Goal: Task Accomplishment & Management: Manage account settings

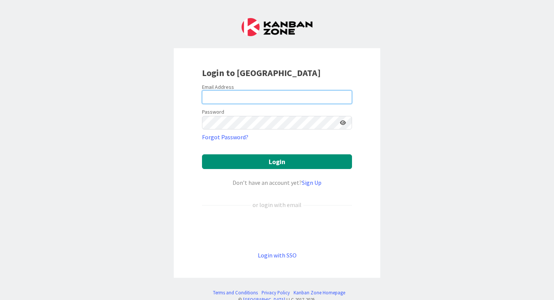
click at [231, 101] on input "email" at bounding box center [277, 97] width 150 height 14
type input "kathleen.mcnamara@knoxschools.org"
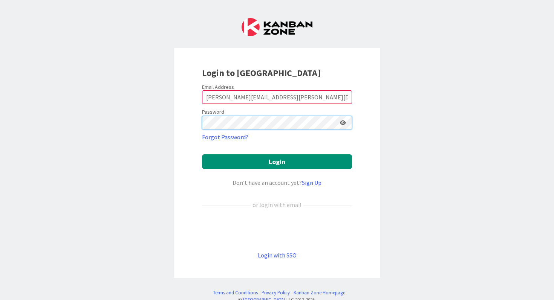
click at [202, 154] on button "Login" at bounding box center [277, 161] width 150 height 15
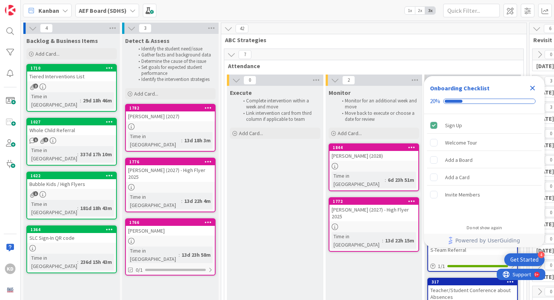
click at [529, 82] on div "Onboarding Checklist 20%" at bounding box center [484, 95] width 121 height 38
click at [532, 87] on icon "Close Checklist" at bounding box center [532, 88] width 5 height 5
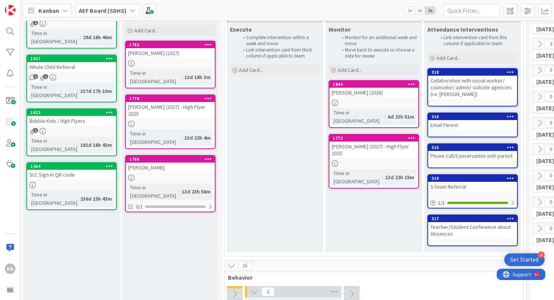
scroll to position [45, 0]
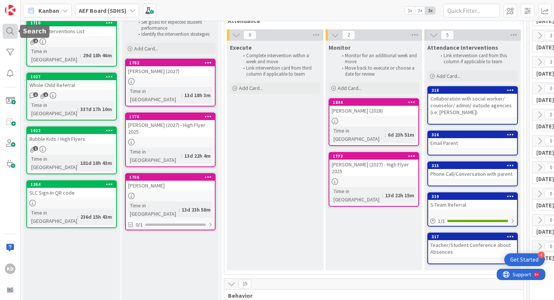
click at [10, 28] on div at bounding box center [10, 31] width 15 height 15
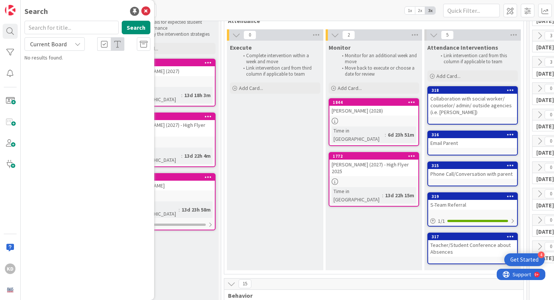
click at [44, 29] on input "text" at bounding box center [71, 28] width 94 height 14
type input "hebron"
click at [104, 60] on div "AEF Board (SDHS) › Execute" at bounding box center [92, 59] width 115 height 7
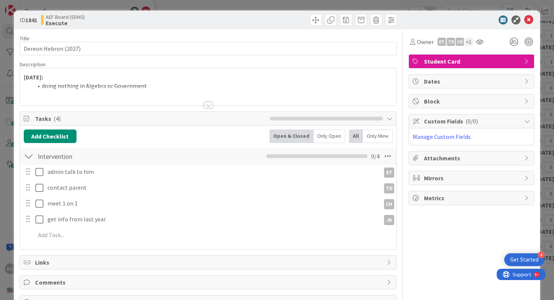
scroll to position [26, 0]
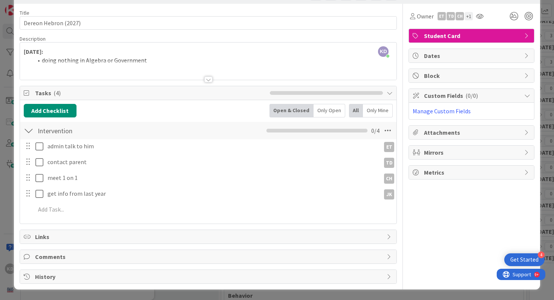
click at [126, 61] on div at bounding box center [208, 70] width 377 height 19
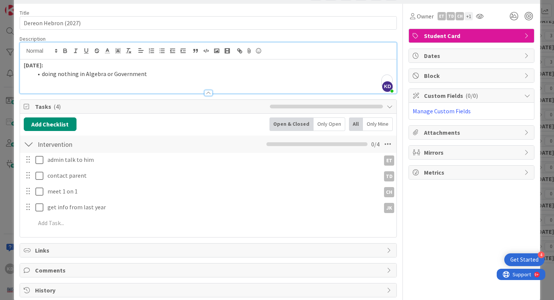
click at [153, 72] on li "doing nothing in Algebra or Government" at bounding box center [213, 74] width 360 height 9
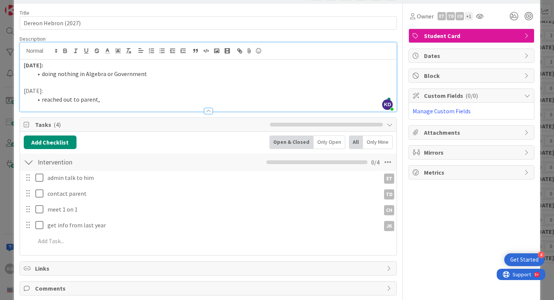
click at [42, 97] on li "reached out to parent," at bounding box center [213, 99] width 360 height 9
click at [122, 101] on li "Dixon reached out to parent," at bounding box center [213, 99] width 360 height 9
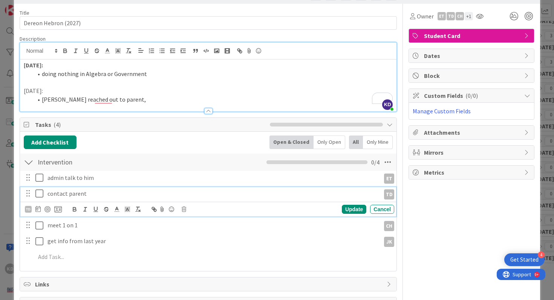
click at [40, 192] on icon at bounding box center [40, 193] width 11 height 9
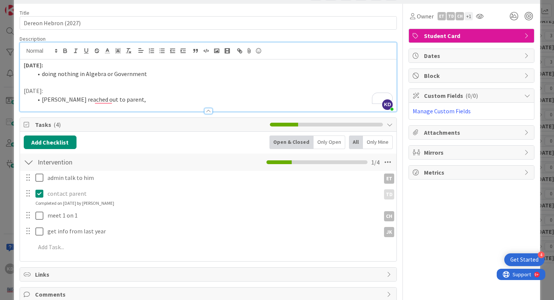
click at [124, 93] on p "8/25/25:" at bounding box center [208, 91] width 369 height 9
click at [124, 98] on li "Dixon reached out to parent," at bounding box center [213, 99] width 360 height 9
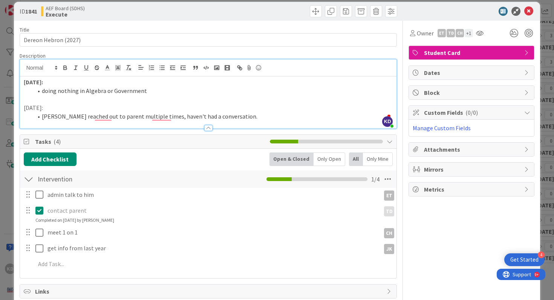
scroll to position [9, 0]
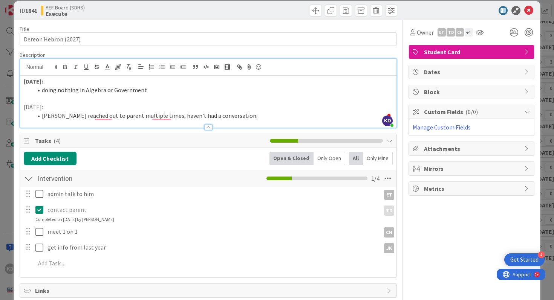
click at [29, 106] on p "8/25/25:" at bounding box center [208, 107] width 369 height 9
click at [36, 108] on strong "8/25/25:" at bounding box center [33, 107] width 19 height 8
click at [231, 120] on div at bounding box center [208, 124] width 377 height 8
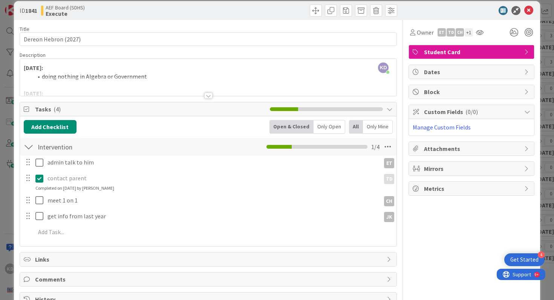
click at [211, 81] on div at bounding box center [208, 86] width 377 height 19
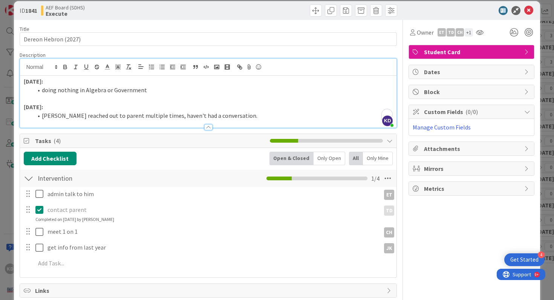
click at [232, 117] on li "Dixon reached out to parent multiple times, haven't had a conversation." at bounding box center [213, 116] width 360 height 9
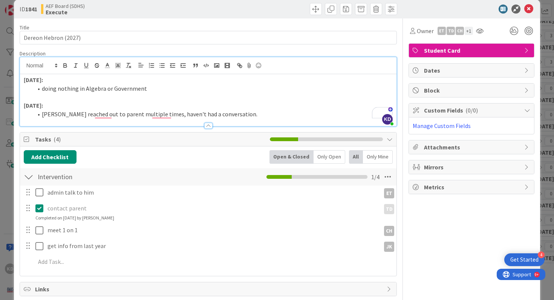
scroll to position [11, 0]
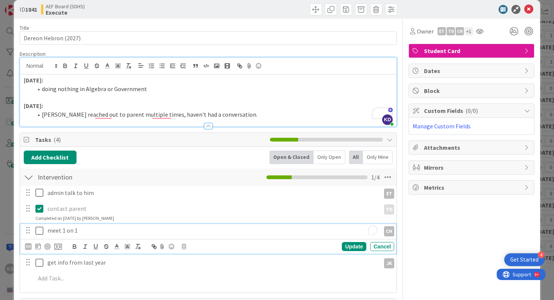
click at [103, 231] on p "meet 1 on 1" at bounding box center [212, 230] width 330 height 9
click at [378, 249] on div "Cancel" at bounding box center [382, 246] width 24 height 9
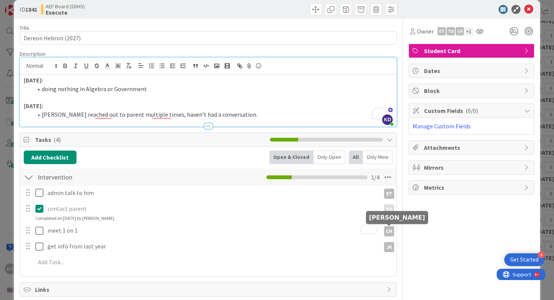
click at [391, 233] on div "CH" at bounding box center [389, 231] width 10 height 10
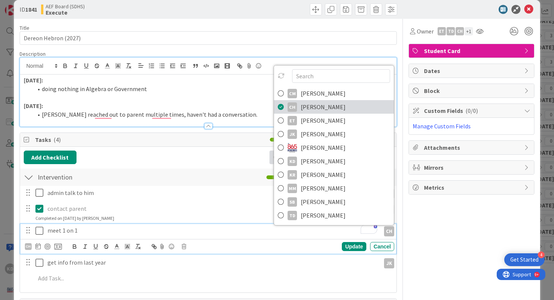
click at [285, 108] on link "CH Chad Hensley" at bounding box center [334, 107] width 120 height 14
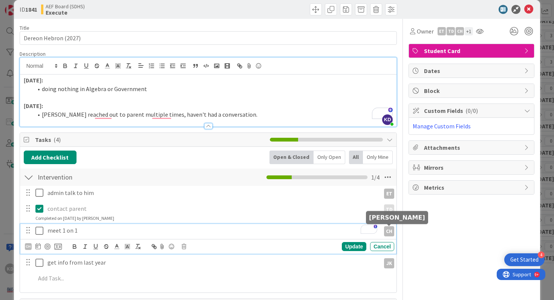
click at [392, 233] on div "CH" at bounding box center [389, 231] width 10 height 10
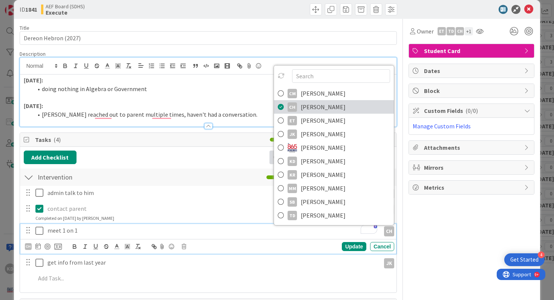
click at [281, 108] on icon at bounding box center [281, 106] width 6 height 11
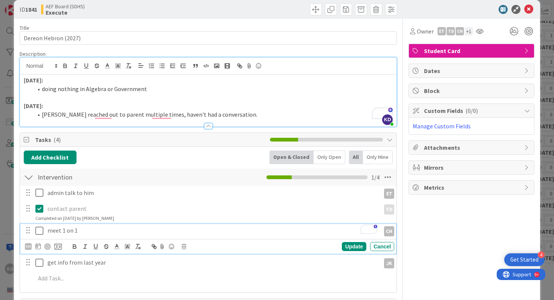
click at [91, 228] on p "meet 1 on 1" at bounding box center [212, 230] width 330 height 9
click at [375, 248] on div "Cancel" at bounding box center [382, 246] width 24 height 9
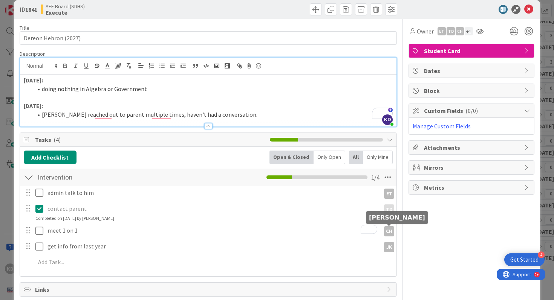
click at [391, 232] on div "CH" at bounding box center [389, 231] width 10 height 10
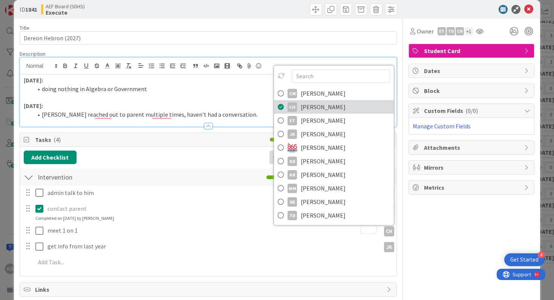
click at [281, 104] on icon at bounding box center [281, 106] width 6 height 11
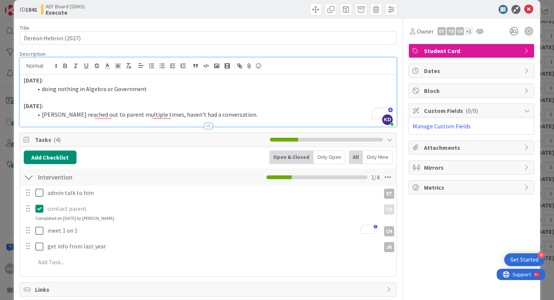
click at [32, 232] on div at bounding box center [28, 230] width 10 height 11
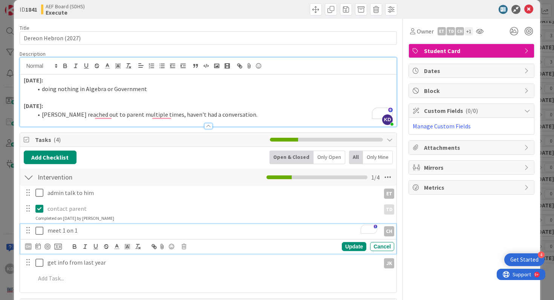
click at [46, 228] on div "meet 1 on 1" at bounding box center [212, 230] width 336 height 13
click at [42, 232] on icon at bounding box center [40, 230] width 11 height 9
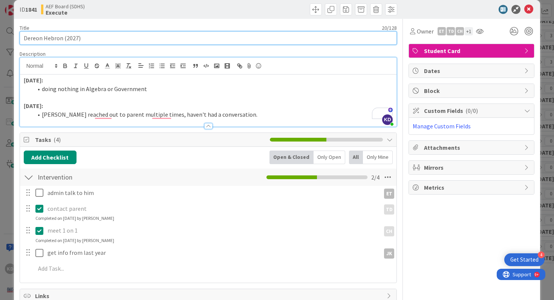
click at [77, 37] on input "Dereon Hebron (2027)" at bounding box center [209, 38] width 378 height 14
type input "Dereon Hebron (2028)"
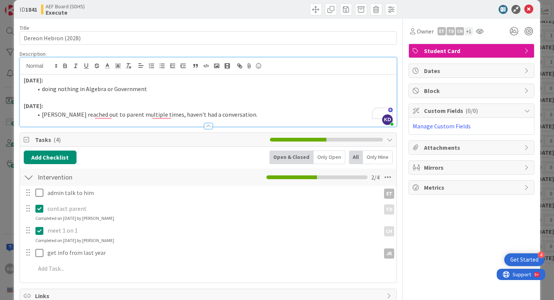
click at [127, 99] on p "To enrich screen reader interactions, please activate Accessibility in Grammarl…" at bounding box center [208, 97] width 369 height 9
click at [230, 116] on li "Dixon reached out to parent multiple times, haven't had a conversation." at bounding box center [213, 114] width 360 height 9
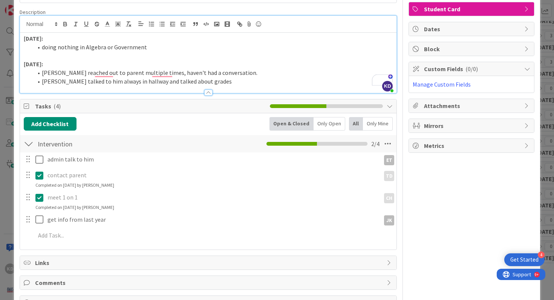
scroll to position [54, 0]
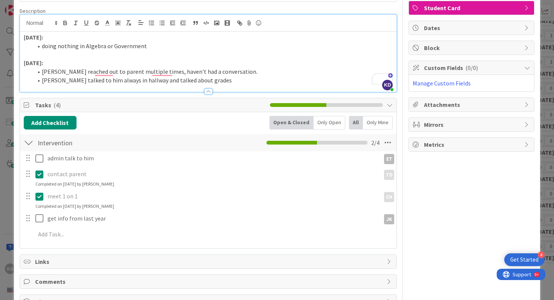
click at [107, 81] on li "Hensley talked to him always in hallway and talked about grades" at bounding box center [213, 80] width 360 height 9
click at [202, 79] on li "Hensley talked to him in hallway and talked about grades" at bounding box center [213, 80] width 360 height 9
click at [254, 69] on li "Dixon reached out to parent multiple times, haven't had a conversation." at bounding box center [213, 71] width 360 height 9
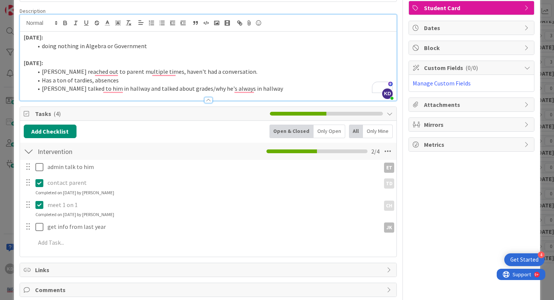
click at [90, 81] on li "Has a ton of tardies, absences" at bounding box center [213, 80] width 360 height 9
click at [128, 83] on li "Has a ton of tardies (9:30 or later), absences" at bounding box center [213, 80] width 360 height 9
click at [177, 79] on li "Has a ton of tardies (9:30 or later), 4 absences" at bounding box center [213, 80] width 360 height 9
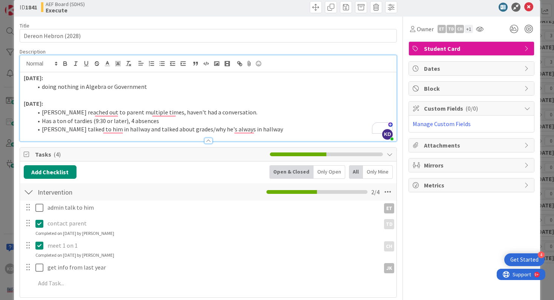
scroll to position [10, 0]
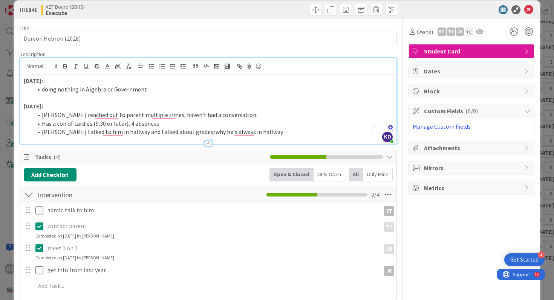
click at [148, 170] on div "Add Checklist Open & Closed Only Open All Only Mine" at bounding box center [208, 175] width 369 height 14
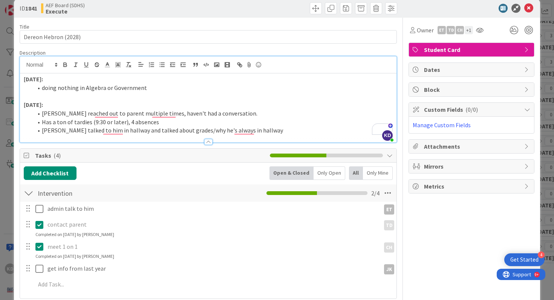
scroll to position [0, 0]
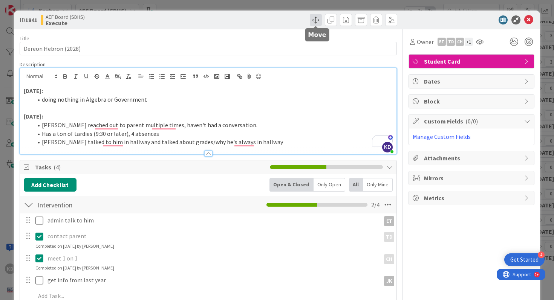
click at [318, 22] on span at bounding box center [316, 20] width 12 height 12
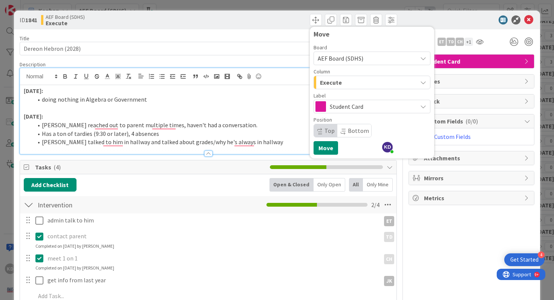
click at [334, 81] on span "Execute" at bounding box center [331, 83] width 22 height 10
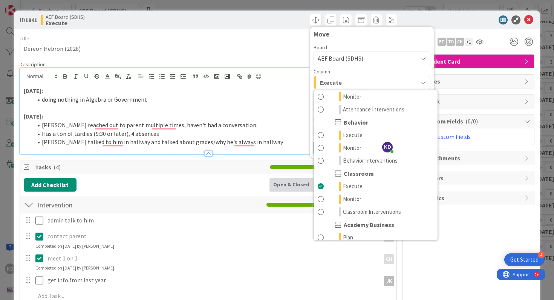
scroll to position [67, 0]
click at [321, 200] on span at bounding box center [321, 198] width 6 height 9
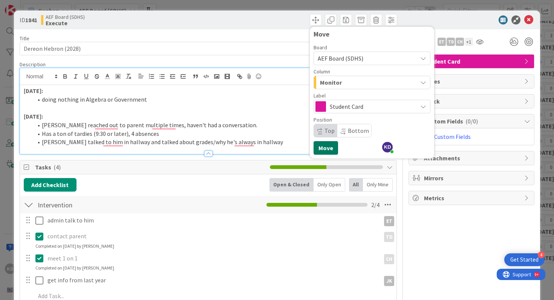
click at [320, 147] on button "Move" at bounding box center [326, 148] width 24 height 14
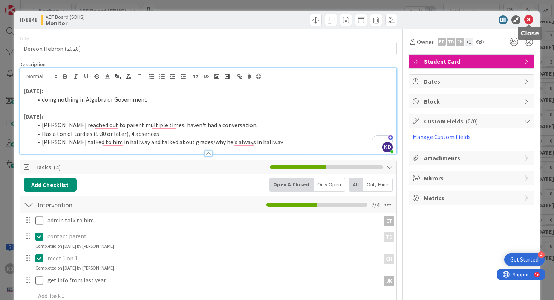
click at [530, 22] on icon at bounding box center [528, 19] width 9 height 9
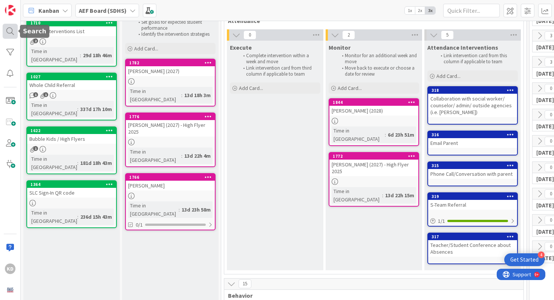
click at [5, 32] on div at bounding box center [10, 31] width 15 height 15
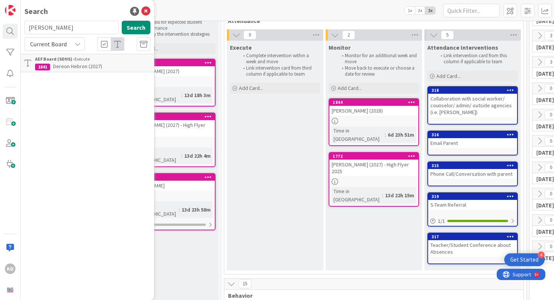
type input "hemphill"
click at [55, 29] on input "hemphill" at bounding box center [71, 28] width 94 height 14
click at [9, 101] on span at bounding box center [10, 100] width 15 height 15
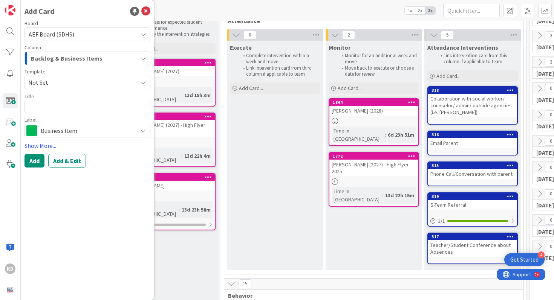
click at [54, 39] on span "AEF Board (SDHS)" at bounding box center [81, 34] width 105 height 11
click at [54, 35] on span "AEF Board (SDHS)" at bounding box center [52, 35] width 46 height 8
click at [56, 57] on span "Backlog & Business Items" at bounding box center [67, 59] width 72 height 10
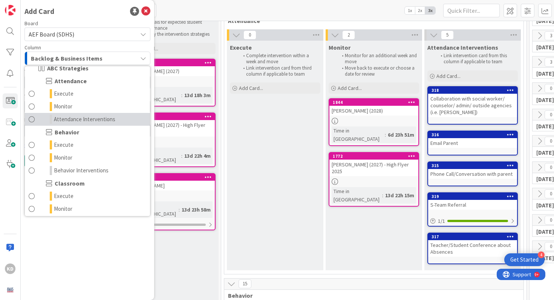
scroll to position [32, 0]
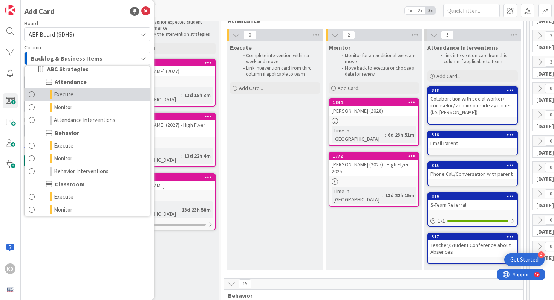
click at [32, 100] on link "Execute" at bounding box center [87, 94] width 125 height 13
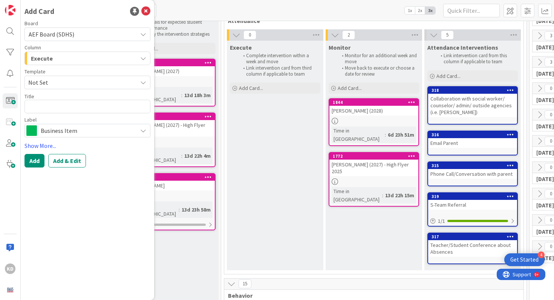
click at [34, 84] on span "Not Set" at bounding box center [79, 83] width 103 height 10
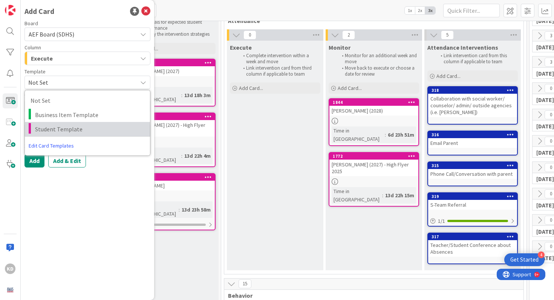
click at [41, 129] on span "Student Template" at bounding box center [89, 129] width 109 height 10
type textarea "x"
type textarea "Student Template"
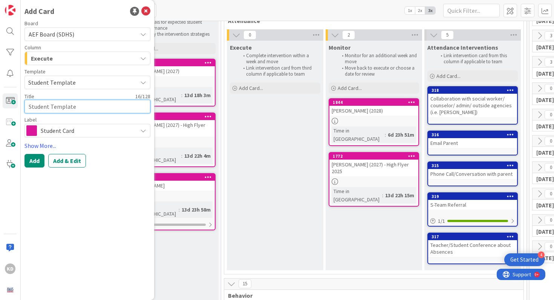
click at [40, 110] on textarea "Student Template" at bounding box center [87, 107] width 126 height 14
type textarea "x"
type textarea "J"
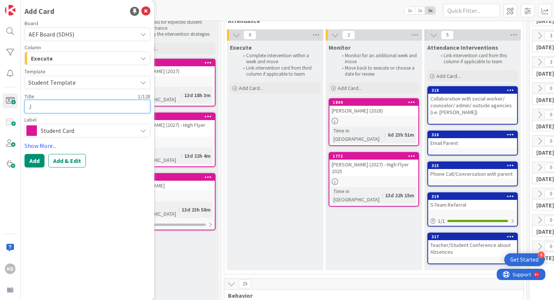
type textarea "x"
type textarea "Ja"
type textarea "x"
type textarea "Ja'"
type textarea "x"
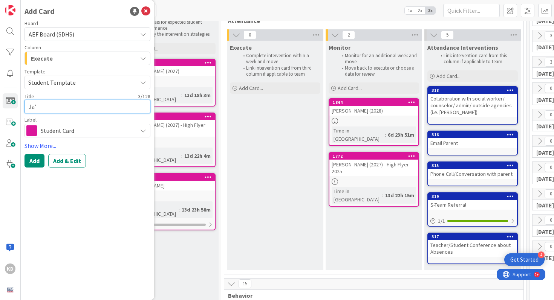
type textarea "Ja'M"
type textarea "x"
type textarea "Ja'Me"
type textarea "x"
type textarea "Ja'Mer"
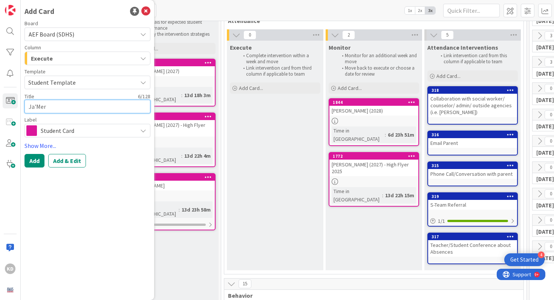
type textarea "x"
type textarea "Ja'Meri"
type textarea "x"
type textarea "Ja'Meria"
type textarea "x"
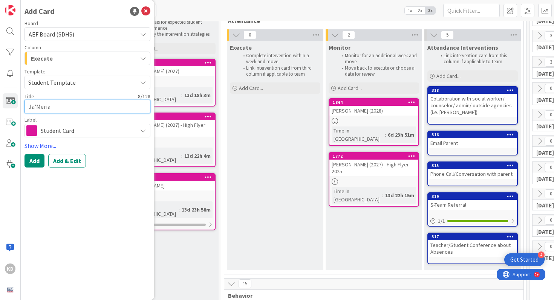
type textarea "Ja'Meria"
type textarea "x"
type textarea "Ja'Meria H"
type textarea "x"
type textarea "Ja'Meria He"
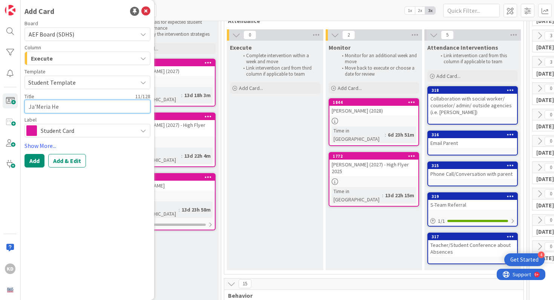
type textarea "x"
type textarea "Ja'Meria Hem"
type textarea "x"
type textarea "Ja'Meria Hemp"
type textarea "x"
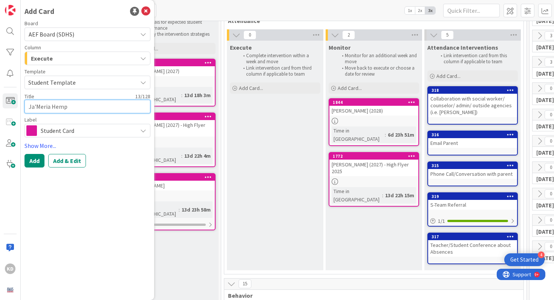
type textarea "Ja'Meria Hemph"
type textarea "x"
type textarea "Ja'Meria Hemphi"
type textarea "x"
type textarea "Ja'Meria Hemphil"
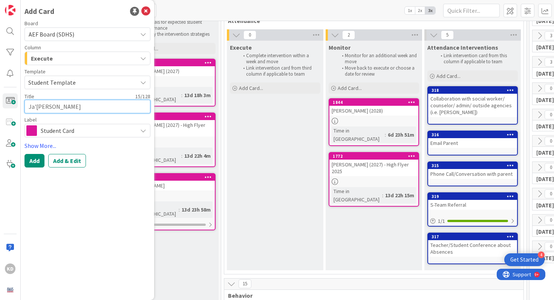
type textarea "x"
type textarea "Ja'Meria Hemphill"
type textarea "x"
type textarea "Ja'Meria Hemphill"
type textarea "x"
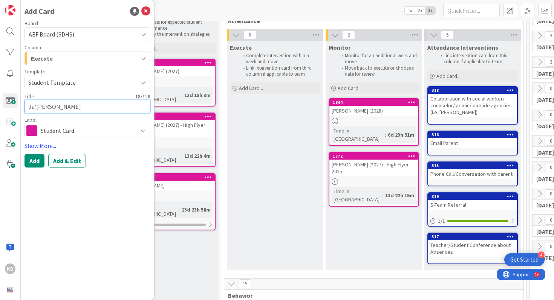
type textarea "Ja'Meria Hemphill ("
type textarea "x"
type textarea "Ja'Meria Hemphill (2"
type textarea "x"
type textarea "Ja'Meria Hemphill (20"
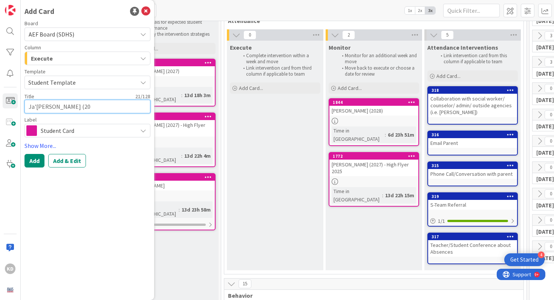
type textarea "x"
type textarea "Ja'Meria Hemphill (202"
type textarea "x"
type textarea "Ja'Meria Hemphill (2028"
type textarea "x"
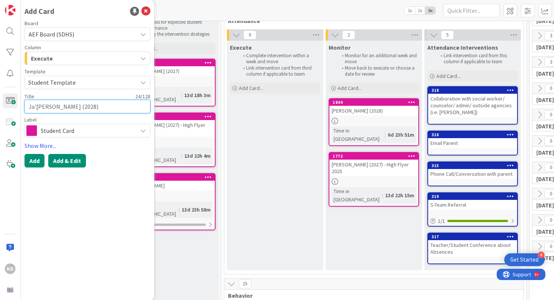
type textarea "Ja'[PERSON_NAME] (2028)"
click at [61, 158] on button "Add & Edit" at bounding box center [67, 161] width 38 height 14
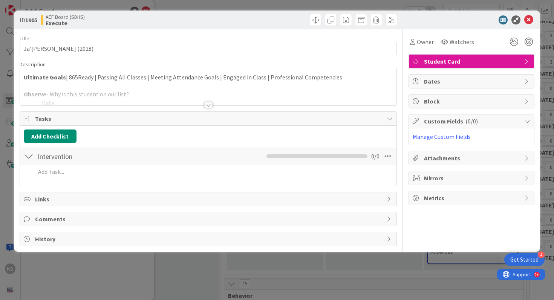
click at [66, 94] on div at bounding box center [208, 95] width 377 height 19
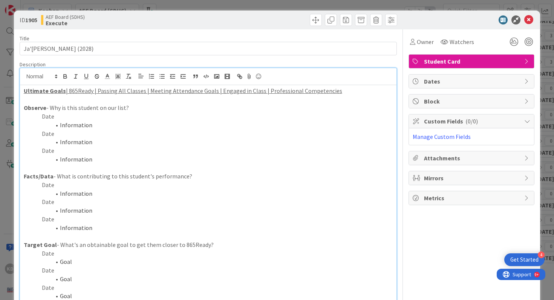
click at [95, 193] on li "Information" at bounding box center [213, 194] width 360 height 9
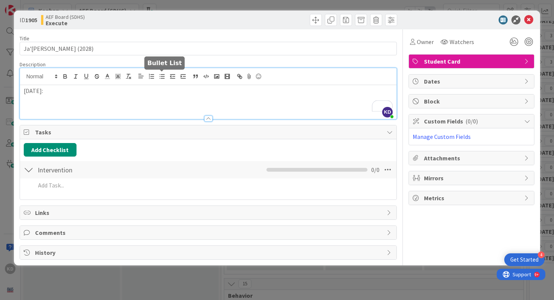
click at [162, 78] on line "button" at bounding box center [162, 78] width 3 height 0
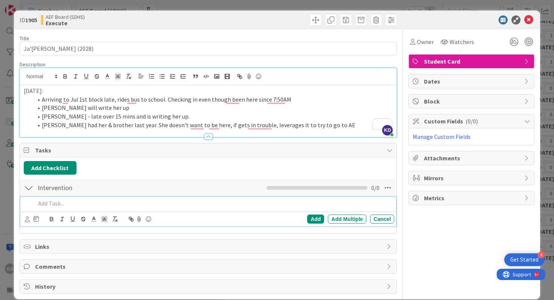
click at [112, 206] on p at bounding box center [213, 203] width 356 height 9
click at [27, 218] on icon at bounding box center [27, 220] width 5 height 6
type input "kemp"
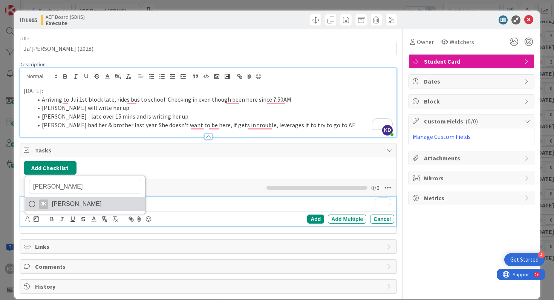
click at [68, 206] on span "Jodell Kemp" at bounding box center [77, 204] width 50 height 11
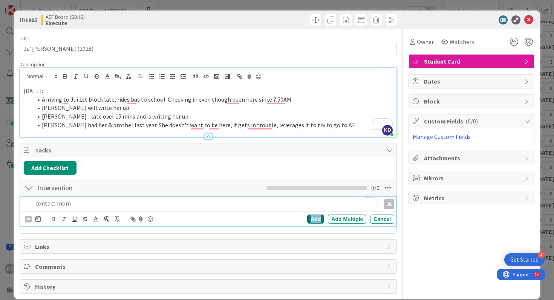
click at [319, 221] on div "Add" at bounding box center [315, 219] width 17 height 9
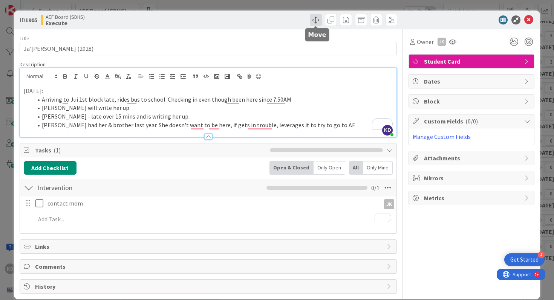
click at [317, 19] on span at bounding box center [316, 20] width 12 height 12
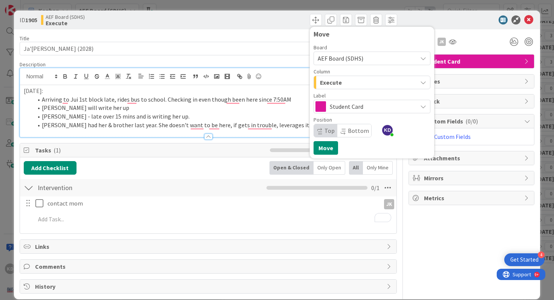
click at [353, 87] on div "Execute" at bounding box center [367, 82] width 99 height 12
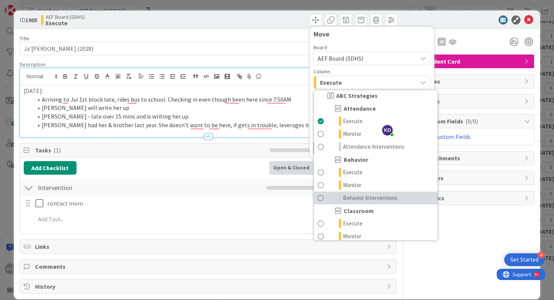
scroll to position [50, 0]
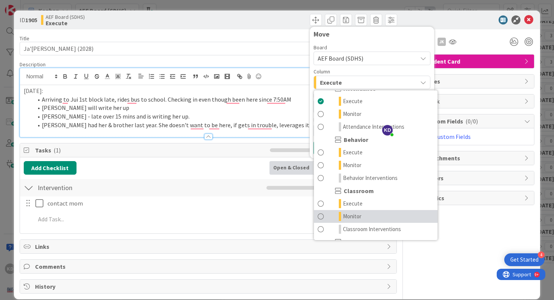
click at [323, 213] on span at bounding box center [321, 216] width 6 height 9
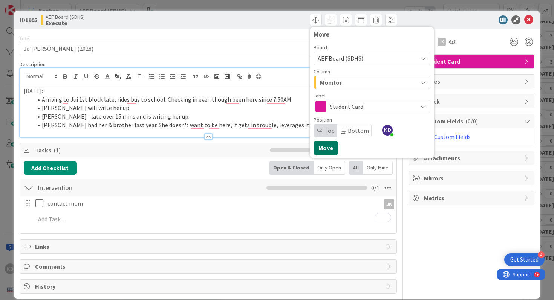
click at [321, 151] on button "Move" at bounding box center [326, 148] width 24 height 14
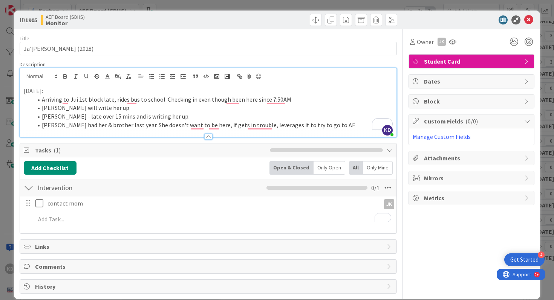
click at [196, 115] on li "Kemp - late over 15 mins and is writing her up." at bounding box center [213, 116] width 360 height 9
click at [177, 110] on li "Jui will write her up" at bounding box center [213, 108] width 360 height 9
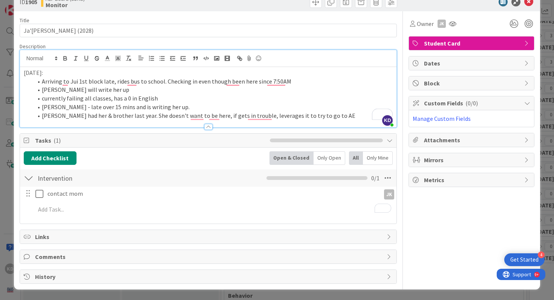
scroll to position [0, 0]
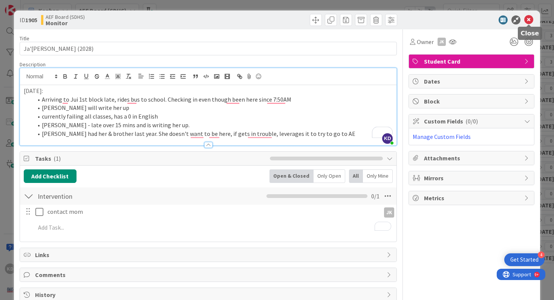
click at [529, 19] on icon at bounding box center [528, 19] width 9 height 9
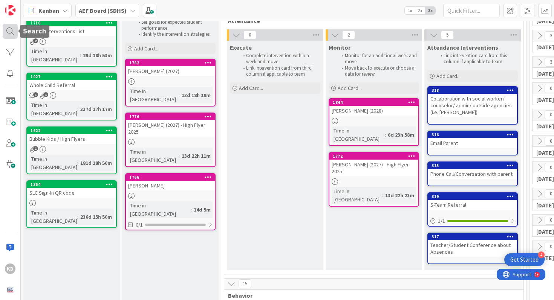
click at [14, 28] on div at bounding box center [10, 31] width 15 height 15
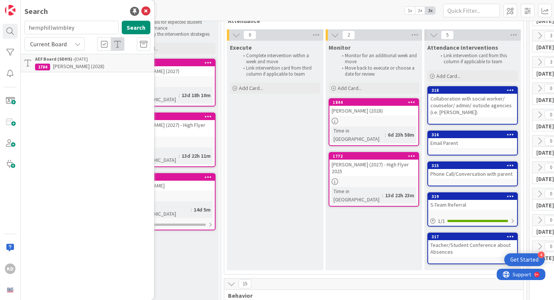
click at [47, 29] on input "hemphillwimbley" at bounding box center [71, 28] width 94 height 14
type input "wimbley"
click at [11, 104] on span at bounding box center [10, 100] width 15 height 15
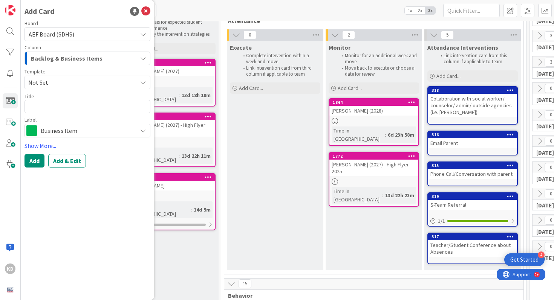
click at [57, 83] on span "Not Set" at bounding box center [79, 83] width 103 height 10
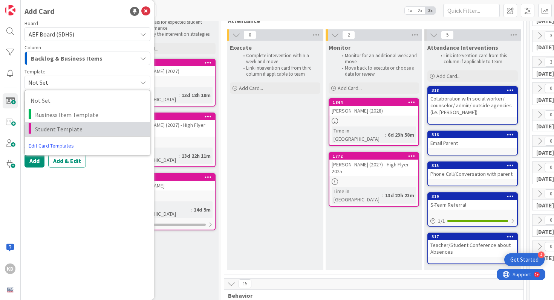
click at [60, 129] on span "Student Template" at bounding box center [89, 129] width 109 height 10
type textarea "x"
type textarea "Student Template"
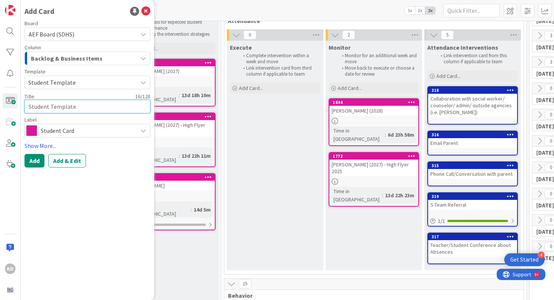
click at [53, 109] on textarea "Student Template" at bounding box center [87, 107] width 126 height 14
type textarea "x"
type textarea "I"
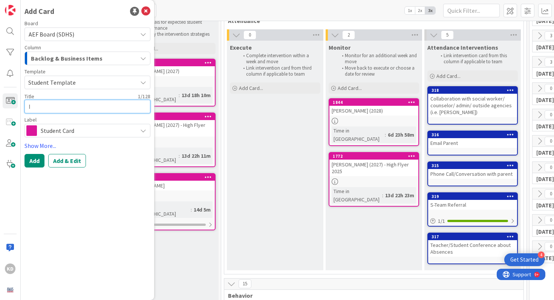
type textarea "x"
type textarea "Is"
type textarea "x"
type textarea "Ish"
type textarea "x"
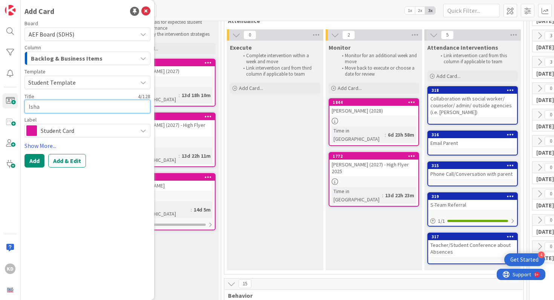
type textarea "Ishaw"
type textarea "x"
type textarea "Ishawn"
type textarea "x"
type textarea "Ishawn"
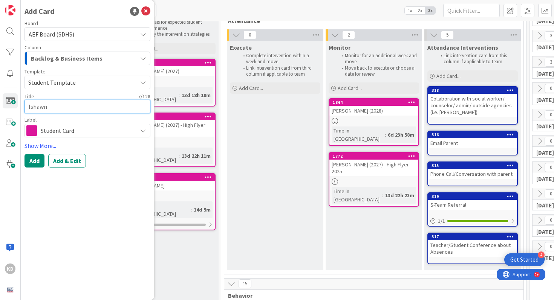
type textarea "x"
type textarea "Ishawn W"
type textarea "x"
type textarea "Ishawn Wi"
type textarea "x"
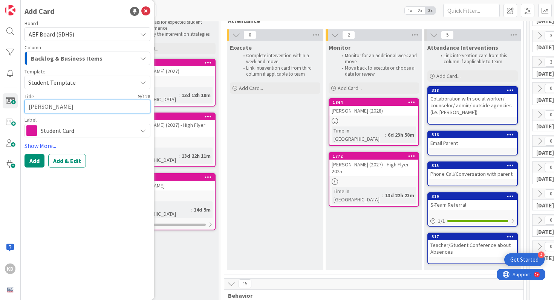
type textarea "Ishawn Wim"
type textarea "x"
type textarea "Ishawn Wimb"
type textarea "x"
type textarea "Ishawn Wimbl"
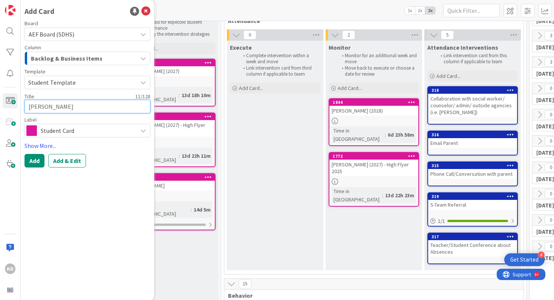
type textarea "x"
type textarea "Ishawn Wimble"
type textarea "x"
type textarea "Ishawn Wimbley"
type textarea "x"
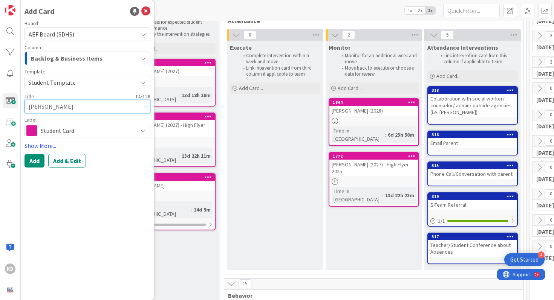
type textarea "Ishawn Wimbley"
type textarea "x"
type textarea "Ishawn Wimbley ("
type textarea "x"
type textarea "Ishawn Wimbley (2"
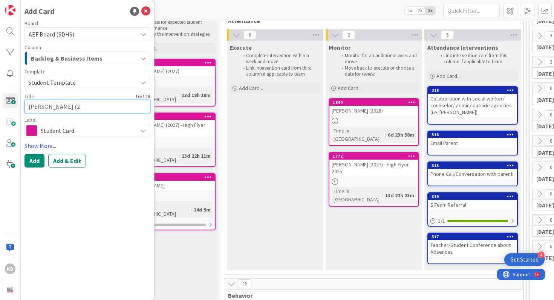
type textarea "x"
type textarea "Ishawn Wimbley (20"
type textarea "x"
type textarea "Ishawn Wimbley (202"
type textarea "x"
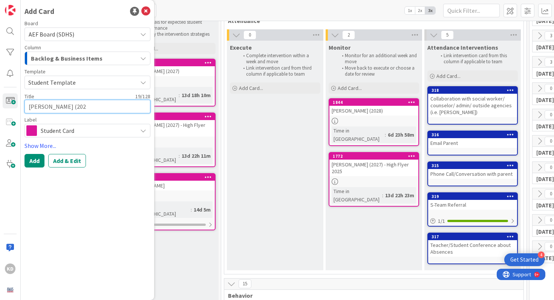
type textarea "Ishawn Wimbley (2028"
type textarea "x"
type textarea "[PERSON_NAME] (2028)"
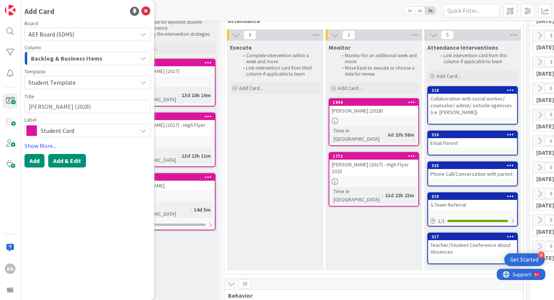
click at [68, 163] on button "Add & Edit" at bounding box center [67, 161] width 38 height 14
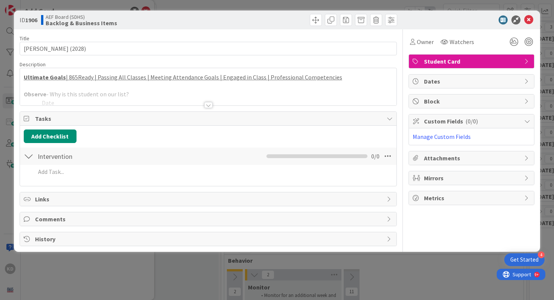
click at [74, 92] on div at bounding box center [208, 95] width 377 height 19
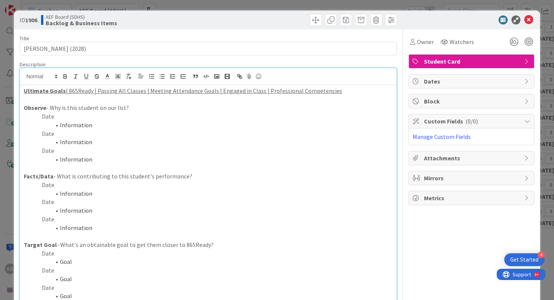
click at [92, 121] on li "Information" at bounding box center [213, 125] width 360 height 9
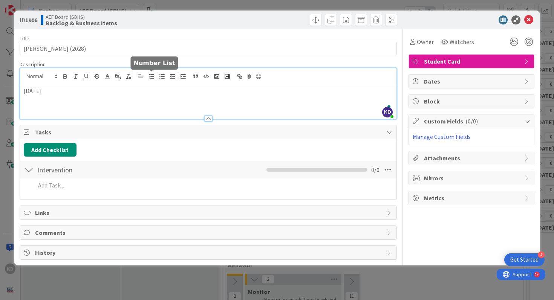
scroll to position [80, 0]
click at [167, 76] on button "button" at bounding box center [162, 76] width 11 height 9
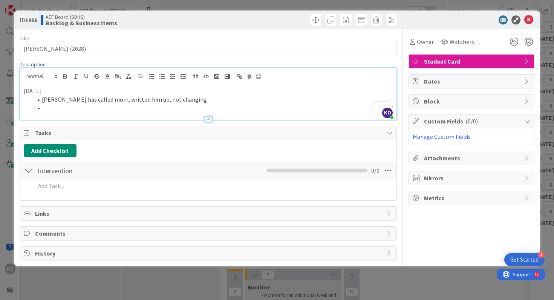
click at [31, 92] on p "[DATE]" at bounding box center [208, 91] width 369 height 9
click at [49, 107] on li "To enrich screen reader interactions, please activate Accessibility in Grammarl…" at bounding box center [213, 108] width 360 height 9
click at [104, 100] on li "Johnson has called mom, written him up, not changing" at bounding box center [213, 99] width 360 height 9
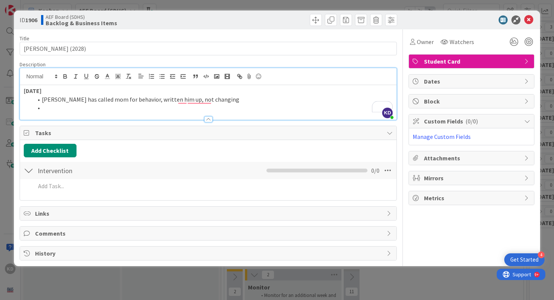
click at [103, 109] on li "To enrich screen reader interactions, please activate Accessibility in Grammarl…" at bounding box center [213, 108] width 360 height 9
click at [180, 99] on li "Johnson has called mom for behavior, written him up, not changing" at bounding box center [213, 99] width 360 height 9
click at [179, 99] on li "Johnson has called mom for behavior, written him up, not changing" at bounding box center [213, 99] width 360 height 9
click at [177, 105] on li "To enrich screen reader interactions, please activate Accessibility in Grammarl…" at bounding box center [213, 108] width 360 height 9
click at [167, 109] on li "To enrich screen reader interactions, please activate Accessibility in Grammarl…" at bounding box center [213, 108] width 360 height 9
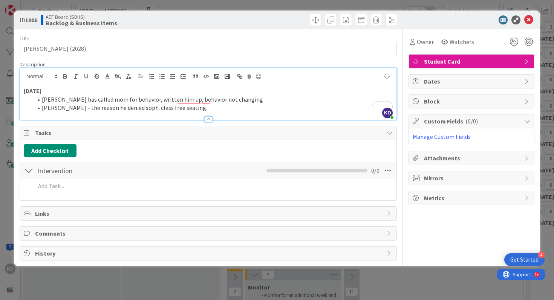
scroll to position [91, 0]
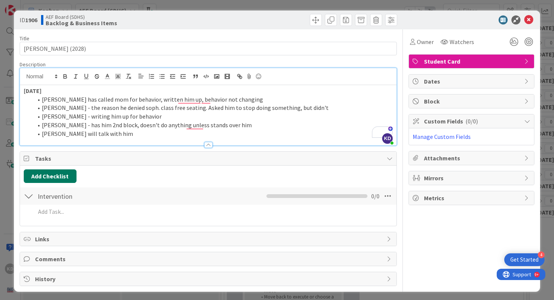
click at [41, 174] on button "Add Checklist" at bounding box center [50, 177] width 53 height 14
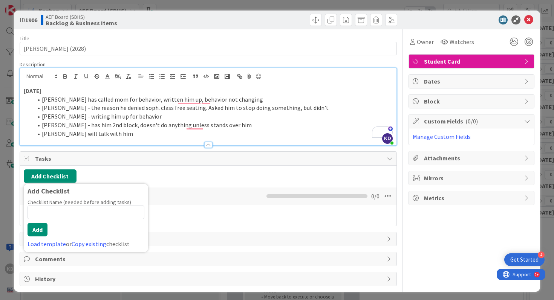
click at [95, 167] on div "Add Checklist Add Checklist Checklist Name (needed before adding tasks) 0 / 64 …" at bounding box center [208, 196] width 377 height 60
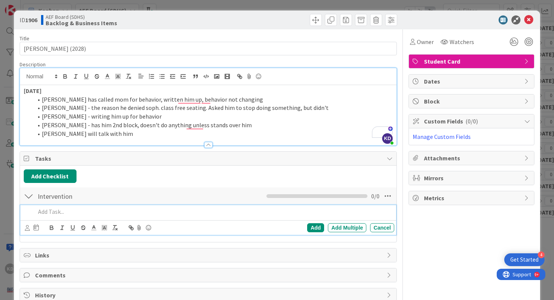
click at [65, 211] on p at bounding box center [213, 212] width 356 height 9
click at [141, 130] on li "Colandro will talk with him" at bounding box center [213, 134] width 360 height 9
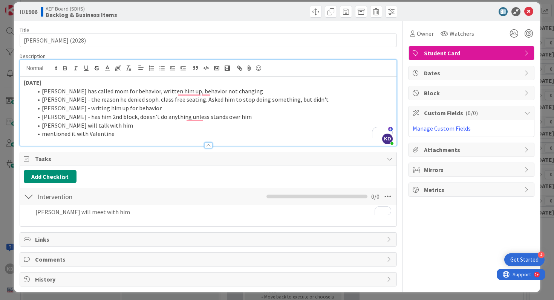
scroll to position [0, 0]
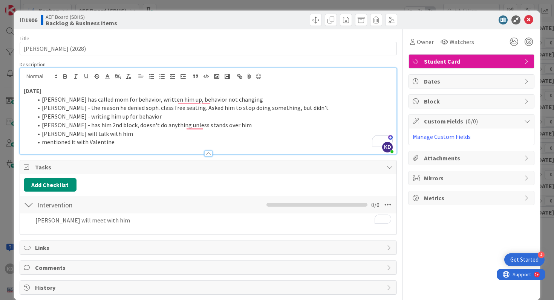
click at [67, 142] on li "mentioned it with Valentine" at bounding box center [213, 142] width 360 height 9
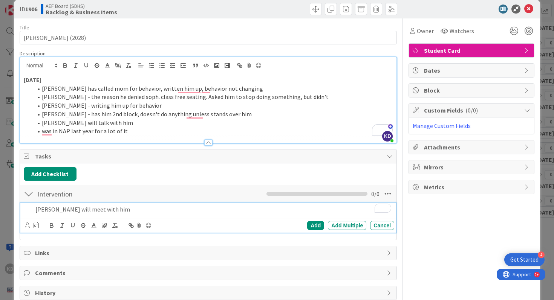
click at [155, 213] on p "Turner will meet with him" at bounding box center [213, 209] width 356 height 9
click at [25, 225] on icon at bounding box center [27, 226] width 5 height 6
type input "turner"
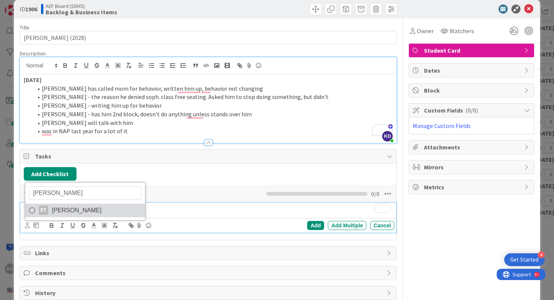
click at [73, 211] on span "Eric Turner" at bounding box center [77, 210] width 50 height 11
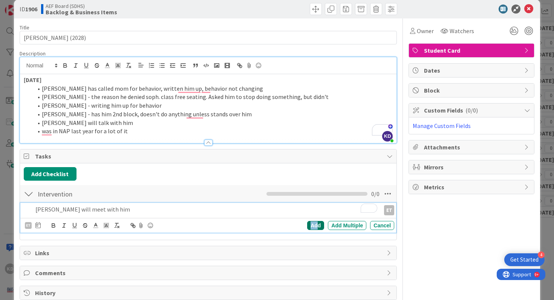
click at [317, 225] on div "Add" at bounding box center [315, 225] width 17 height 9
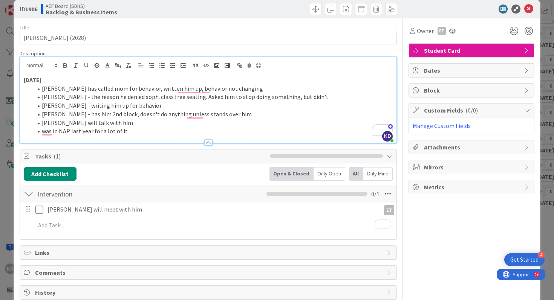
scroll to position [0, 0]
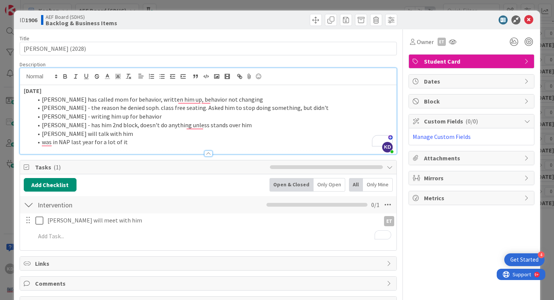
click at [162, 130] on li "Colandro will talk with him" at bounding box center [213, 134] width 360 height 9
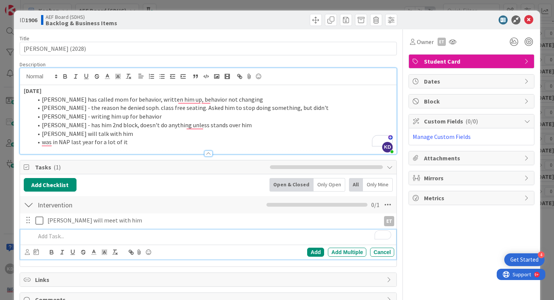
click at [108, 236] on p "To enrich screen reader interactions, please activate Accessibility in Grammarl…" at bounding box center [213, 236] width 356 height 9
click at [132, 140] on li "was in NAP last year for a lot of it" at bounding box center [213, 142] width 360 height 9
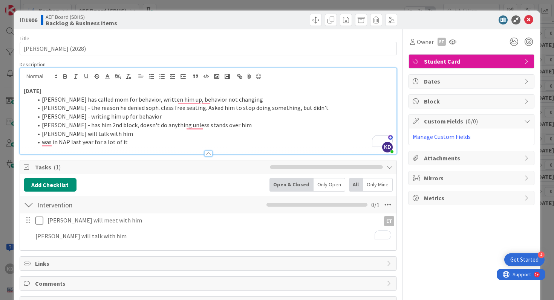
click at [133, 144] on li "was in NAP last year for a lot of it" at bounding box center [213, 142] width 360 height 9
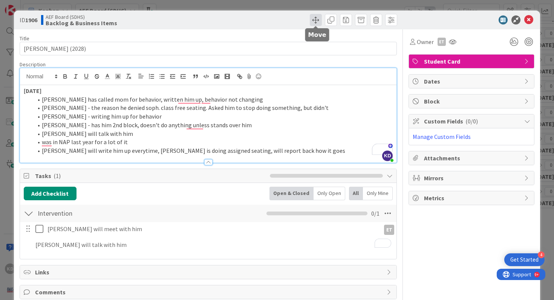
click at [314, 18] on span at bounding box center [316, 20] width 12 height 12
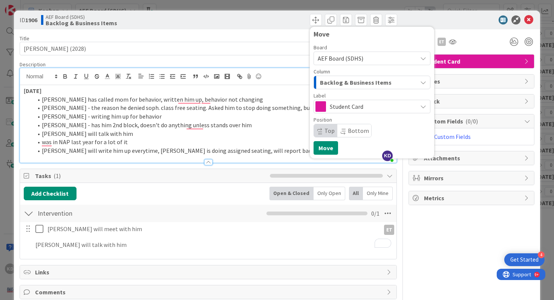
click at [343, 81] on span "Backlog & Business Items" at bounding box center [356, 83] width 72 height 10
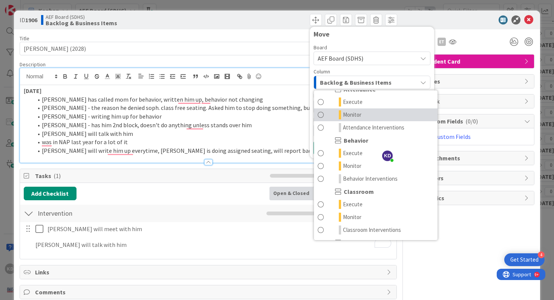
scroll to position [48, 0]
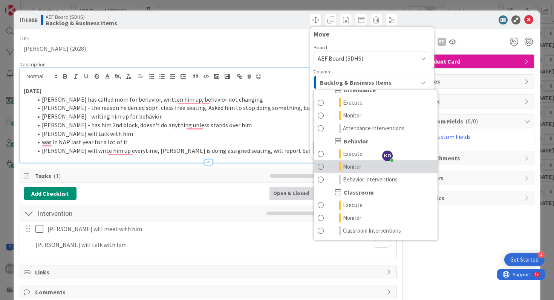
click at [320, 168] on span at bounding box center [321, 166] width 6 height 9
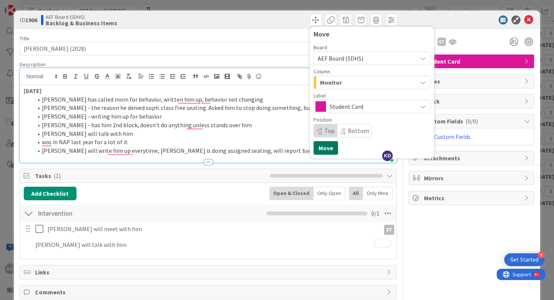
click at [322, 144] on button "Move" at bounding box center [326, 148] width 24 height 14
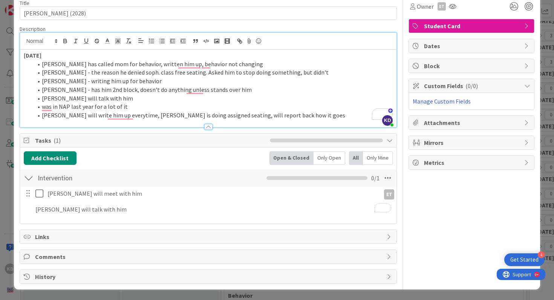
scroll to position [0, 0]
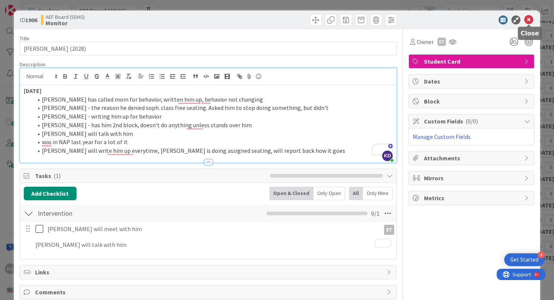
click at [528, 19] on icon at bounding box center [528, 19] width 9 height 9
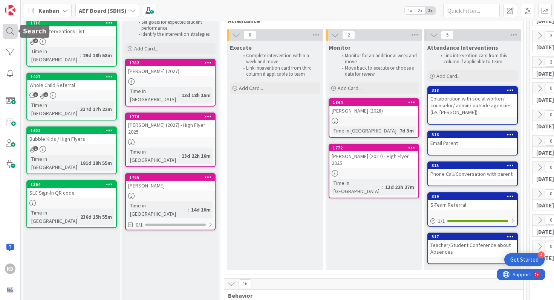
click at [4, 34] on div at bounding box center [10, 31] width 15 height 15
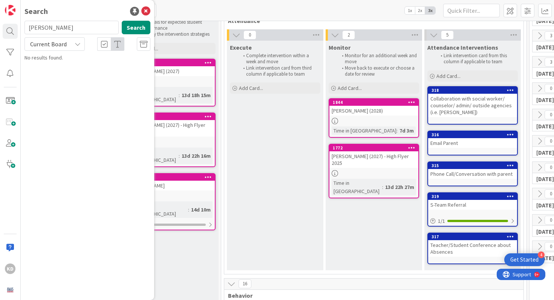
click at [75, 29] on input "wimbley" at bounding box center [71, 28] width 94 height 14
type input "herscha"
click at [147, 12] on icon at bounding box center [145, 11] width 9 height 9
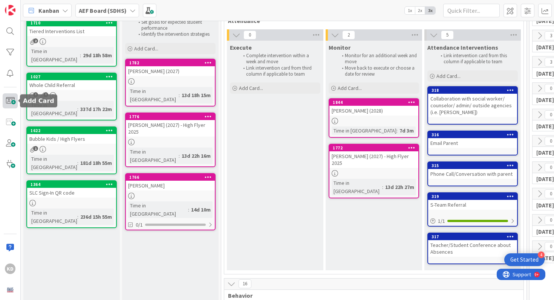
click at [10, 102] on span at bounding box center [10, 100] width 15 height 15
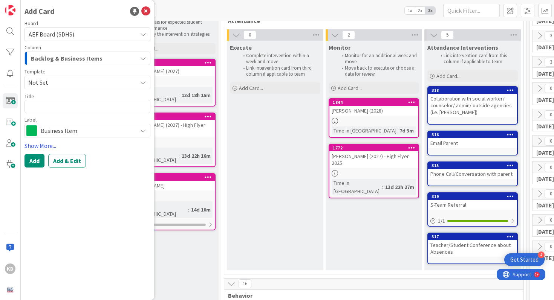
type textarea "x"
type textarea "G"
type textarea "x"
type textarea "Gr"
type textarea "x"
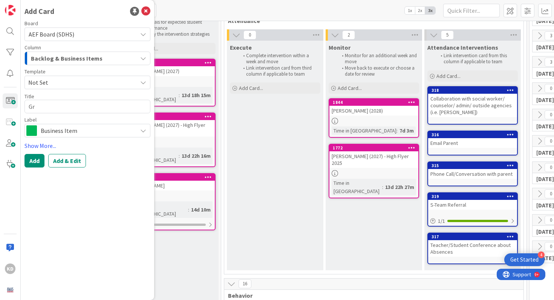
type textarea "Gra"
type textarea "x"
type textarea "Grac"
type textarea "x"
type textarea "Graci"
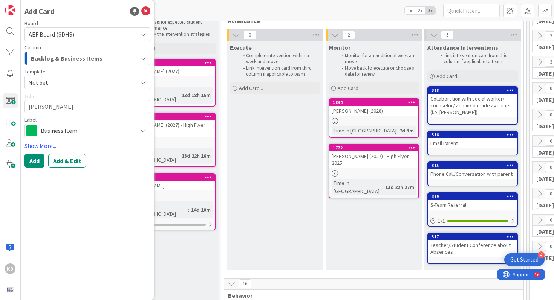
type textarea "x"
type textarea "Gracie"
type textarea "x"
type textarea "Gracie"
type textarea "x"
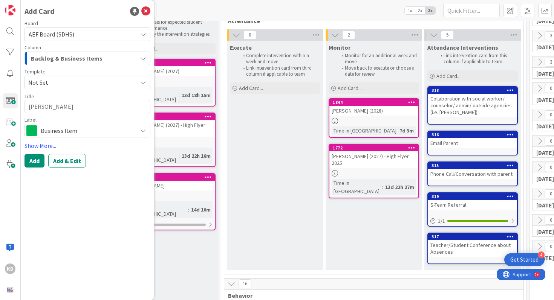
type textarea "Gracie H"
type textarea "x"
type textarea "Gracie Her"
type textarea "x"
type textarea "Gracie Hers"
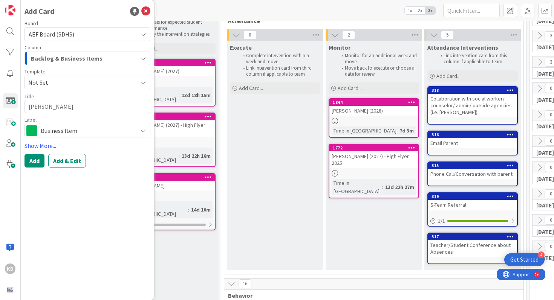
type textarea "x"
type textarea "Gracie Hersc"
type textarea "x"
type textarea "Gracie Hersch"
type textarea "x"
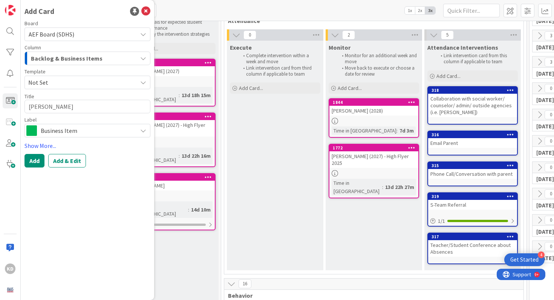
type textarea "Gracie Herscha"
type textarea "x"
type textarea "Gracie Herscha"
type textarea "x"
type textarea "Gracie Herscha ("
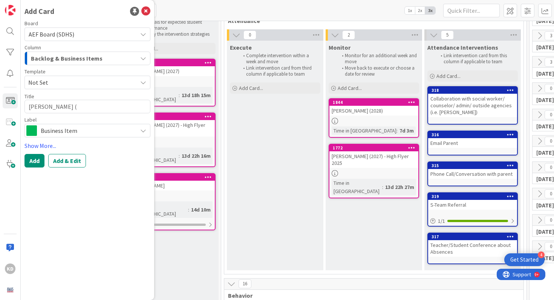
type textarea "x"
type textarea "Gracie Herscha (2"
type textarea "x"
type textarea "Gracie Herscha (20"
type textarea "x"
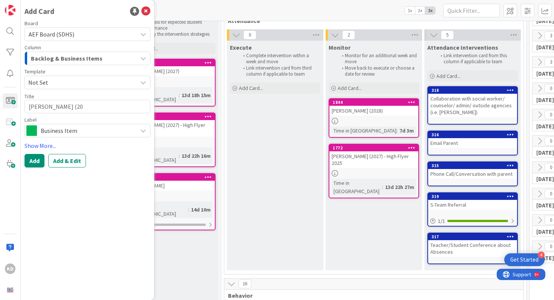
type textarea "Gracie Herscha (202"
type textarea "x"
type textarea "Gracie Herscha (2028"
type textarea "x"
type textarea "[PERSON_NAME] (2028)"
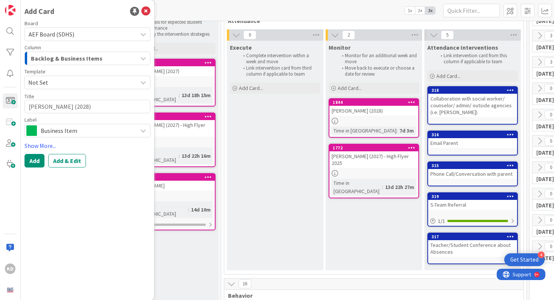
click at [72, 138] on div "Board AEF Board (SDHS) Column Backlog & Business Items Template Not Set Title 2…" at bounding box center [87, 94] width 126 height 147
click at [71, 127] on span "Business Item" at bounding box center [87, 130] width 93 height 11
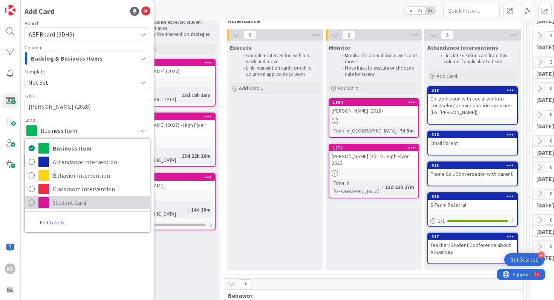
click at [66, 205] on span "Student Card" at bounding box center [99, 202] width 93 height 11
type textarea "x"
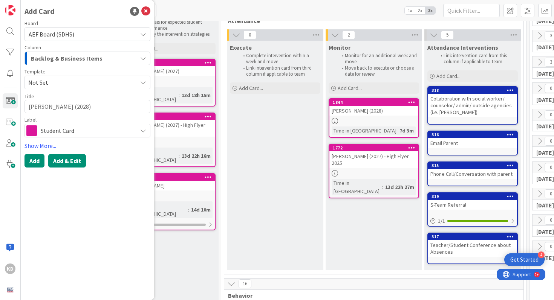
click at [58, 161] on button "Add & Edit" at bounding box center [67, 161] width 38 height 14
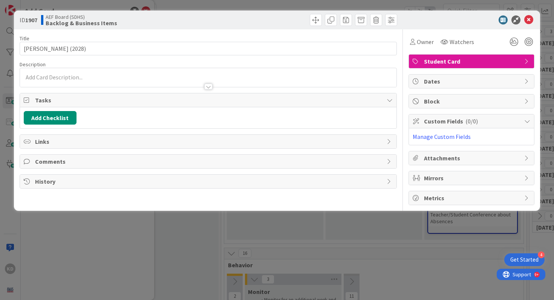
click at [57, 75] on p at bounding box center [208, 77] width 369 height 9
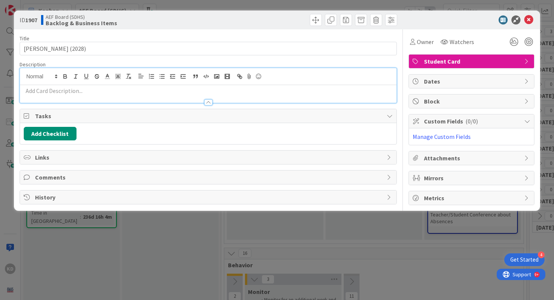
click at [71, 95] on div at bounding box center [208, 99] width 377 height 8
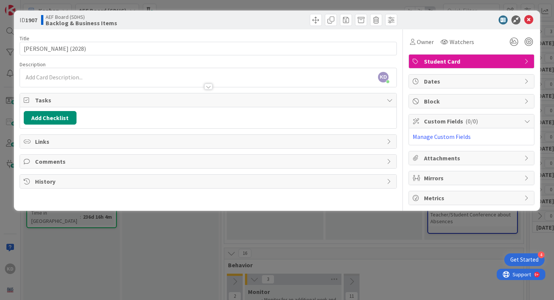
click at [67, 80] on div at bounding box center [208, 83] width 377 height 8
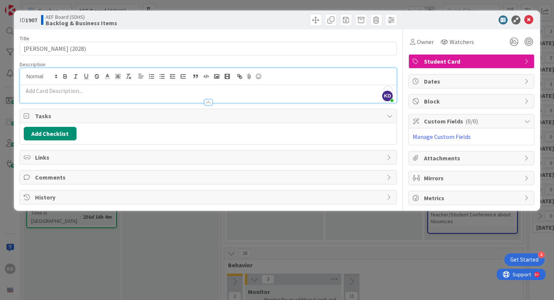
click at [72, 92] on p "To enrich screen reader interactions, please activate Accessibility in Grammarl…" at bounding box center [208, 91] width 369 height 9
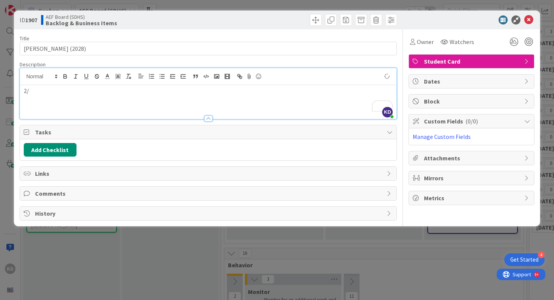
scroll to position [80, 0]
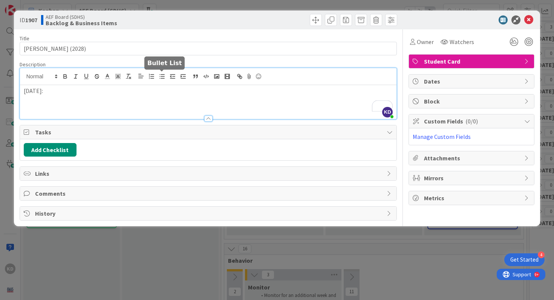
click at [160, 79] on icon "button" at bounding box center [162, 76] width 7 height 7
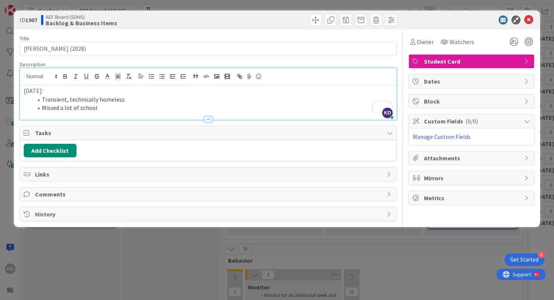
click at [36, 95] on p "[DATE]:" at bounding box center [208, 91] width 369 height 9
click at [42, 95] on span "To enrich screen reader interactions, please activate Accessibility in Grammarl…" at bounding box center [42, 99] width 0 height 9
click at [32, 92] on p "[DATE]:" at bounding box center [208, 91] width 369 height 9
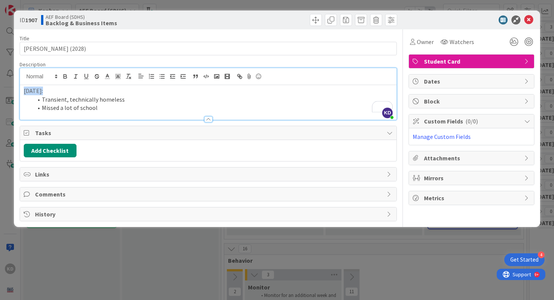
click at [32, 92] on p "[DATE]:" at bounding box center [208, 91] width 369 height 9
click at [318, 22] on span at bounding box center [316, 20] width 12 height 12
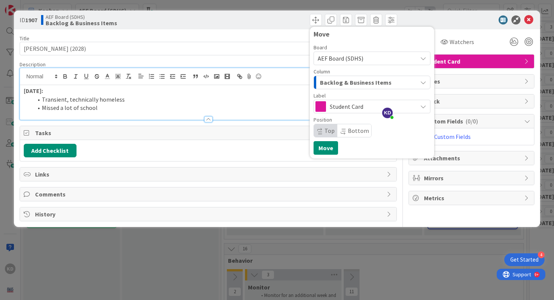
click at [346, 87] on span "Backlog & Business Items" at bounding box center [356, 83] width 72 height 10
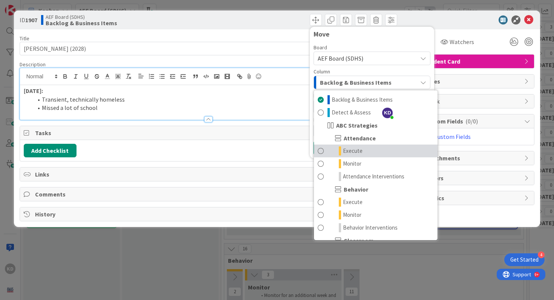
click at [324, 155] on link "Execute" at bounding box center [376, 151] width 124 height 13
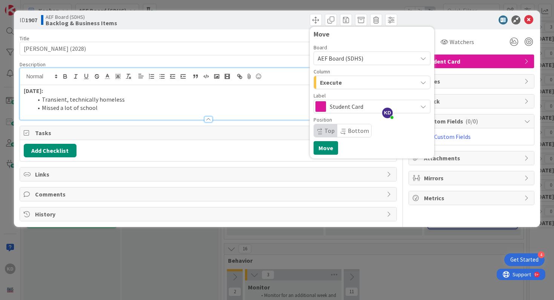
click at [333, 82] on span "Execute" at bounding box center [331, 83] width 22 height 10
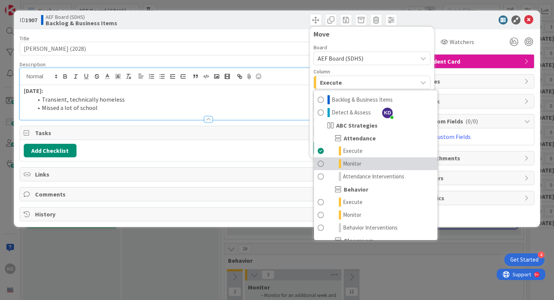
click at [321, 168] on span at bounding box center [321, 163] width 6 height 9
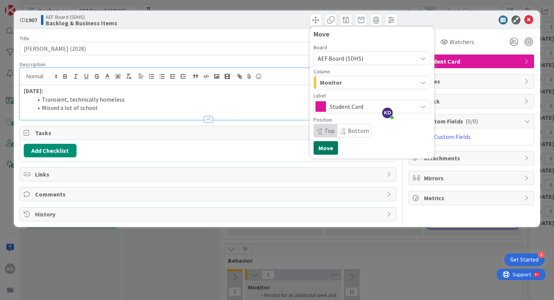
click at [321, 147] on button "Move" at bounding box center [326, 148] width 24 height 14
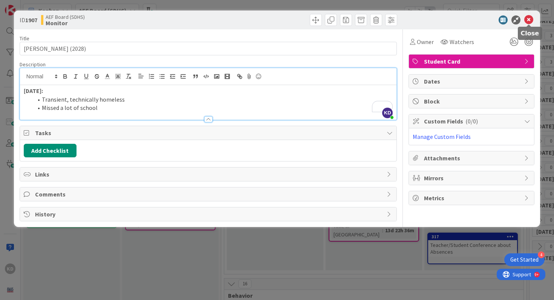
click at [528, 20] on icon at bounding box center [528, 19] width 9 height 9
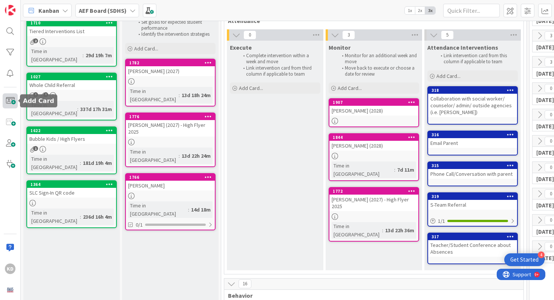
click at [8, 97] on span at bounding box center [10, 100] width 15 height 15
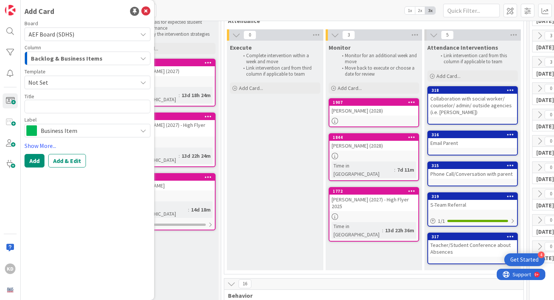
click at [46, 60] on span "Backlog & Business Items" at bounding box center [67, 59] width 72 height 10
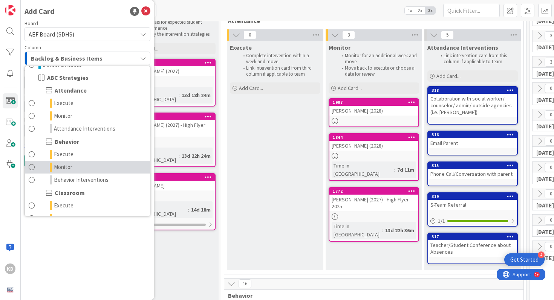
scroll to position [24, 0]
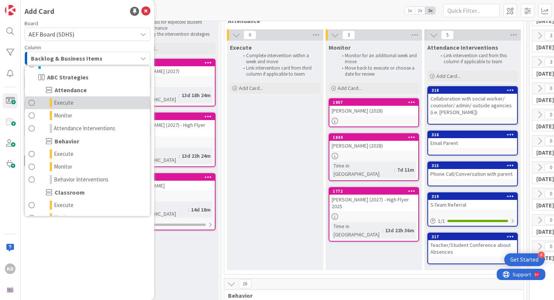
click at [30, 106] on span at bounding box center [32, 102] width 6 height 9
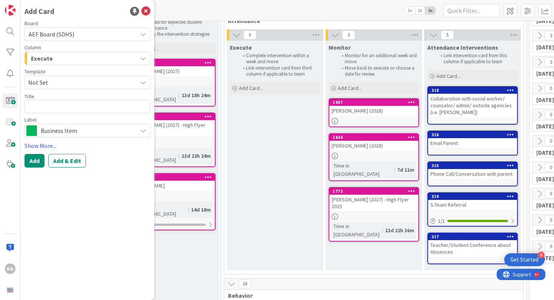
click at [40, 130] on div "Business Item" at bounding box center [87, 131] width 126 height 14
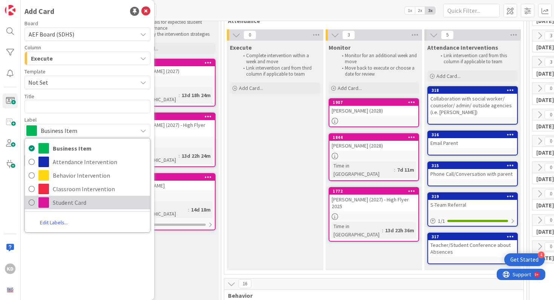
click at [35, 203] on link "Student Card" at bounding box center [87, 203] width 125 height 14
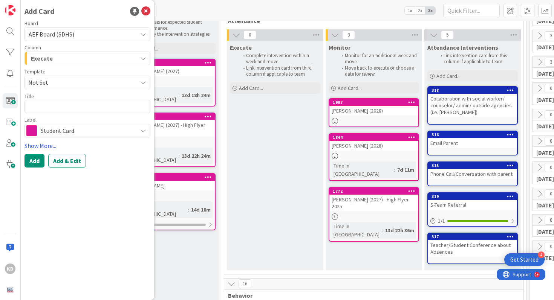
click at [41, 81] on span "Not Set" at bounding box center [79, 83] width 103 height 10
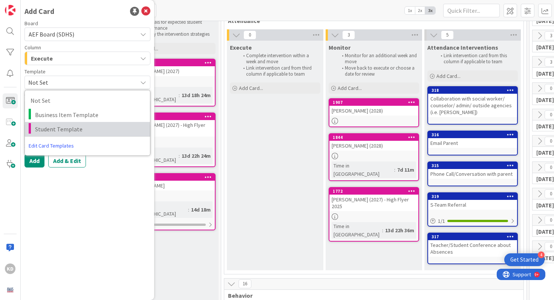
click at [41, 130] on span "Student Template" at bounding box center [89, 129] width 109 height 10
type textarea "x"
type textarea "Student Template"
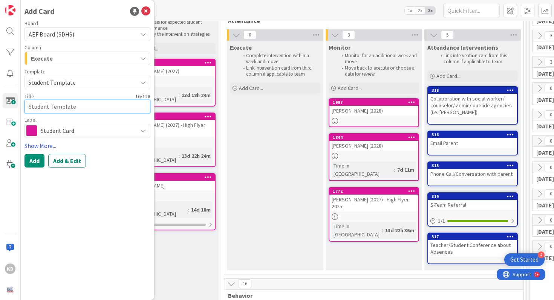
click at [35, 108] on textarea "Student Template" at bounding box center [87, 107] width 126 height 14
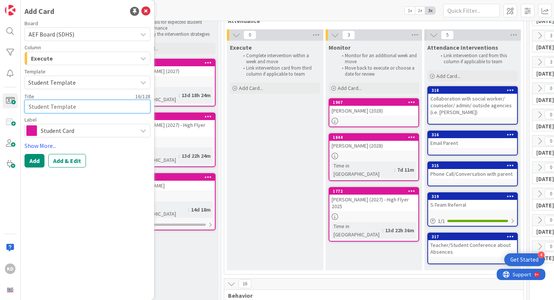
type textarea "x"
type textarea "M"
type textarea "x"
type textarea "Ma"
type textarea "x"
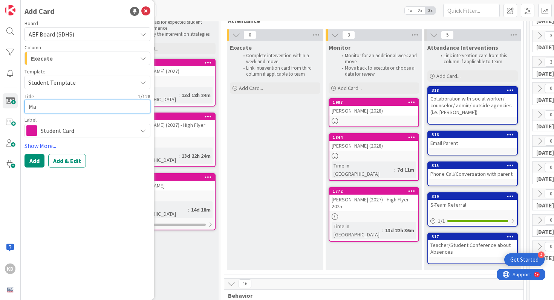
type textarea "Mad"
type textarea "x"
type textarea "Madel"
type textarea "x"
type textarea "Madely"
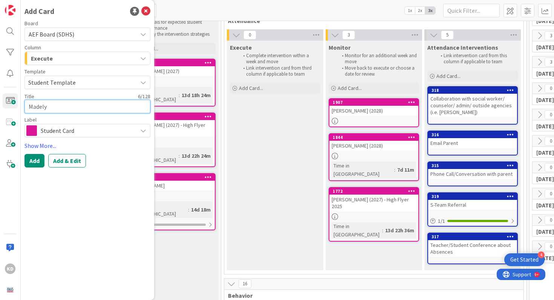
type textarea "x"
type textarea "Madelyn"
type textarea "x"
type textarea "Madelyn"
type textarea "x"
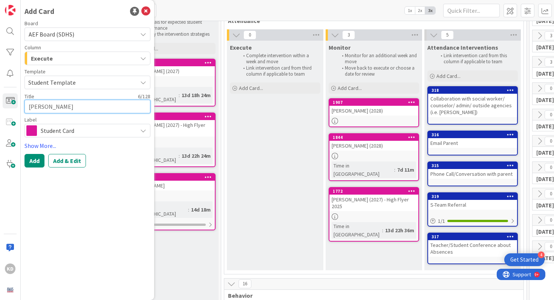
type textarea "Madelyn E"
type textarea "x"
type textarea "Madelyn Eva"
type textarea "x"
type textarea "Madelyn Evan"
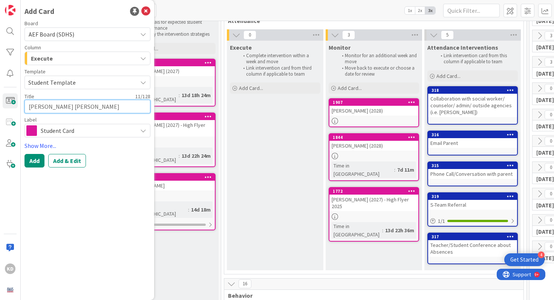
type textarea "x"
type textarea "Madelyn Evans"
type textarea "x"
type textarea "Madelyn Evans"
type textarea "x"
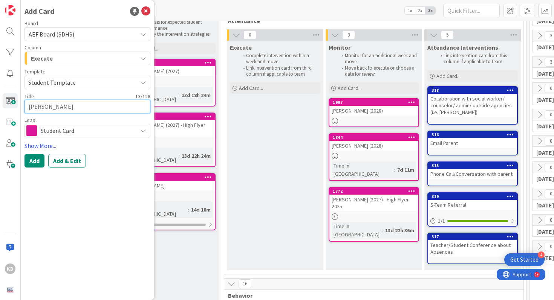
type textarea "Madelyn Evans S"
type textarea "x"
type textarea "Madelyn Evans Sw"
type textarea "x"
type textarea "Madelyn Evans Swa"
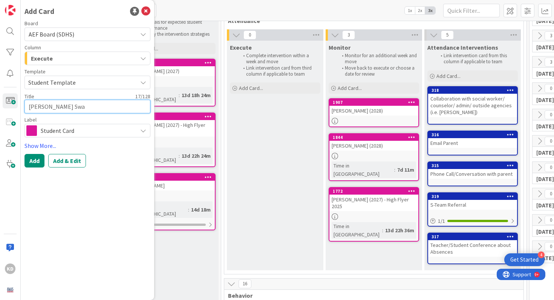
type textarea "x"
type textarea "Madelyn Evans Swan"
type textarea "x"
type textarea "Madelyn Evans Swann"
type textarea "x"
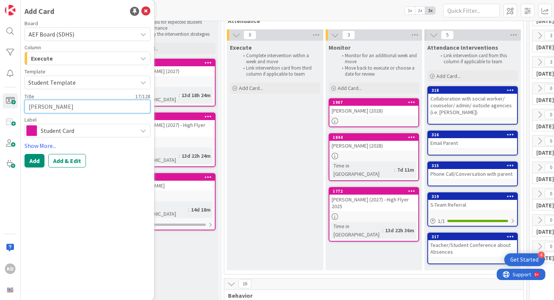
type textarea "Madelyn Evans Swanne"
type textarea "x"
type textarea "Madelyn Evans Swanner"
type textarea "x"
type textarea "Madelyn Evans Swanner"
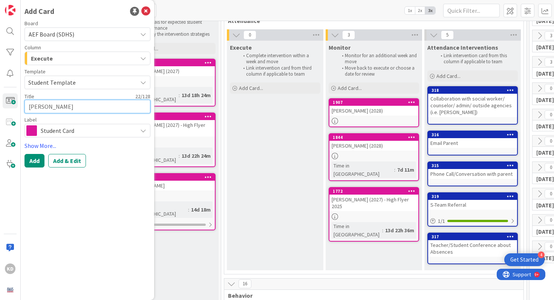
type textarea "x"
type textarea "Madelyn Evans Swanner ("
type textarea "x"
type textarea "Madelyn Evans Swanner (2"
type textarea "x"
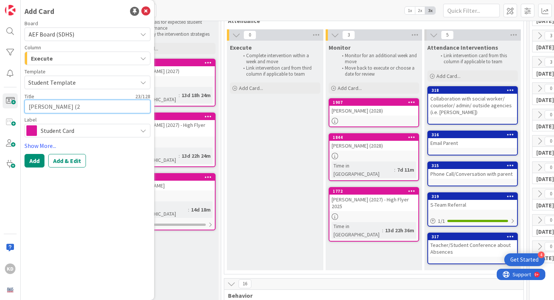
type textarea "Madelyn Evans Swanner (20"
type textarea "x"
type textarea "Madelyn Evans Swanner (202"
type textarea "x"
type textarea "Madelyn Evans Swanner (2027"
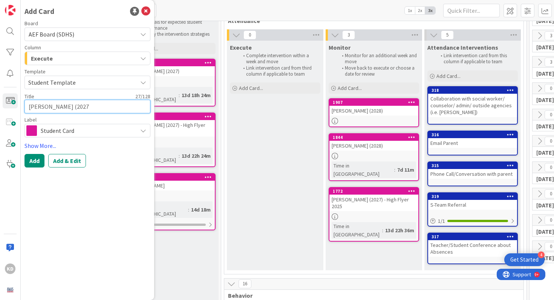
type textarea "x"
type textarea "[PERSON_NAME] (2027)"
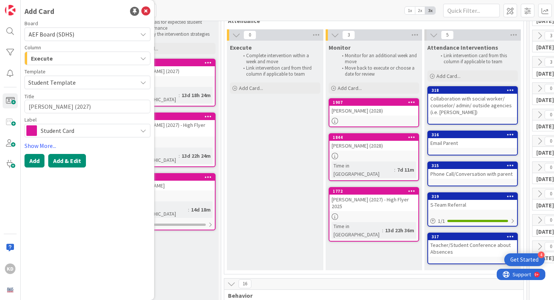
click at [58, 165] on button "Add & Edit" at bounding box center [67, 161] width 38 height 14
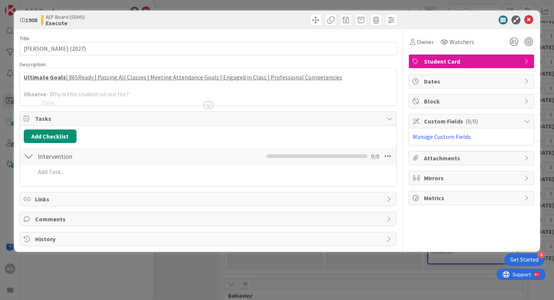
click at [75, 86] on p at bounding box center [208, 86] width 369 height 9
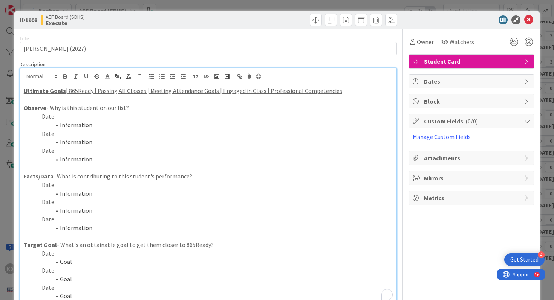
click at [90, 140] on li "Information" at bounding box center [213, 142] width 360 height 9
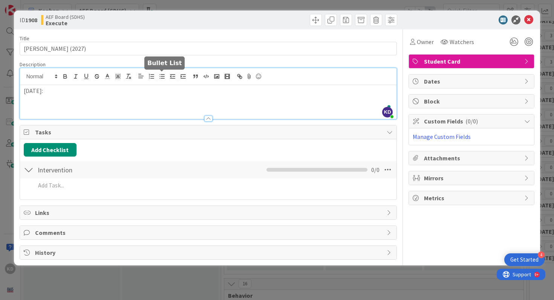
click at [159, 77] on icon "button" at bounding box center [162, 76] width 7 height 7
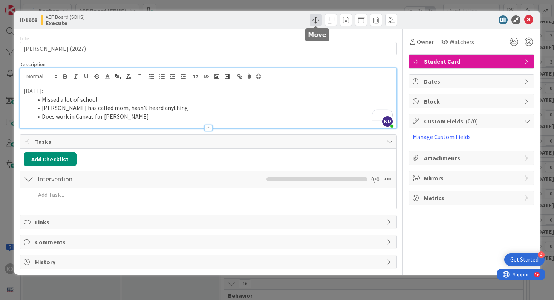
click at [316, 15] on span at bounding box center [316, 20] width 12 height 12
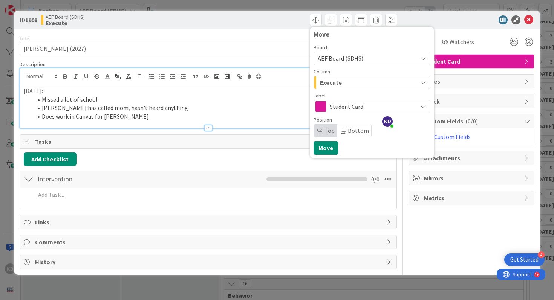
click at [342, 78] on div "Execute" at bounding box center [367, 82] width 99 height 12
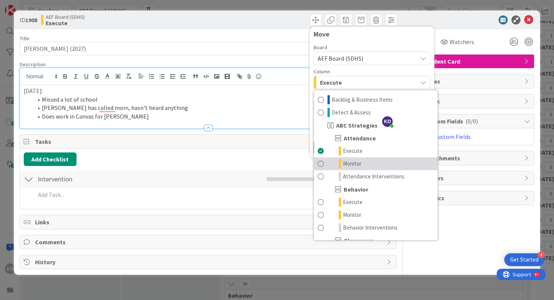
click at [325, 165] on link "Monitor" at bounding box center [376, 164] width 124 height 13
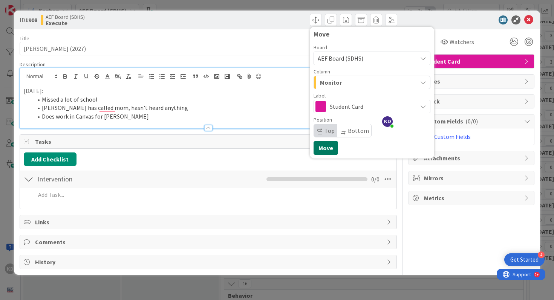
click at [329, 147] on button "Move" at bounding box center [326, 148] width 24 height 14
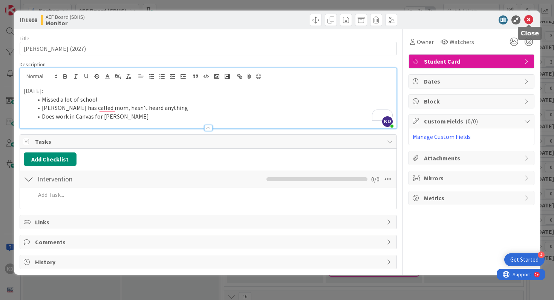
click at [530, 21] on icon at bounding box center [528, 19] width 9 height 9
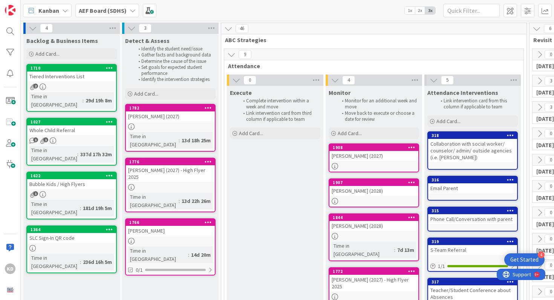
click at [206, 107] on icon at bounding box center [208, 107] width 7 height 5
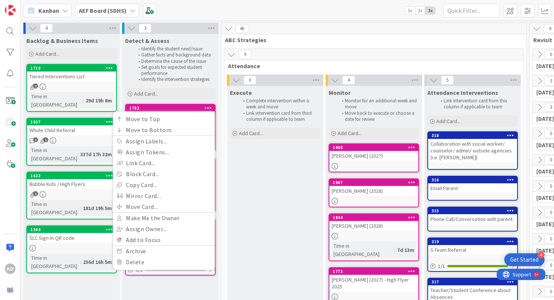
click at [279, 179] on div "Execute Complete intervention within a week and move Link intervention card fro…" at bounding box center [275, 207] width 96 height 242
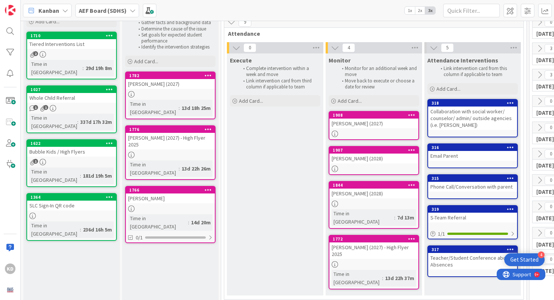
scroll to position [34, 0]
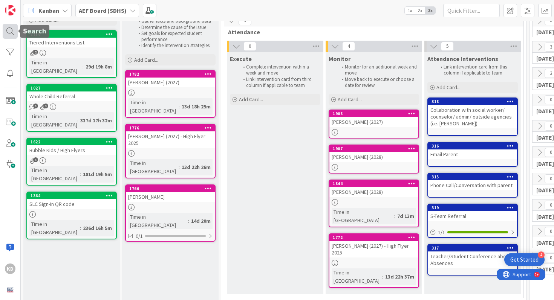
click at [11, 31] on div at bounding box center [10, 31] width 15 height 15
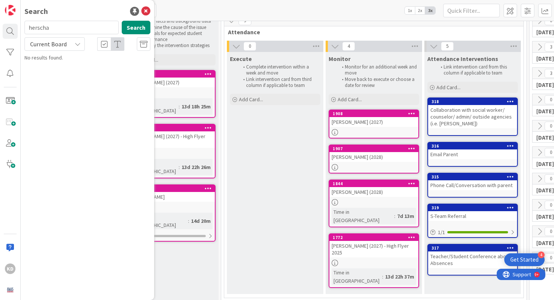
click at [35, 28] on input "herscha" at bounding box center [71, 28] width 94 height 14
type input "[PERSON_NAME]"
click at [72, 61] on b "AEF Board (SDHS) ›" at bounding box center [55, 59] width 40 height 6
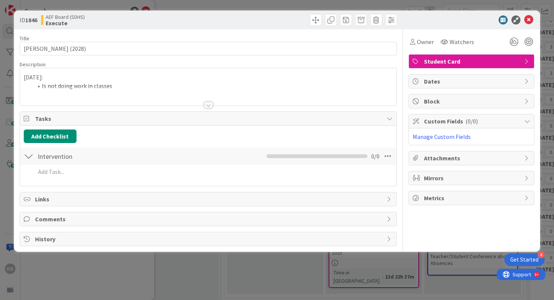
click at [84, 82] on li "Is not doing work in classes" at bounding box center [213, 86] width 360 height 9
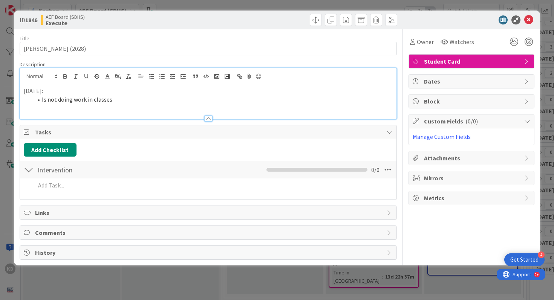
click at [116, 102] on li "Is not doing work in classes" at bounding box center [213, 99] width 360 height 9
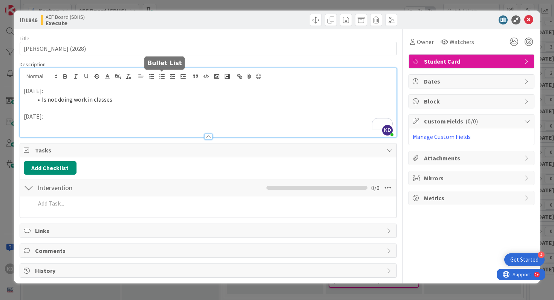
click at [161, 73] on icon "button" at bounding box center [162, 76] width 7 height 7
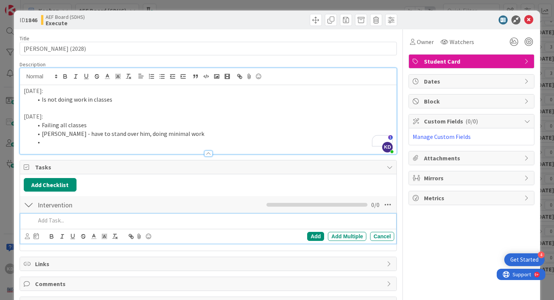
click at [62, 223] on p at bounding box center [213, 220] width 356 height 9
click at [28, 236] on icon at bounding box center [27, 237] width 5 height 6
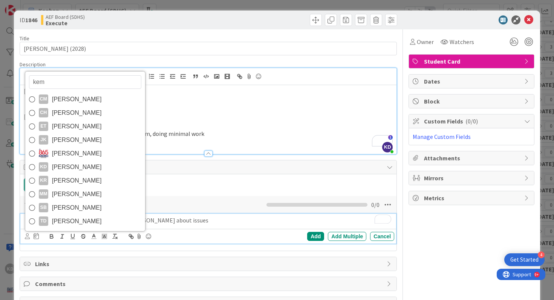
type input "kemp"
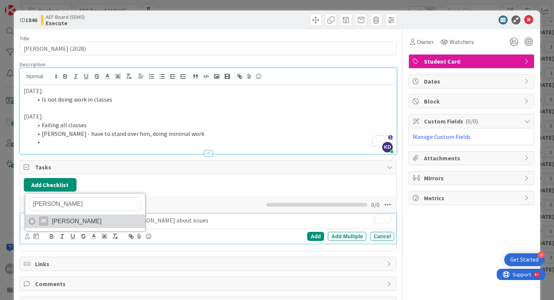
click at [73, 225] on span "Jodell Kemp" at bounding box center [77, 221] width 50 height 11
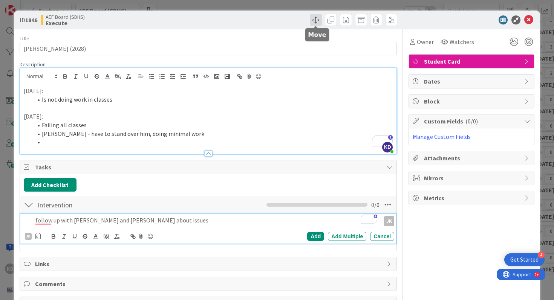
click at [315, 21] on span at bounding box center [316, 20] width 12 height 12
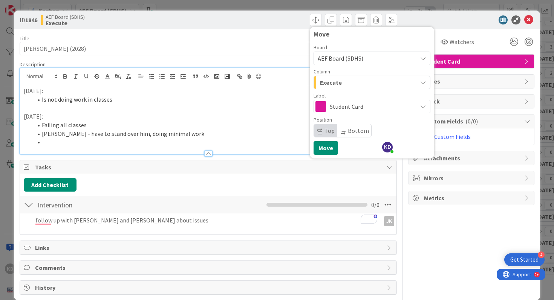
click at [333, 84] on span "Execute" at bounding box center [331, 83] width 22 height 10
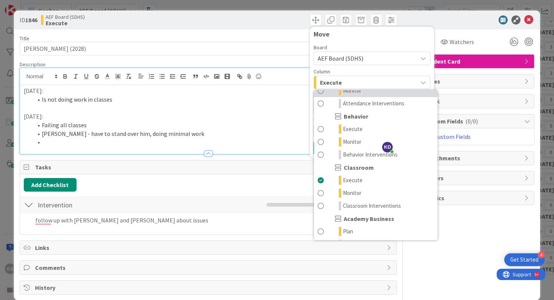
scroll to position [76, 0]
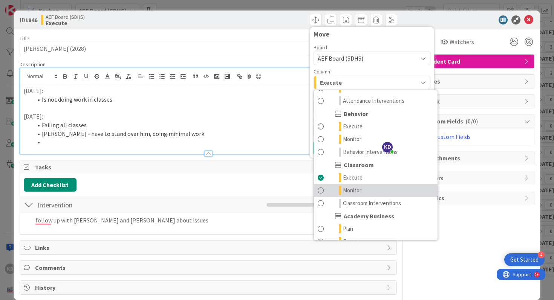
click at [323, 189] on span at bounding box center [321, 190] width 6 height 9
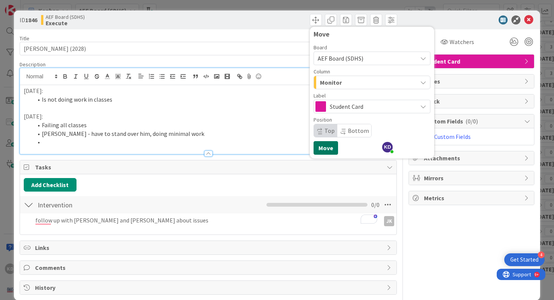
click at [327, 151] on button "Move" at bounding box center [326, 148] width 24 height 14
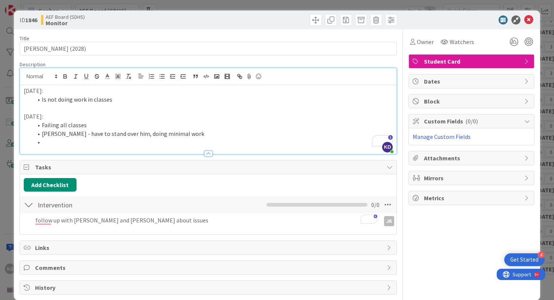
click at [282, 228] on div "follow up with Reser and Odonnell about issues JK JK kemp JK Jodell Kemp Add Ad…" at bounding box center [208, 222] width 369 height 17
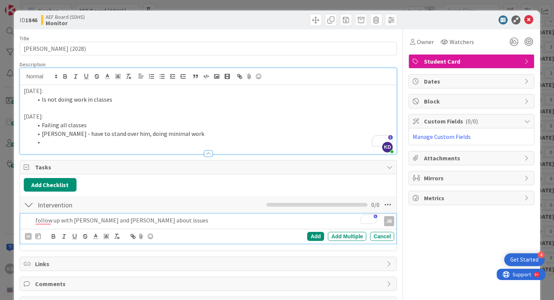
click at [275, 219] on p "follow up with Reser and Odonnell about issues" at bounding box center [206, 220] width 342 height 9
click at [320, 237] on div "Add" at bounding box center [315, 236] width 17 height 9
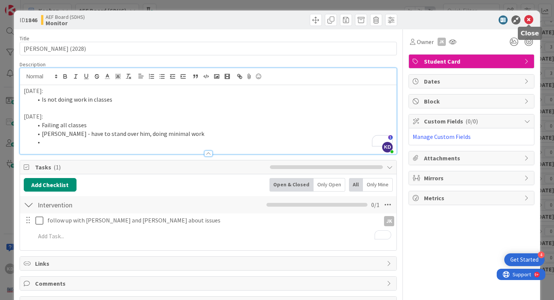
click at [528, 15] on icon at bounding box center [528, 19] width 9 height 9
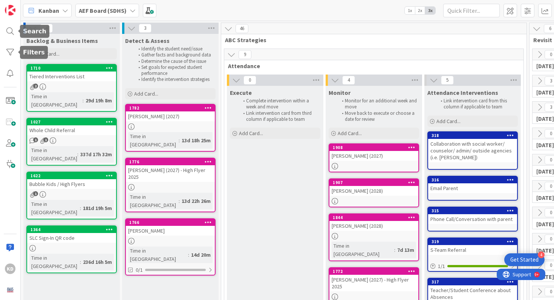
click at [0, 31] on div "KD" at bounding box center [10, 150] width 21 height 300
click at [11, 35] on div at bounding box center [10, 31] width 15 height 15
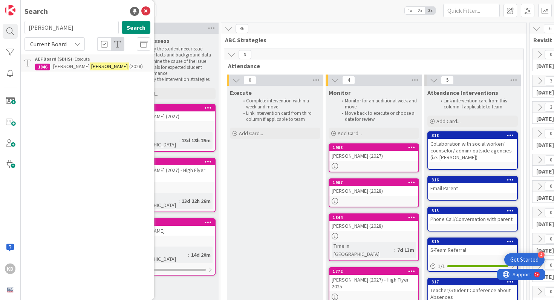
click at [43, 32] on input "[PERSON_NAME]" at bounding box center [71, 28] width 94 height 14
type input "[PERSON_NAME]"
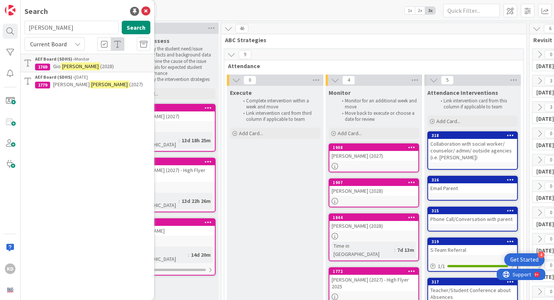
click at [90, 86] on mark "[PERSON_NAME]" at bounding box center [110, 85] width 40 height 8
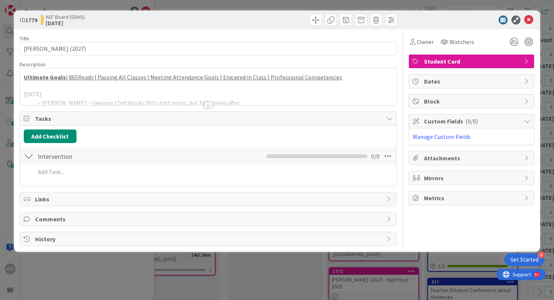
click at [158, 87] on div at bounding box center [208, 95] width 377 height 19
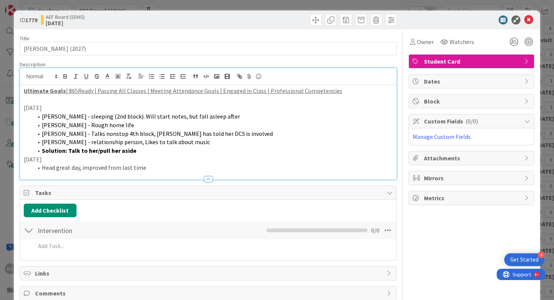
click at [110, 142] on span "[PERSON_NAME] - relationship person, Likes to talk about music" at bounding box center [126, 142] width 168 height 8
click at [156, 167] on li "Head great day, improved from last time" at bounding box center [213, 168] width 360 height 9
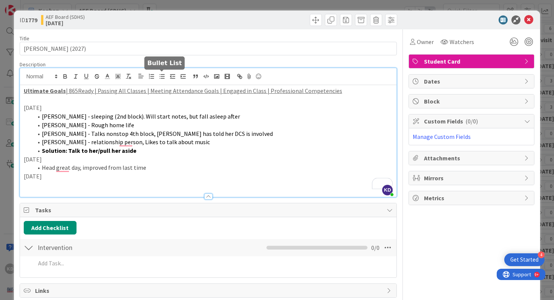
click at [162, 80] on button "button" at bounding box center [162, 76] width 11 height 9
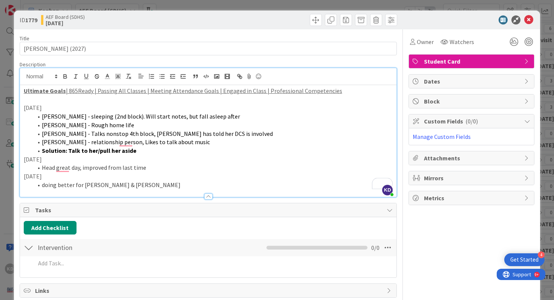
click at [309, 20] on div at bounding box center [303, 20] width 187 height 12
click at [312, 17] on span at bounding box center [316, 20] width 12 height 12
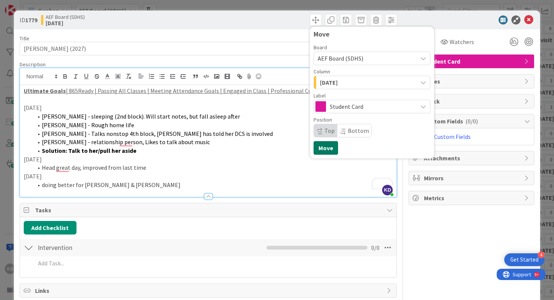
click at [327, 149] on button "Move" at bounding box center [326, 148] width 24 height 14
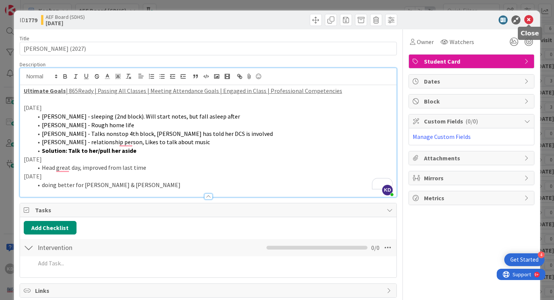
click at [530, 16] on icon at bounding box center [528, 19] width 9 height 9
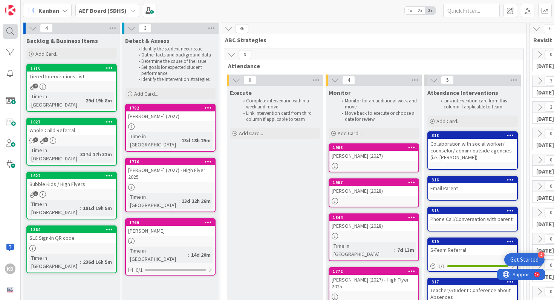
click at [4, 32] on div at bounding box center [10, 31] width 15 height 15
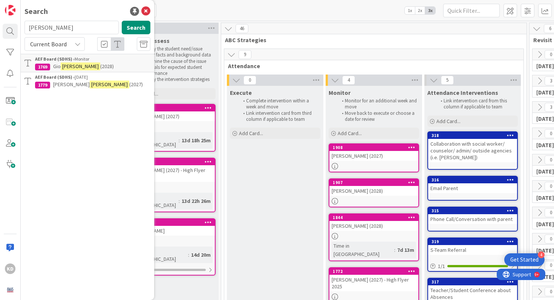
click at [47, 64] on div "1769" at bounding box center [42, 67] width 15 height 7
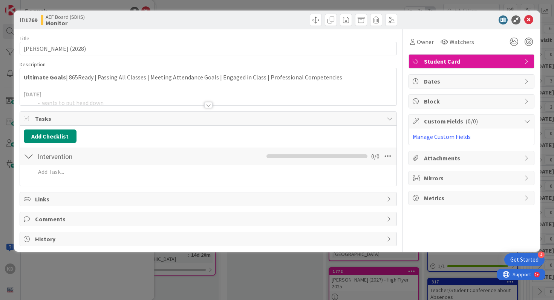
click at [137, 96] on div at bounding box center [208, 95] width 377 height 19
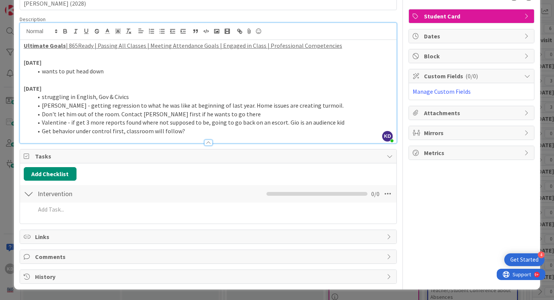
click at [185, 134] on li "Get behavior under control first, classroom will follow?" at bounding box center [213, 131] width 360 height 9
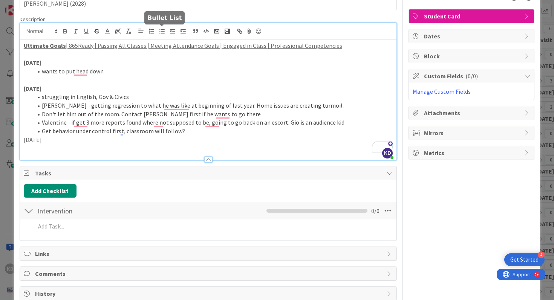
click at [158, 30] on button "button" at bounding box center [162, 31] width 11 height 9
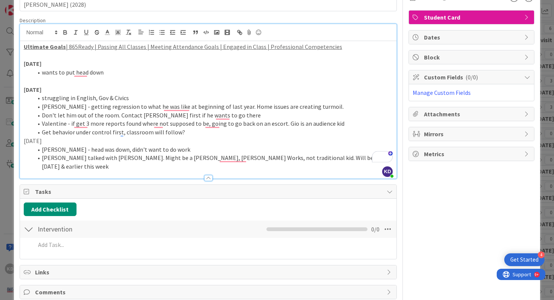
scroll to position [40, 0]
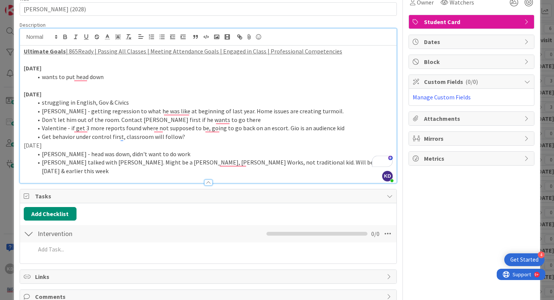
click at [27, 147] on p "[DATE]" at bounding box center [208, 145] width 369 height 9
click at [72, 157] on li "Kemp - head was down, didn't want to do work" at bounding box center [213, 154] width 360 height 9
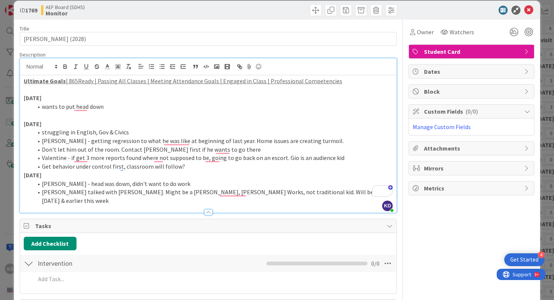
scroll to position [5, 0]
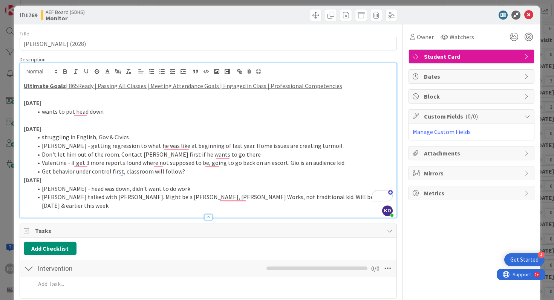
click at [350, 199] on li "Johnson talked with Valentine. Might be a Paul Kelley, Knox Works, not traditio…" at bounding box center [213, 201] width 360 height 17
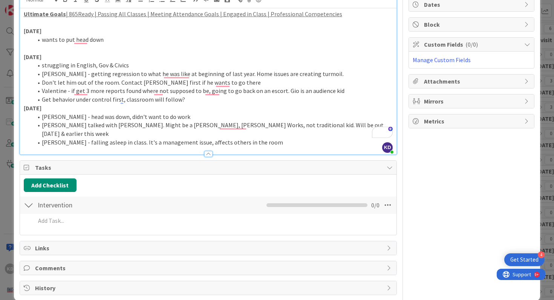
scroll to position [80, 0]
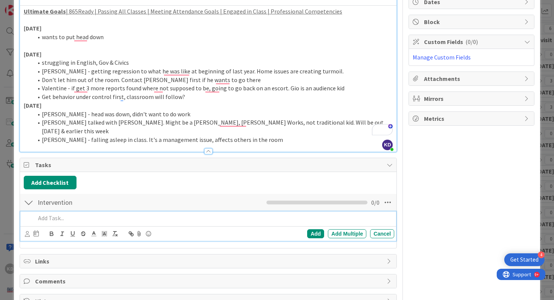
click at [240, 214] on p at bounding box center [213, 218] width 356 height 9
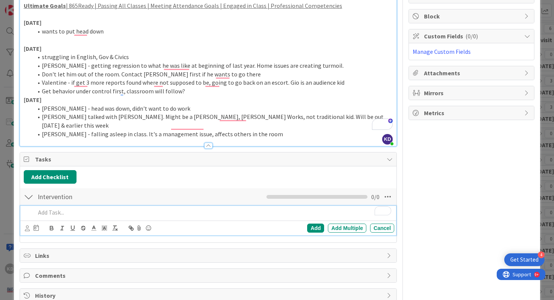
scroll to position [88, 0]
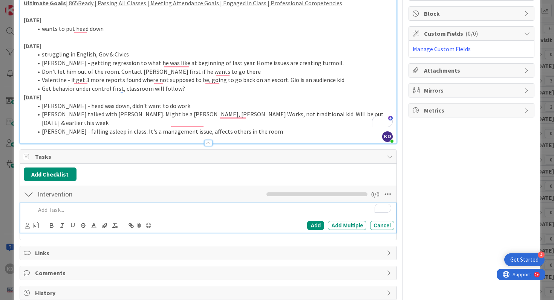
click at [266, 127] on li "Johnson - falling asleep in class. It's a management issue, affects others in t…" at bounding box center [213, 131] width 360 height 9
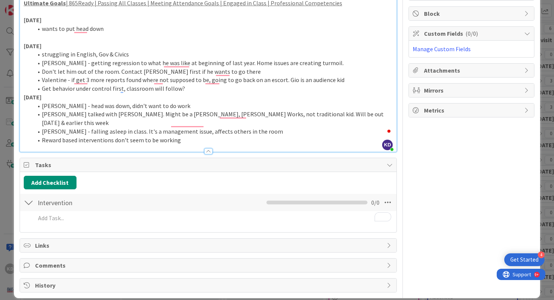
scroll to position [0, 0]
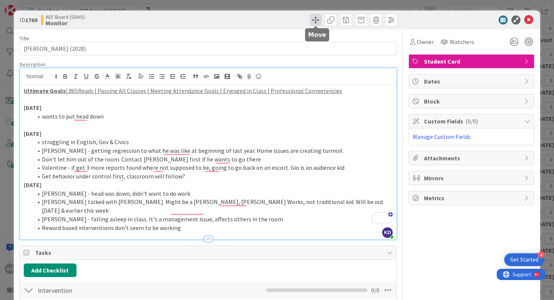
click at [314, 19] on span at bounding box center [316, 20] width 12 height 12
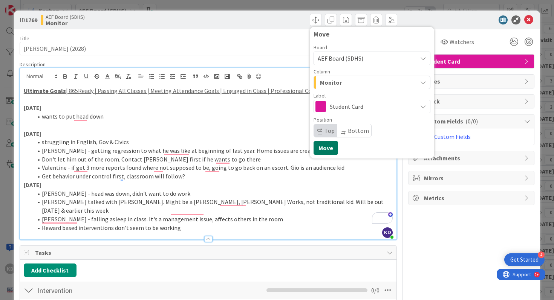
click at [333, 148] on button "Move" at bounding box center [326, 148] width 24 height 14
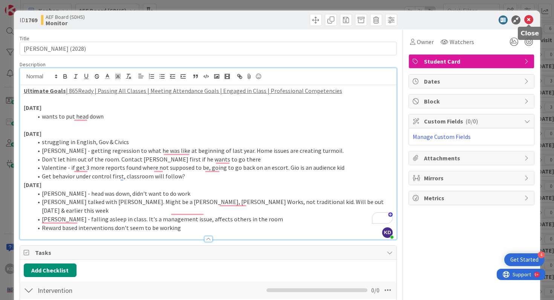
click at [528, 20] on icon at bounding box center [528, 19] width 9 height 9
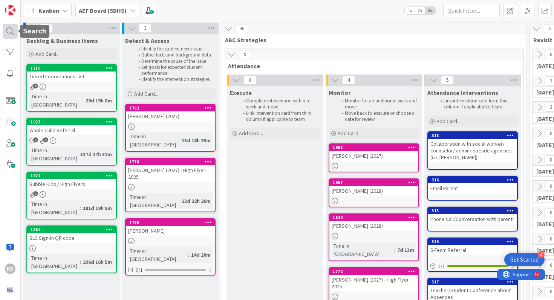
click at [8, 29] on div at bounding box center [10, 31] width 15 height 15
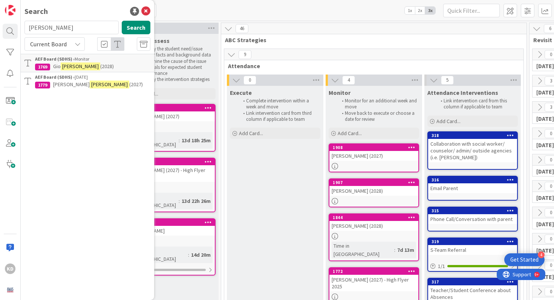
click at [43, 31] on input "silva" at bounding box center [71, 28] width 94 height 14
type input "gary"
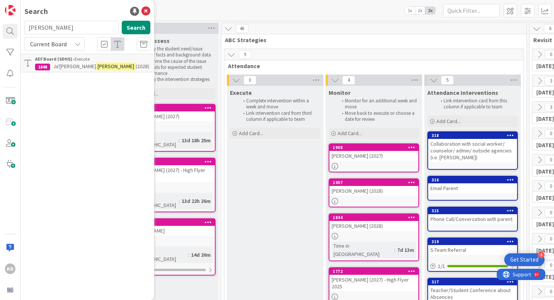
click at [58, 60] on b "AEF Board (SDHS) ›" at bounding box center [55, 59] width 40 height 6
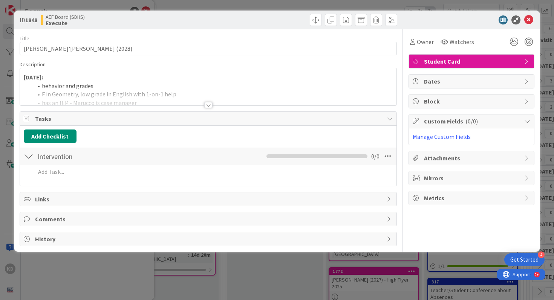
click at [90, 80] on div "8/21/25: behavior and grades F in Geometry, low grade in English with 1-on-1 he…" at bounding box center [208, 86] width 377 height 37
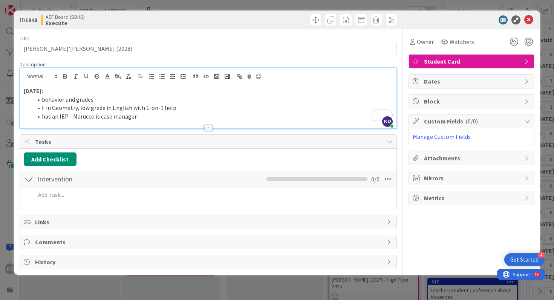
click at [146, 120] on li "has an IEP - Marucco is case manager" at bounding box center [213, 116] width 360 height 9
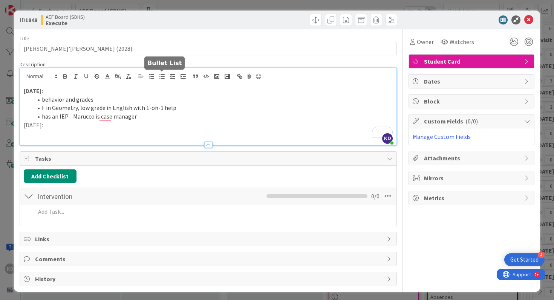
click at [161, 77] on icon "button" at bounding box center [162, 76] width 7 height 7
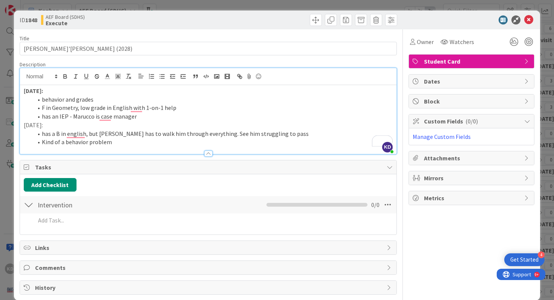
click at [39, 125] on p "8/28/25:" at bounding box center [208, 125] width 369 height 9
click at [125, 144] on li "Kind of a behavior problem" at bounding box center [213, 142] width 360 height 9
click at [44, 143] on li "Kind of a behavior problem" at bounding box center [213, 142] width 360 height 9
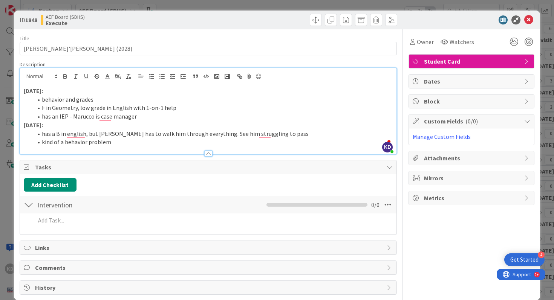
click at [113, 141] on li "kind of a behavior problem" at bounding box center [213, 142] width 360 height 9
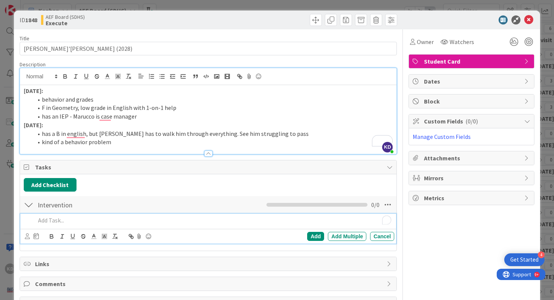
click at [81, 216] on p "To enrich screen reader interactions, please activate Accessibility in Grammarl…" at bounding box center [213, 220] width 356 height 9
drag, startPoint x: 73, startPoint y: 221, endPoint x: 36, endPoint y: 221, distance: 37.3
click at [36, 221] on p "have Marucco" at bounding box center [213, 220] width 356 height 9
click at [316, 19] on span at bounding box center [316, 20] width 12 height 12
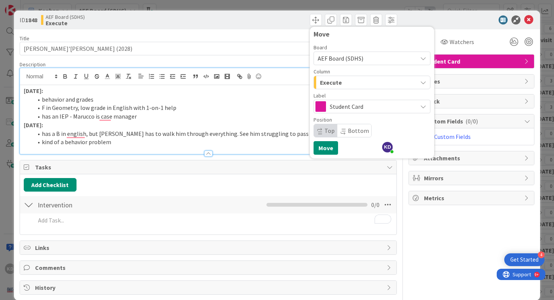
click at [345, 82] on div "Execute" at bounding box center [367, 82] width 99 height 12
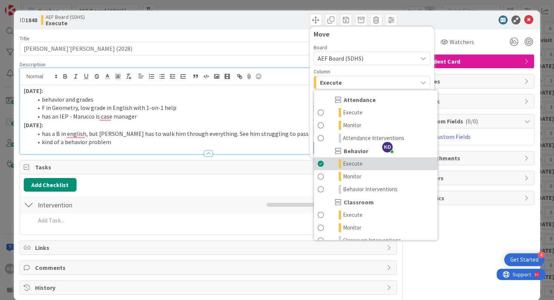
scroll to position [39, 0]
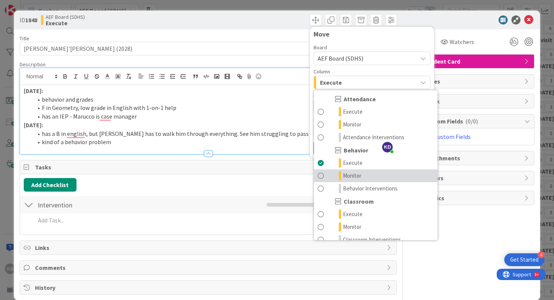
click at [323, 178] on span at bounding box center [321, 175] width 6 height 9
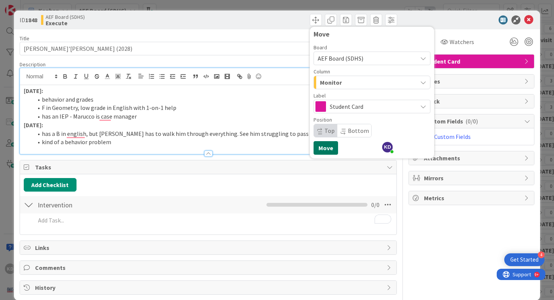
click at [326, 145] on button "Move" at bounding box center [326, 148] width 24 height 14
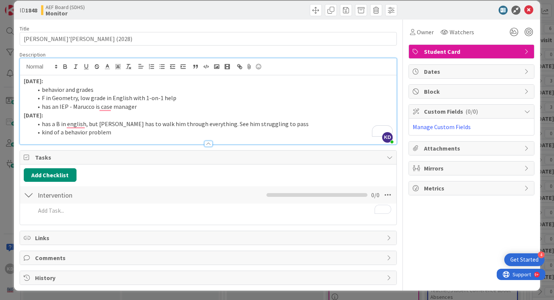
scroll to position [0, 0]
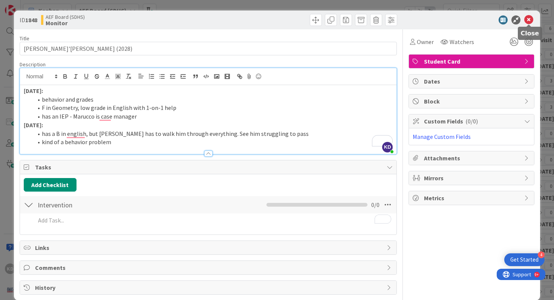
click at [529, 19] on icon at bounding box center [528, 19] width 9 height 9
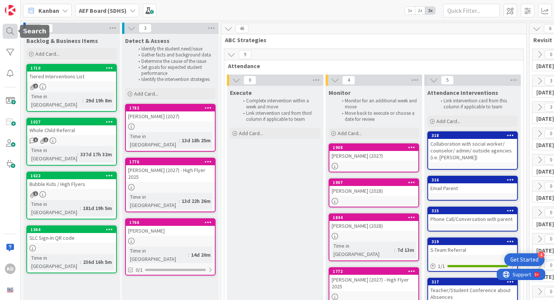
click at [3, 31] on div at bounding box center [10, 31] width 15 height 15
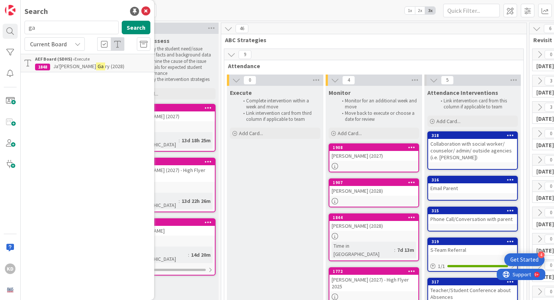
type input "g"
type input "thayer"
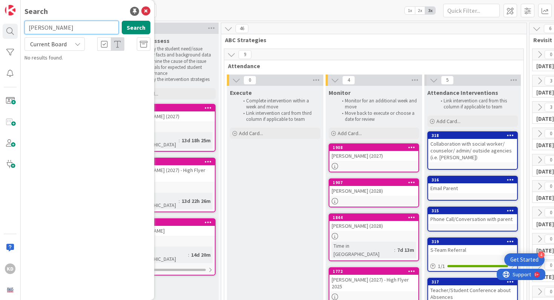
click at [55, 26] on input "thayer" at bounding box center [71, 28] width 94 height 14
click at [55, 26] on input "text" at bounding box center [71, 28] width 94 height 14
type input "hickam"
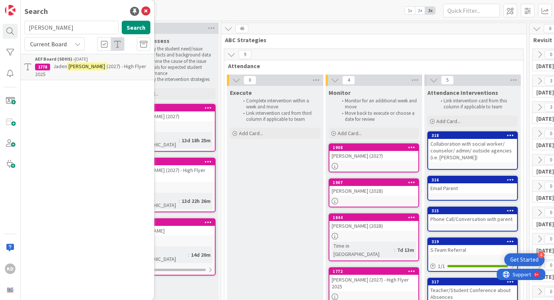
click at [58, 66] on span "Jaden" at bounding box center [60, 66] width 14 height 7
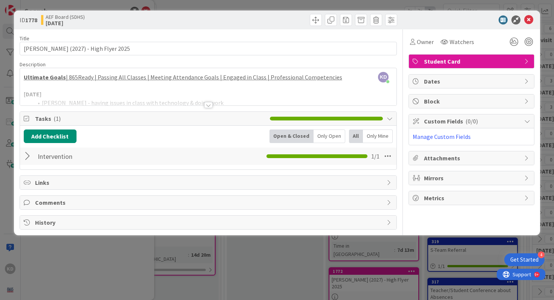
click at [88, 95] on div at bounding box center [208, 95] width 377 height 19
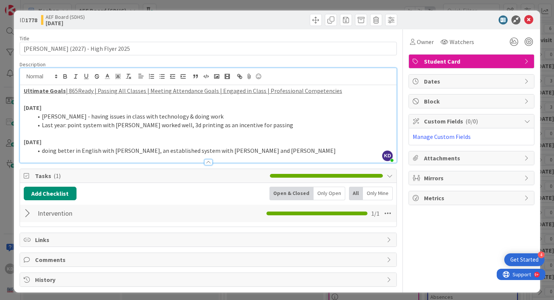
scroll to position [3, 0]
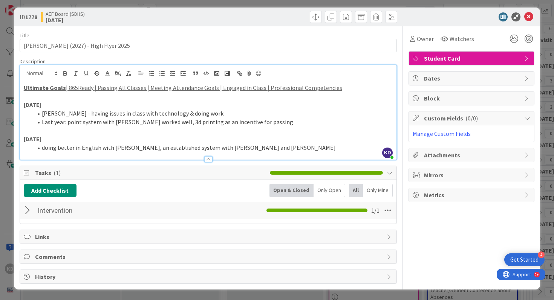
click at [253, 145] on li "doing better in English with Spires, an established system with B. Brown and T.…" at bounding box center [213, 148] width 360 height 9
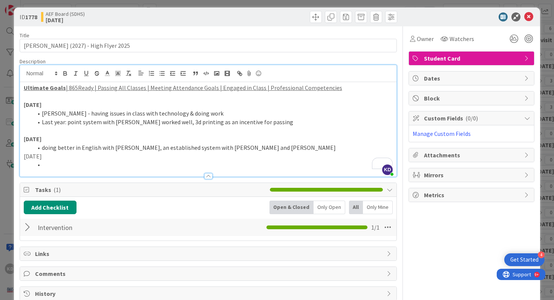
click at [33, 157] on p "[DATE]" at bounding box center [208, 156] width 369 height 9
click at [47, 162] on li "To enrich screen reader interactions, please activate Accessibility in Grammarl…" at bounding box center [213, 165] width 360 height 9
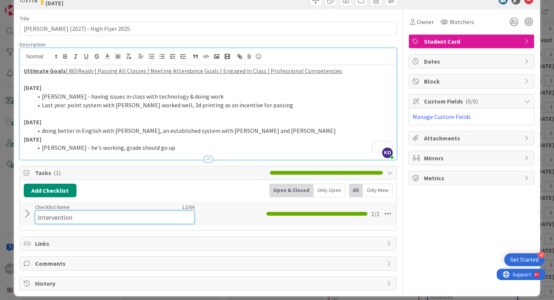
click at [38, 208] on div "Checklist Name 12 / 64 Intervention" at bounding box center [114, 214] width 159 height 20
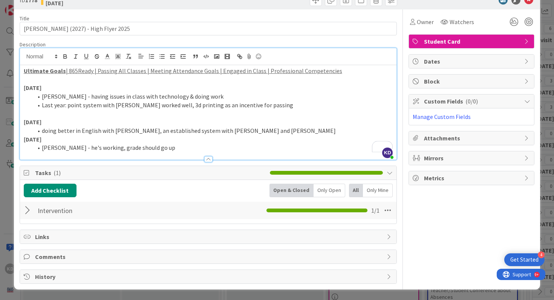
click at [27, 212] on div at bounding box center [29, 211] width 10 height 14
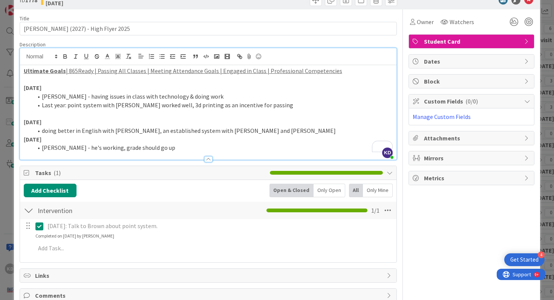
click at [27, 213] on div at bounding box center [29, 211] width 10 height 14
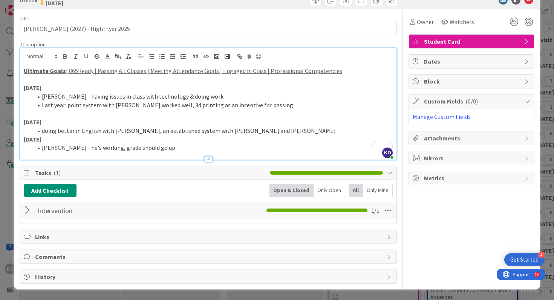
click at [27, 213] on div at bounding box center [29, 211] width 10 height 14
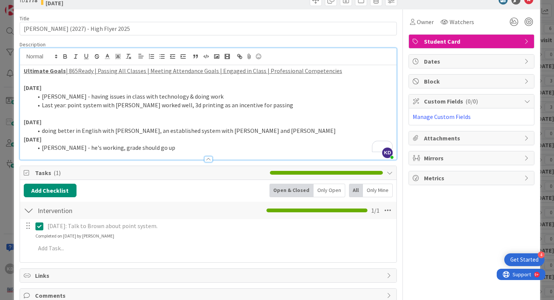
click at [27, 213] on div at bounding box center [29, 211] width 10 height 14
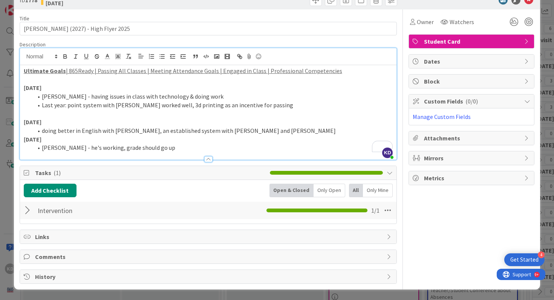
scroll to position [0, 0]
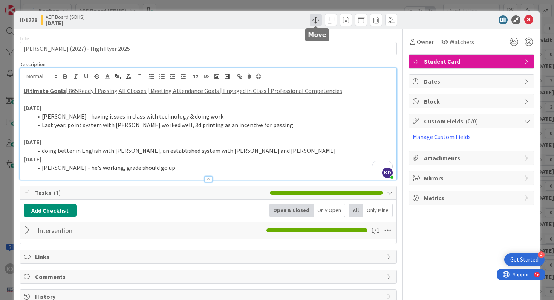
click at [318, 20] on span at bounding box center [316, 20] width 12 height 12
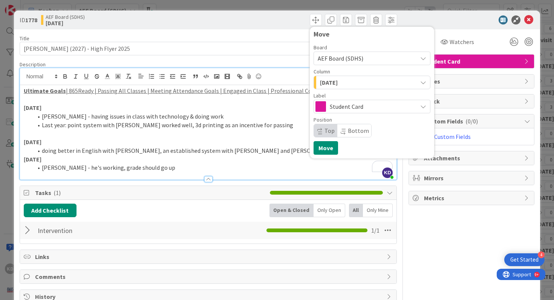
click at [338, 86] on span "[DATE]" at bounding box center [329, 83] width 18 height 10
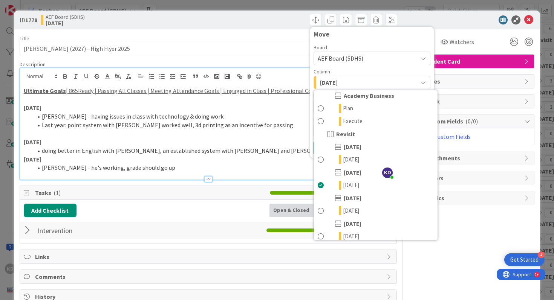
scroll to position [221, 0]
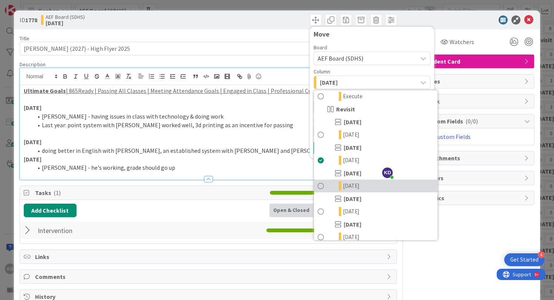
click at [322, 190] on span at bounding box center [321, 186] width 6 height 9
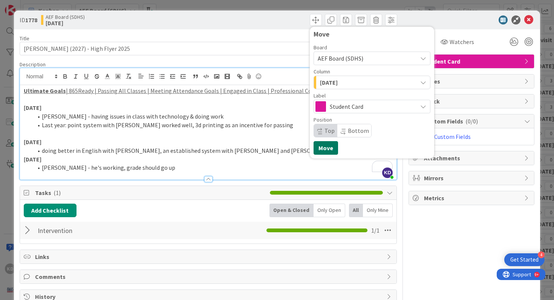
click at [321, 148] on button "Move" at bounding box center [326, 148] width 24 height 14
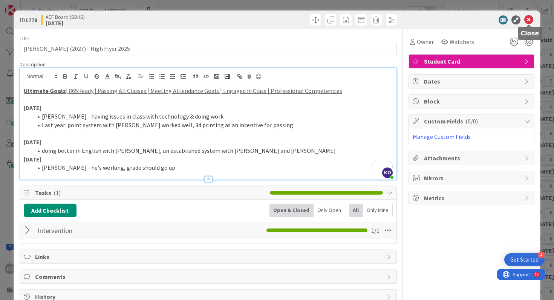
click at [527, 21] on icon at bounding box center [528, 19] width 9 height 9
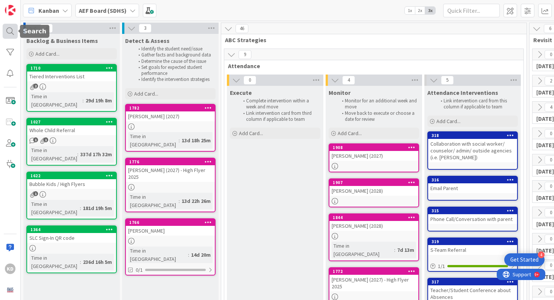
click at [12, 33] on div at bounding box center [10, 31] width 15 height 15
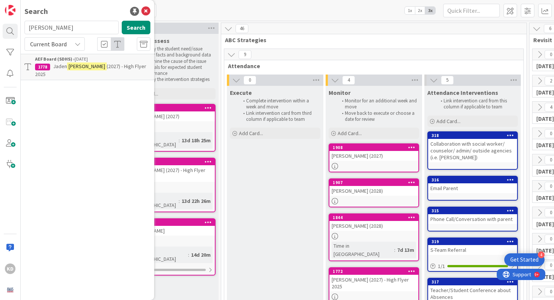
click at [47, 30] on input "hickam" at bounding box center [71, 28] width 94 height 14
type input "jamiah"
click at [56, 66] on mark "Jamiah" at bounding box center [62, 67] width 19 height 8
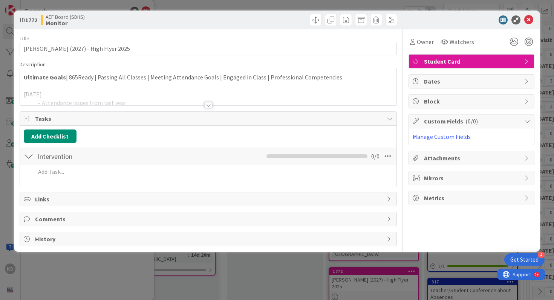
click at [138, 86] on div at bounding box center [208, 95] width 377 height 19
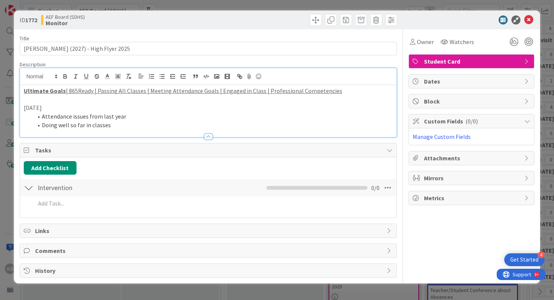
click at [134, 131] on div at bounding box center [208, 133] width 377 height 8
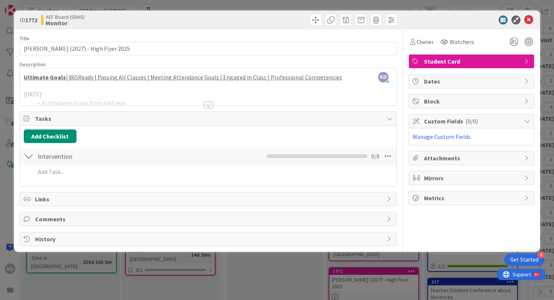
click at [122, 98] on div at bounding box center [208, 95] width 377 height 19
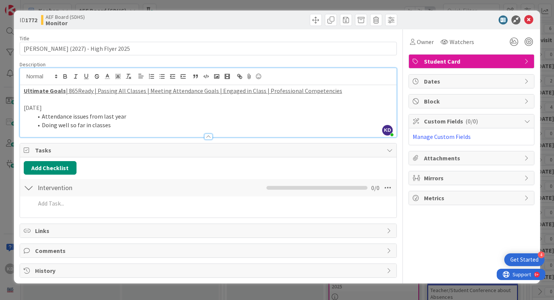
click at [124, 123] on li "Doing well so far in classes" at bounding box center [213, 125] width 360 height 9
click at [530, 21] on icon at bounding box center [528, 19] width 9 height 9
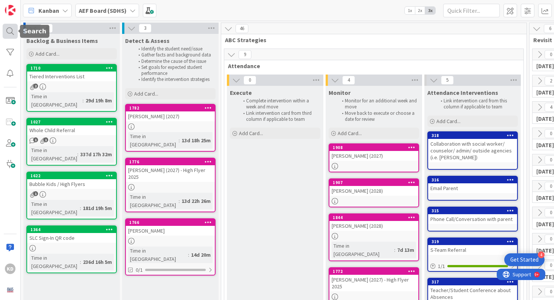
click at [9, 35] on div at bounding box center [10, 31] width 15 height 15
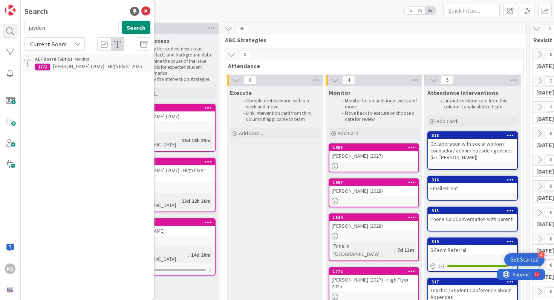
type input "jayden"
click at [64, 64] on mark "Jayden" at bounding box center [63, 67] width 20 height 8
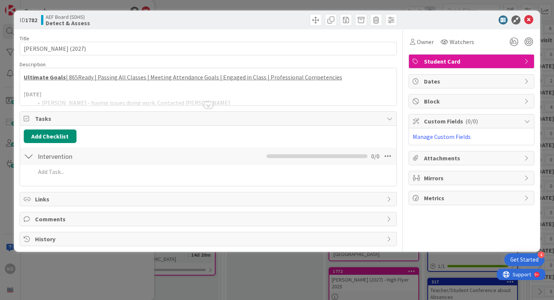
click at [149, 92] on div at bounding box center [208, 95] width 377 height 19
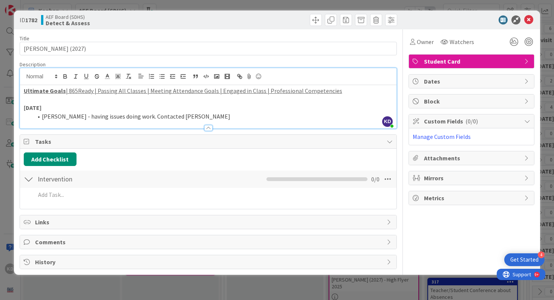
click at [182, 114] on li "Kemp - having issues doing work. Contacted Headrick" at bounding box center [213, 116] width 360 height 9
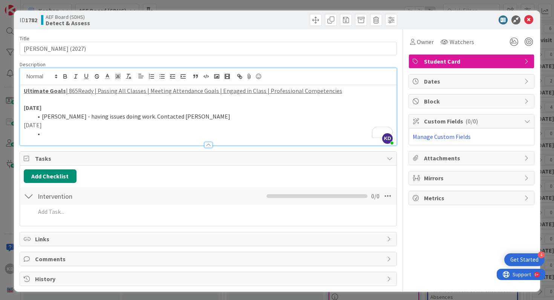
click at [36, 127] on p "[DATE]" at bounding box center [208, 125] width 369 height 9
click at [53, 138] on div at bounding box center [208, 142] width 377 height 8
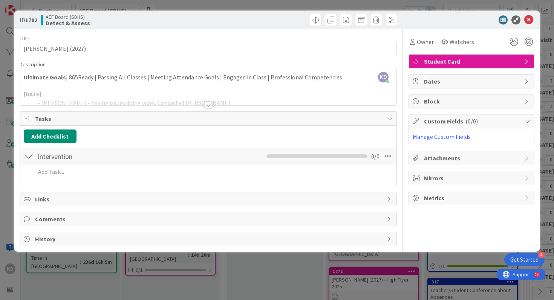
click at [116, 92] on div at bounding box center [208, 95] width 377 height 19
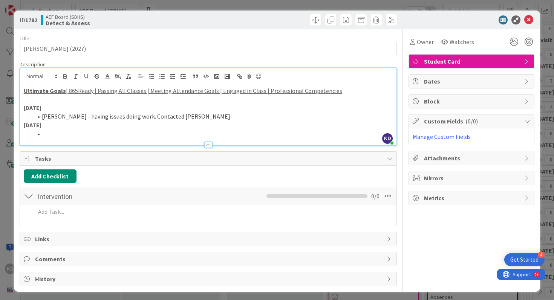
click at [64, 138] on div at bounding box center [208, 142] width 377 height 8
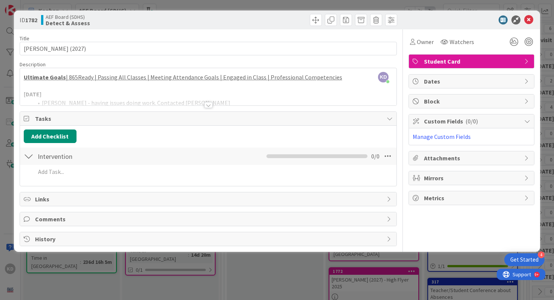
click at [63, 99] on div at bounding box center [208, 95] width 377 height 19
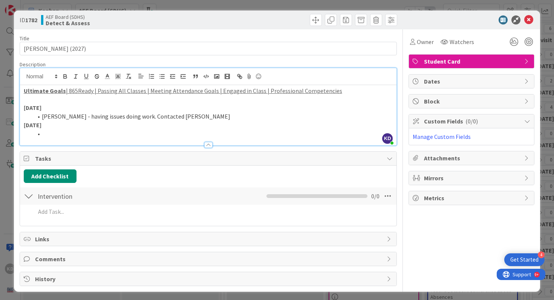
click at [54, 130] on li "To enrich screen reader interactions, please activate Accessibility in Grammarl…" at bounding box center [213, 134] width 360 height 9
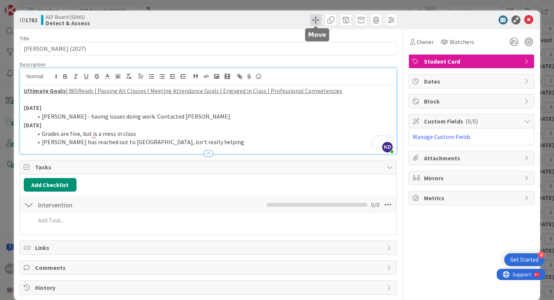
click at [318, 18] on span at bounding box center [316, 20] width 12 height 12
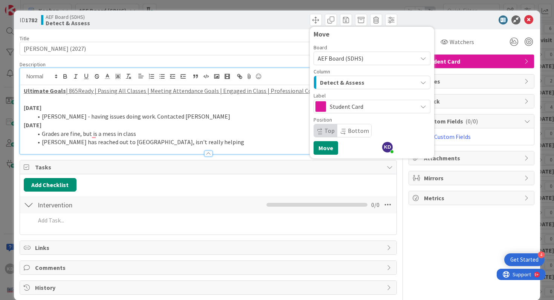
click at [344, 82] on span "Detect & Assess" at bounding box center [342, 83] width 44 height 10
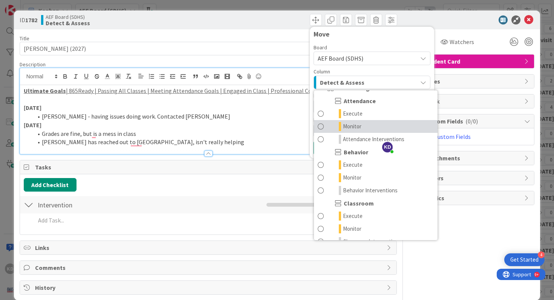
scroll to position [40, 0]
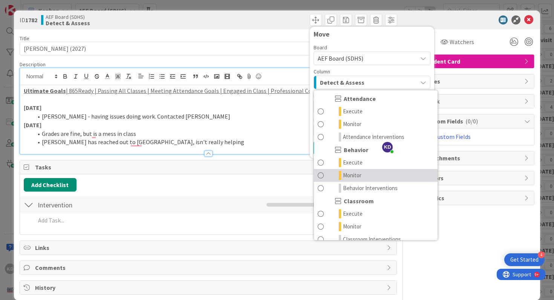
click at [325, 174] on link "Monitor" at bounding box center [376, 175] width 124 height 13
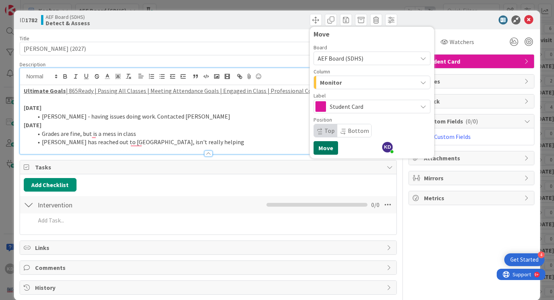
click at [325, 150] on button "Move" at bounding box center [326, 148] width 24 height 14
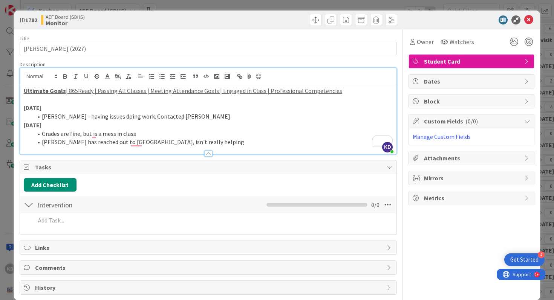
click at [291, 132] on li "Grades are fine, but is a mess in class" at bounding box center [213, 134] width 360 height 9
click at [530, 19] on icon at bounding box center [528, 19] width 9 height 9
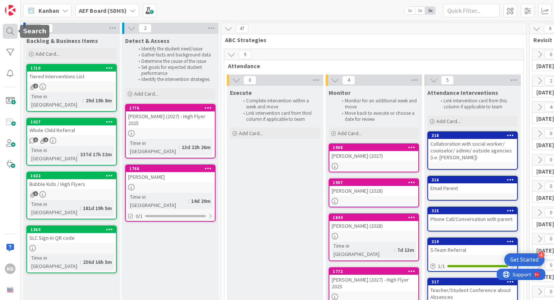
click at [4, 33] on div at bounding box center [10, 31] width 15 height 15
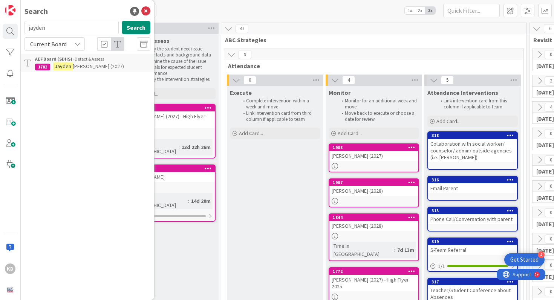
click at [40, 27] on input "jayden" at bounding box center [71, 28] width 94 height 14
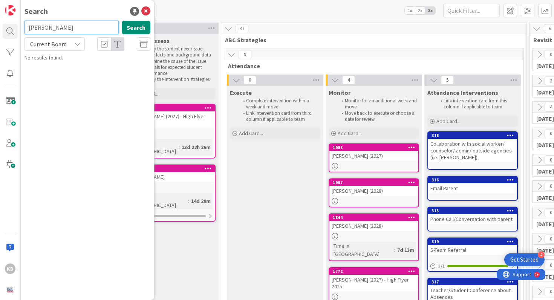
click at [40, 27] on input "john" at bounding box center [71, 28] width 94 height 14
click at [40, 27] on input "johntev" at bounding box center [71, 28] width 94 height 14
type input "davis"
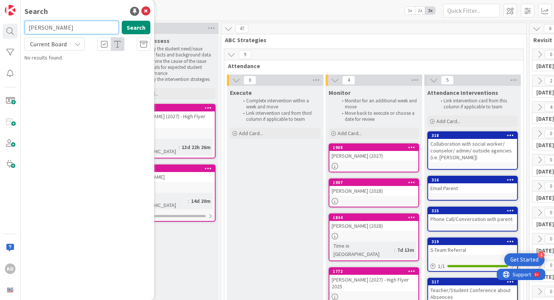
click at [41, 30] on input "davis" at bounding box center [71, 28] width 94 height 14
type input "tav"
click at [38, 23] on input "tav" at bounding box center [71, 28] width 94 height 14
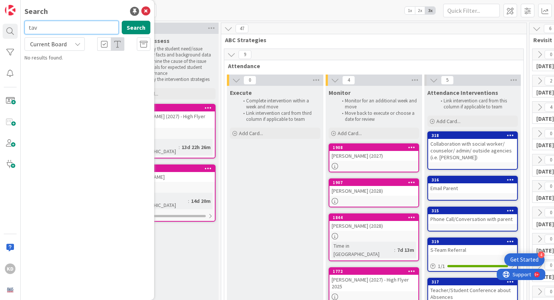
click at [38, 23] on input "tav" at bounding box center [71, 28] width 94 height 14
click at [71, 21] on input "text" at bounding box center [71, 28] width 94 height 14
type input "tav"
click at [71, 21] on input "tav" at bounding box center [71, 28] width 94 height 14
click at [144, 12] on icon at bounding box center [145, 11] width 9 height 9
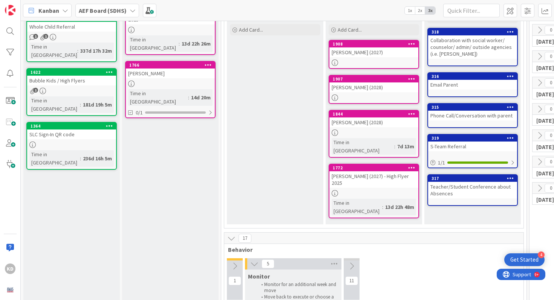
scroll to position [8, 0]
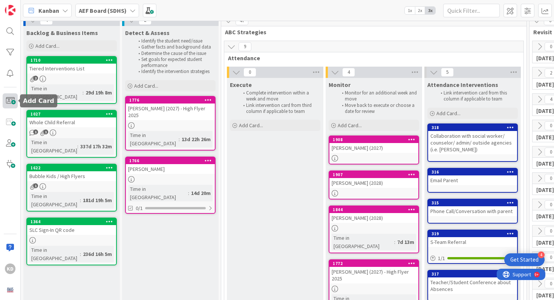
click at [14, 102] on span at bounding box center [10, 100] width 15 height 15
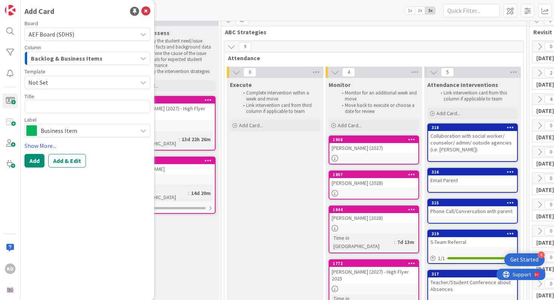
click at [63, 138] on div "Board AEF Board (SDHS) Column Backlog & Business Items Template Not Set Title 0…" at bounding box center [87, 94] width 126 height 147
click at [63, 128] on span "Business Item" at bounding box center [87, 130] width 93 height 11
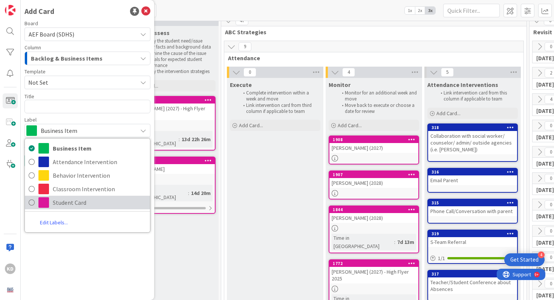
click at [63, 205] on span "Student Card" at bounding box center [99, 202] width 93 height 11
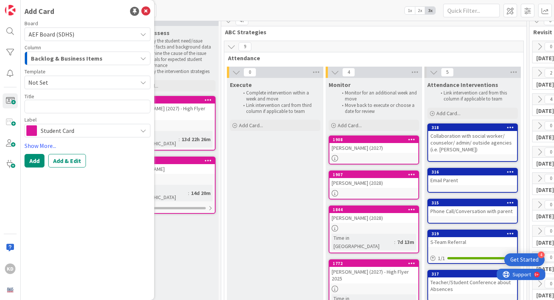
click at [61, 77] on span "Not Set" at bounding box center [87, 83] width 126 height 14
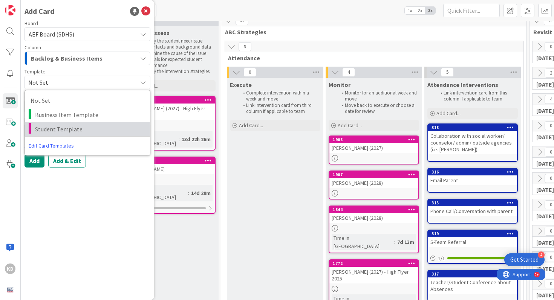
click at [63, 127] on span "Student Template" at bounding box center [89, 129] width 109 height 10
type textarea "x"
type textarea "Student Template"
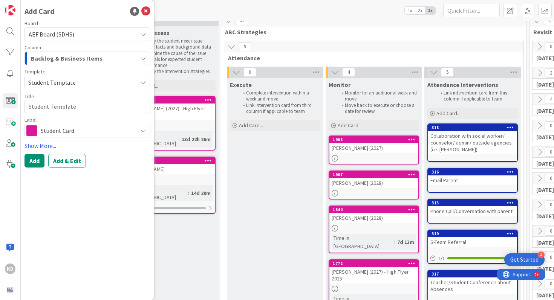
click at [49, 84] on span "Student Template" at bounding box center [79, 83] width 103 height 10
click at [50, 104] on textarea "Student Template" at bounding box center [87, 107] width 126 height 14
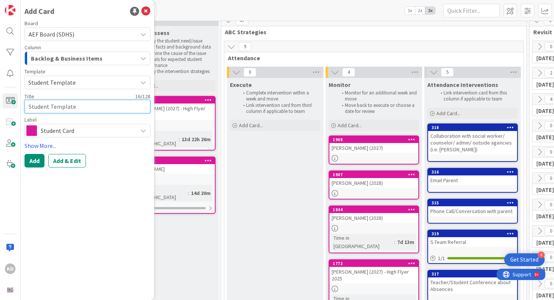
type textarea "x"
type textarea "J"
type textarea "x"
type textarea "Joh"
type textarea "x"
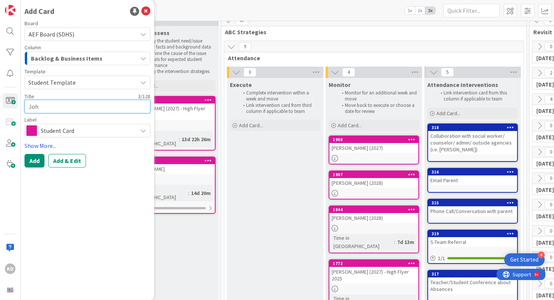
type textarea "[PERSON_NAME]"
type textarea "x"
type textarea "Johnt"
type textarea "x"
type textarea "Johnte"
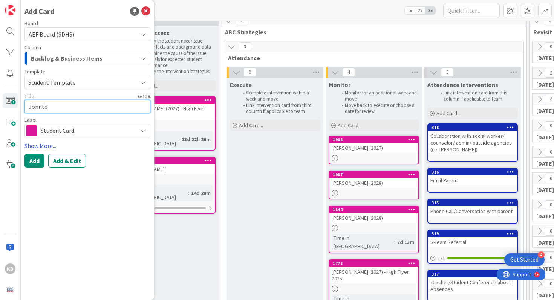
type textarea "x"
type textarea "Johntev"
type textarea "x"
type textarea "Johntevi"
type textarea "x"
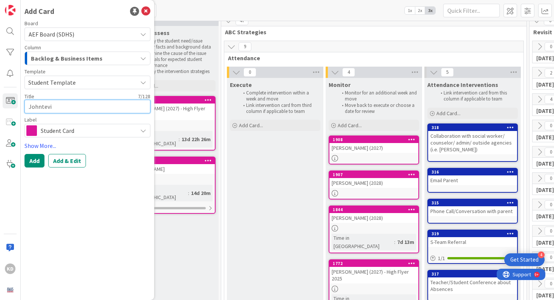
type textarea "Johntevio"
type textarea "x"
type textarea "Johnteviou"
type textarea "x"
type textarea "Johntevious"
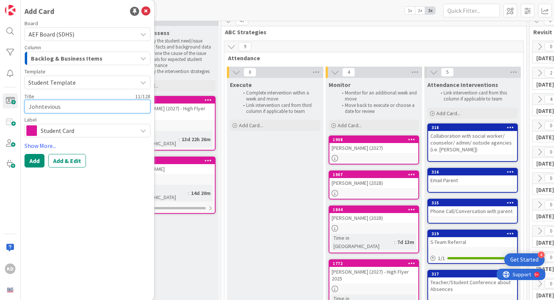
type textarea "x"
type textarea "Johntevious"
type textarea "x"
type textarea "Johntevious D"
type textarea "x"
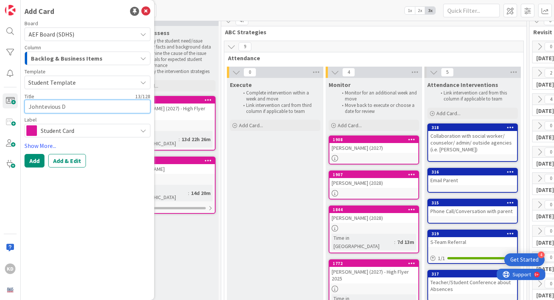
type textarea "Johntevious Da"
type textarea "x"
type textarea "Johntevious Dav"
type textarea "x"
type textarea "Johntevious Davi"
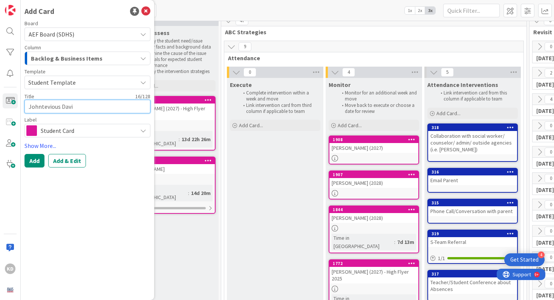
type textarea "x"
type textarea "Johntevious Davis"
type textarea "x"
type textarea "Johntevious Davis"
type textarea "x"
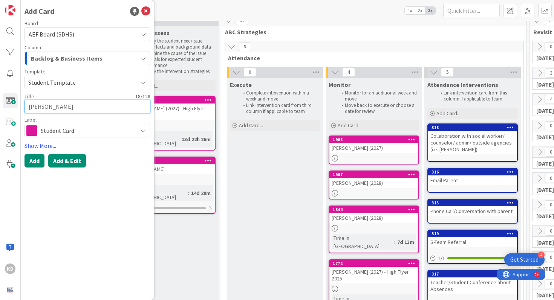
type textarea "Johntevious Davis 9"
type textarea "x"
type textarea "Johntevious Davis 92"
type textarea "x"
type textarea "Johntevious Davis 920"
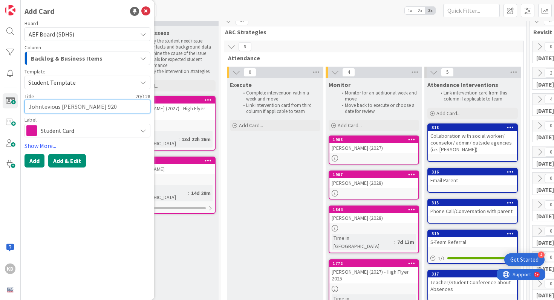
type textarea "x"
type textarea "Johntevious Davis 9202"
type textarea "x"
type textarea "Johntevious Davis 92028"
type textarea "x"
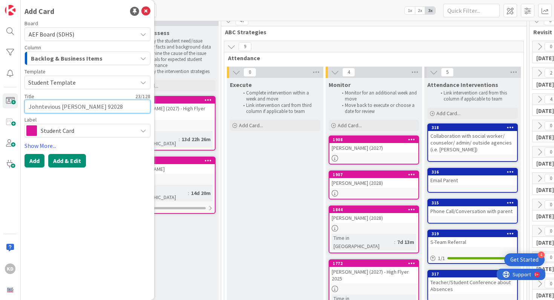
type textarea "Johntevious Davis 9202"
type textarea "x"
type textarea "Johntevious Davis 920"
type textarea "x"
type textarea "Johntevious Davis 92"
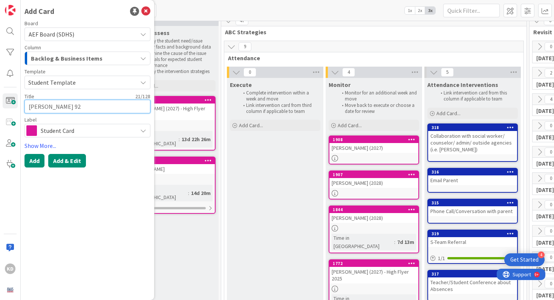
type textarea "x"
type textarea "Johntevious Davis 9"
type textarea "x"
type textarea "Johntevious Davis"
type textarea "x"
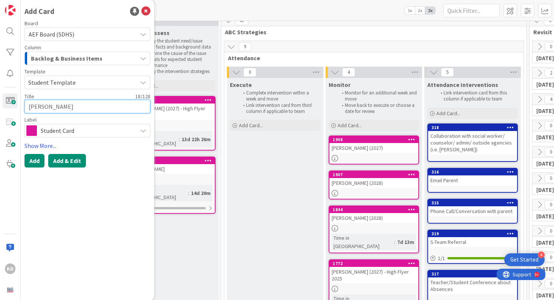
type textarea "Johntevious Davis 9"
type textarea "x"
type textarea "Johntevious Davis 920"
type textarea "x"
type textarea "Johntevious Davis 9202"
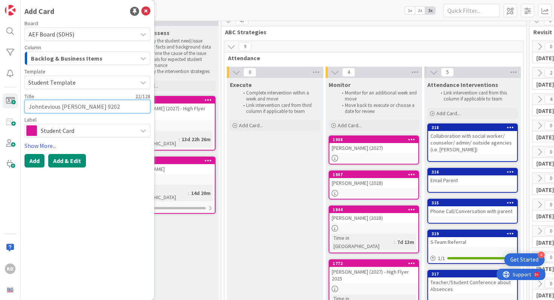
type textarea "x"
type textarea "Johntevious Davis 920"
type textarea "x"
type textarea "Johntevious Davis 92"
type textarea "x"
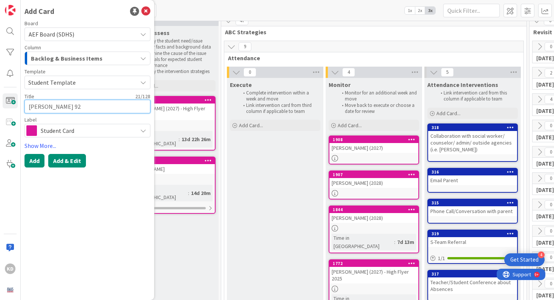
type textarea "Johntevious Davis 9"
type textarea "x"
type textarea "Johntevious Davis"
type textarea "x"
type textarea "Johntevious Davis ("
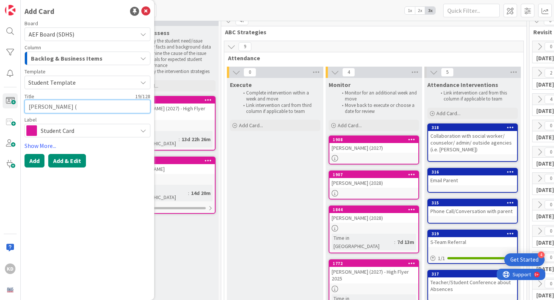
type textarea "x"
type textarea "Johntevious Davis (2"
type textarea "x"
type textarea "Johntevious Davis (202"
type textarea "x"
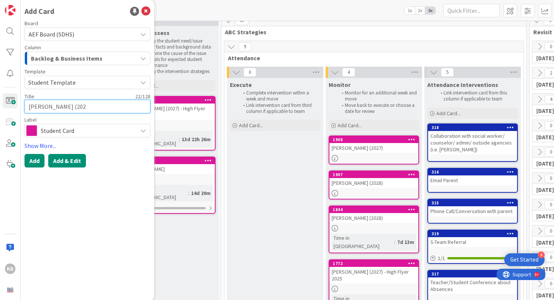
type textarea "Johntevious Davis (2028"
type textarea "x"
type textarea "Johntevious Davis (2028)"
click at [58, 164] on button "Add & Edit" at bounding box center [67, 161] width 38 height 14
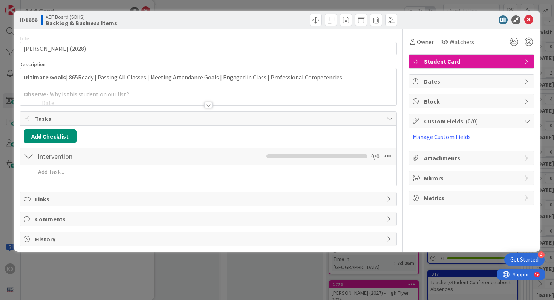
click at [94, 92] on div at bounding box center [208, 95] width 377 height 19
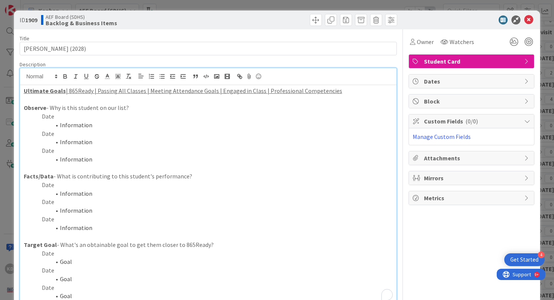
click at [94, 138] on p "Date" at bounding box center [208, 134] width 369 height 9
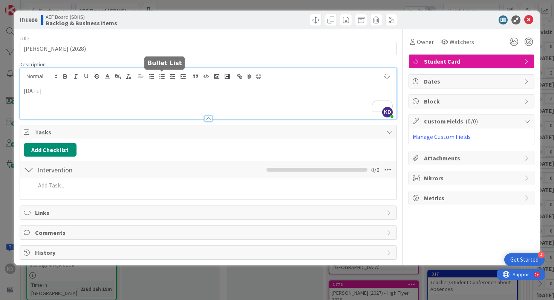
click at [162, 80] on icon "button" at bounding box center [162, 76] width 7 height 7
click at [53, 97] on li "To enrich screen reader interactions, please activate Accessibility in Grammarl…" at bounding box center [213, 99] width 360 height 9
click at [50, 90] on p "8/21/28" at bounding box center [208, 91] width 369 height 9
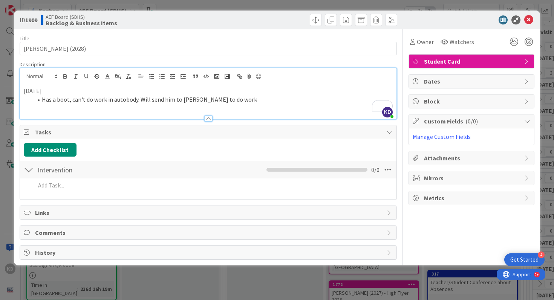
click at [33, 89] on p "[DATE]" at bounding box center [208, 91] width 369 height 9
click at [33, 91] on p "[DATE]" at bounding box center [208, 91] width 369 height 9
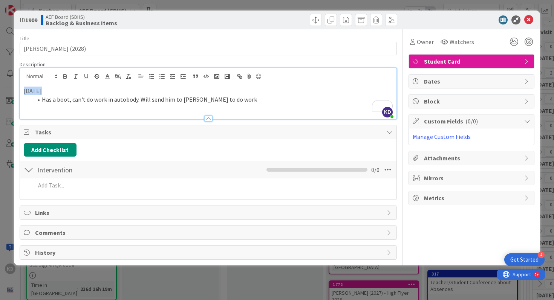
click at [33, 91] on p "[DATE]" at bounding box center [208, 91] width 369 height 9
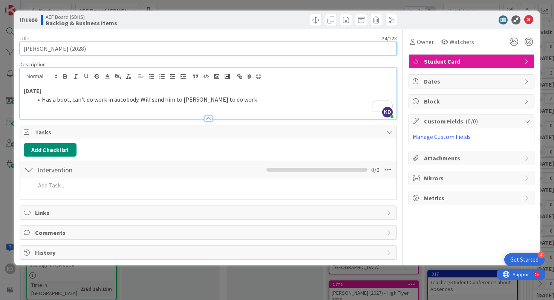
click at [55, 47] on input "Johntevious Davis (2028)" at bounding box center [209, 49] width 378 height 14
type input "Johntevious (JT) Davis (2028)"
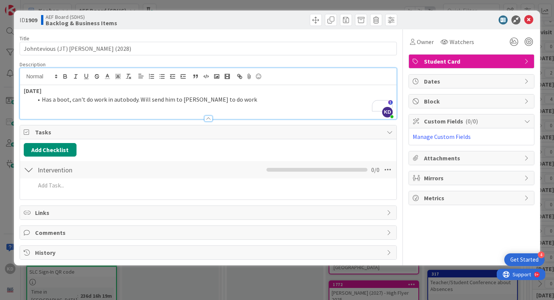
click at [237, 94] on p "[DATE]" at bounding box center [208, 91] width 369 height 9
click at [236, 100] on li "Has a boot, can't do work in autobody. Will send him to Kemp to do work" at bounding box center [213, 99] width 360 height 9
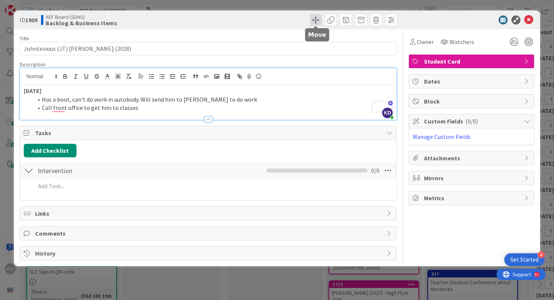
click at [315, 20] on span at bounding box center [316, 20] width 12 height 12
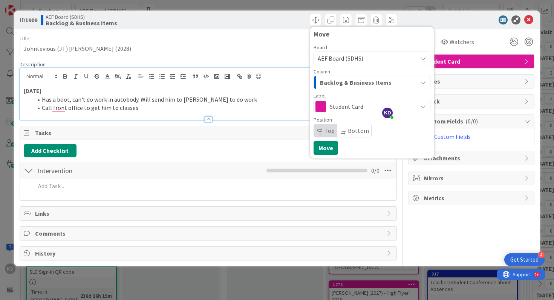
click at [341, 78] on span "Backlog & Business Items" at bounding box center [356, 83] width 72 height 10
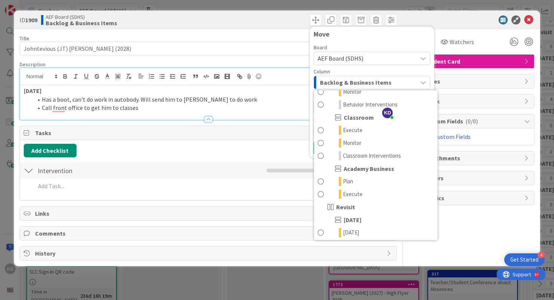
scroll to position [124, 0]
click at [323, 144] on span at bounding box center [321, 142] width 6 height 9
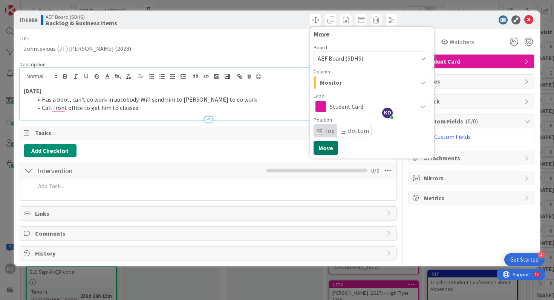
click at [320, 147] on button "Move" at bounding box center [326, 148] width 24 height 14
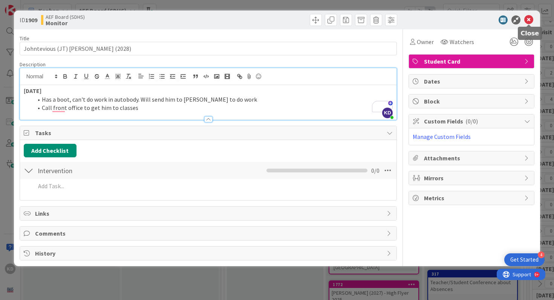
click at [529, 18] on icon at bounding box center [528, 19] width 9 height 9
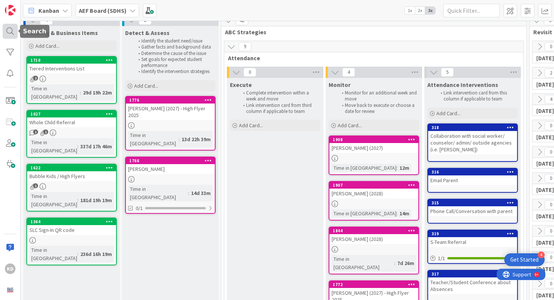
click at [6, 30] on div at bounding box center [10, 31] width 15 height 15
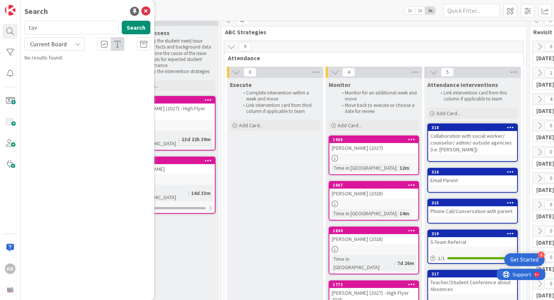
click at [42, 30] on input "tav" at bounding box center [71, 28] width 94 height 14
type input "harper"
click at [58, 67] on span "Jordan" at bounding box center [61, 66] width 16 height 7
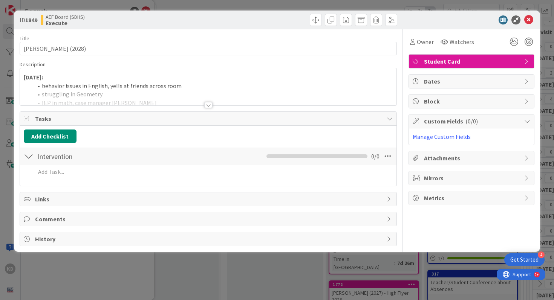
click at [81, 98] on div at bounding box center [208, 95] width 377 height 19
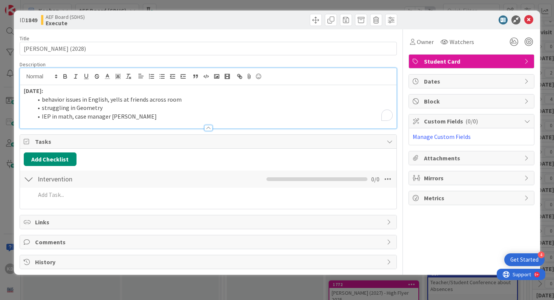
click at [131, 117] on li "IEP in math, case manager Myers" at bounding box center [213, 116] width 360 height 9
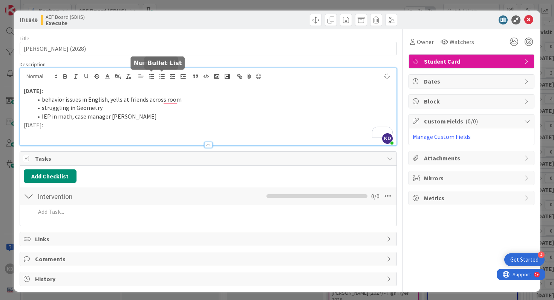
click at [161, 76] on icon "button" at bounding box center [162, 76] width 7 height 7
click at [43, 132] on li "doing better since wrote him up and called mom" at bounding box center [213, 134] width 360 height 9
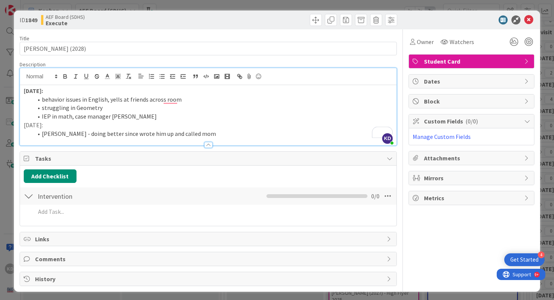
click at [193, 135] on li "Kemp - doing better since wrote him up and called mom" at bounding box center [213, 134] width 360 height 9
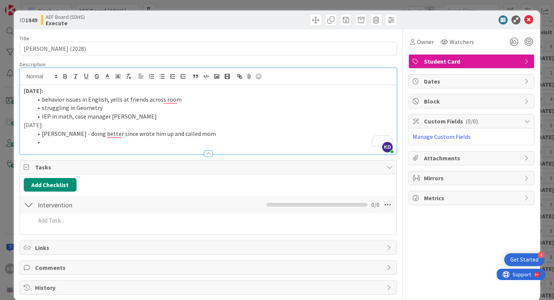
click at [40, 126] on p "[DATE]:" at bounding box center [208, 125] width 369 height 9
click at [49, 144] on li "To enrich screen reader interactions, please activate Accessibility in Grammarl…" at bounding box center [213, 142] width 360 height 9
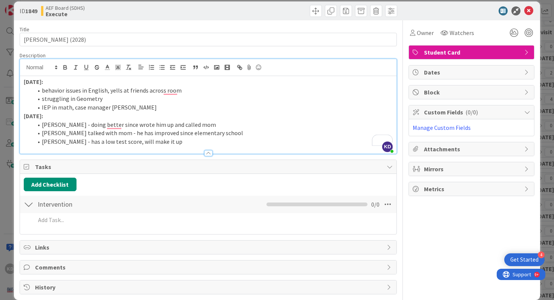
scroll to position [13, 0]
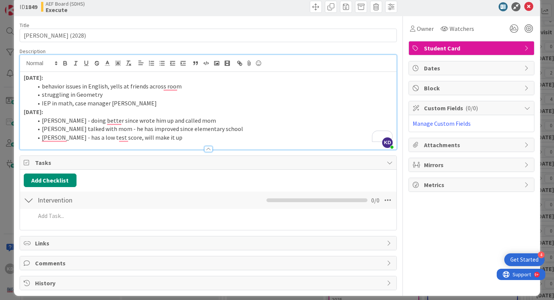
click at [186, 121] on li "Kemp - doing better since wrote him up and called mom" at bounding box center [213, 120] width 360 height 9
click at [225, 130] on li "Johnson talked with mom - he has improved since elementary school" at bounding box center [213, 129] width 360 height 9
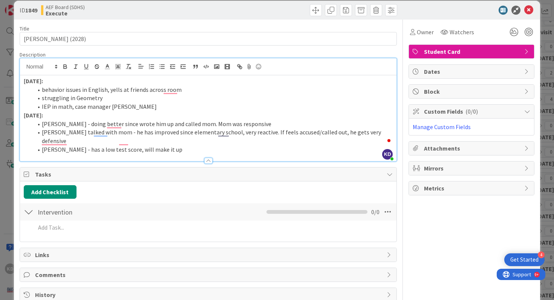
scroll to position [0, 0]
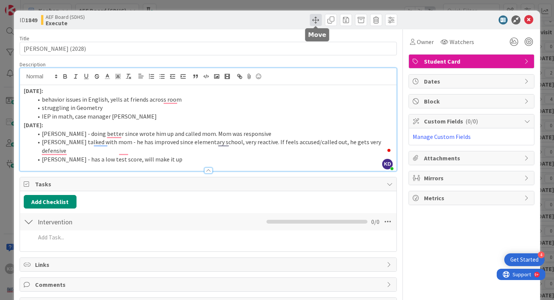
click at [319, 19] on span at bounding box center [316, 20] width 12 height 12
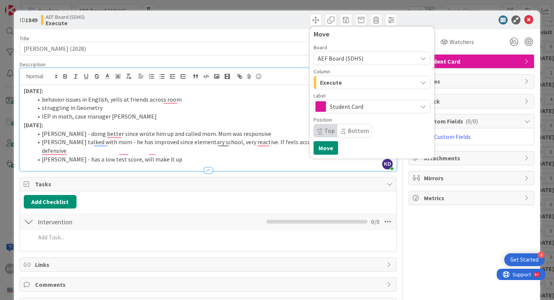
click at [349, 85] on div "Execute" at bounding box center [367, 82] width 99 height 12
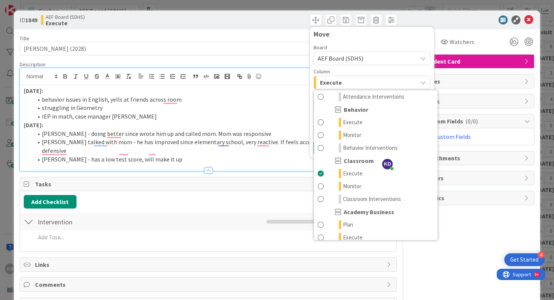
scroll to position [83, 0]
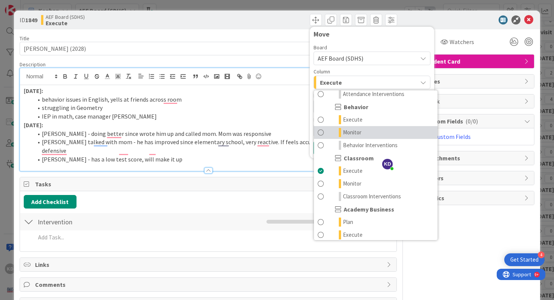
click at [321, 136] on span at bounding box center [321, 132] width 6 height 9
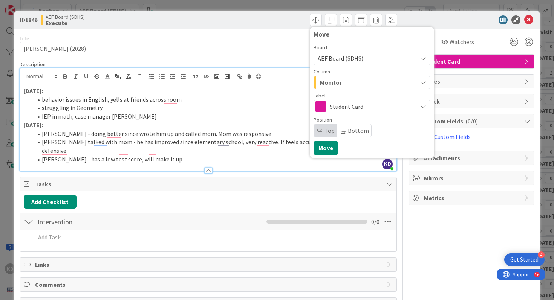
click at [328, 82] on span "Monitor" at bounding box center [331, 83] width 22 height 10
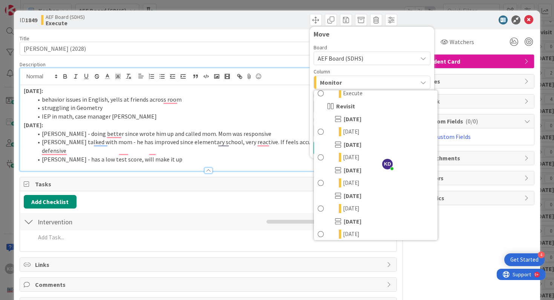
scroll to position [225, 0]
click at [320, 161] on span at bounding box center [321, 157] width 6 height 9
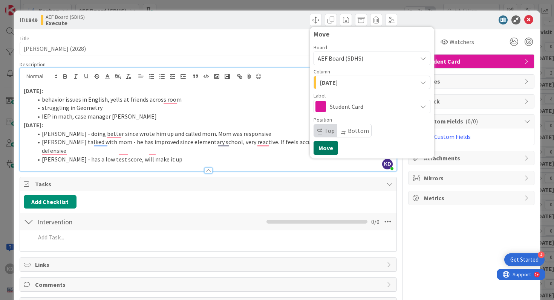
click at [322, 152] on button "Move" at bounding box center [326, 148] width 24 height 14
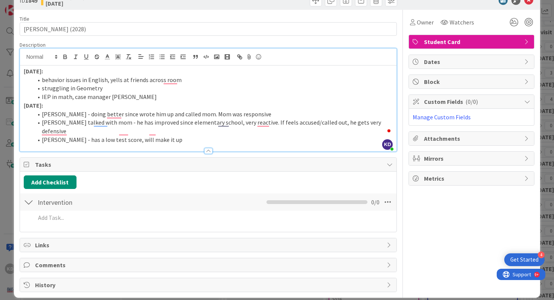
scroll to position [0, 0]
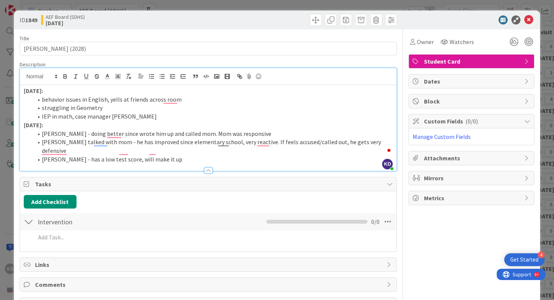
click at [534, 20] on div at bounding box center [467, 19] width 133 height 9
click at [531, 19] on icon at bounding box center [528, 19] width 9 height 9
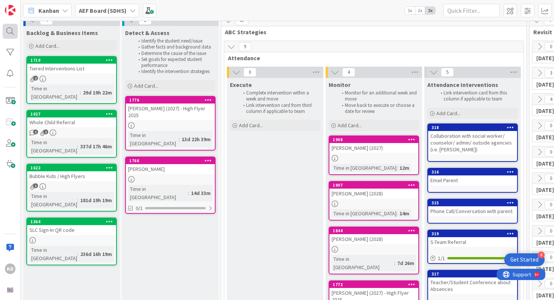
click at [8, 32] on div at bounding box center [10, 31] width 15 height 15
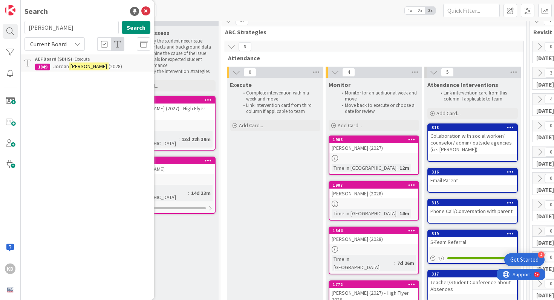
click at [46, 25] on input "harper" at bounding box center [71, 28] width 94 height 14
type input "mickler"
click at [56, 61] on b "AEF Board (SDHS) ›" at bounding box center [55, 59] width 40 height 6
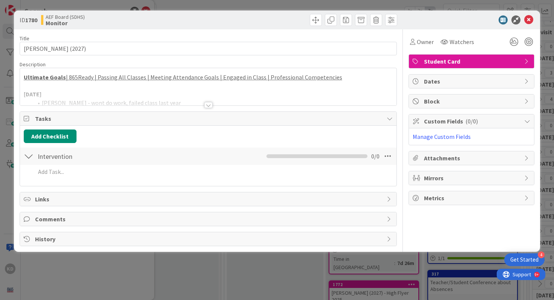
click at [64, 95] on div at bounding box center [208, 95] width 377 height 19
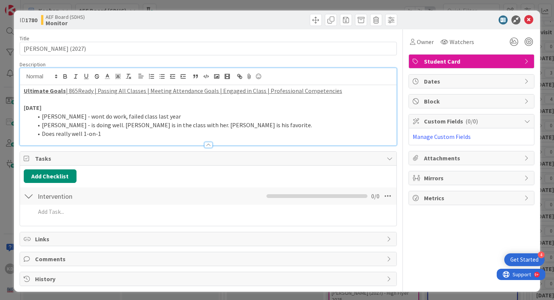
click at [101, 134] on li "Does really well 1-on-1" at bounding box center [213, 134] width 360 height 9
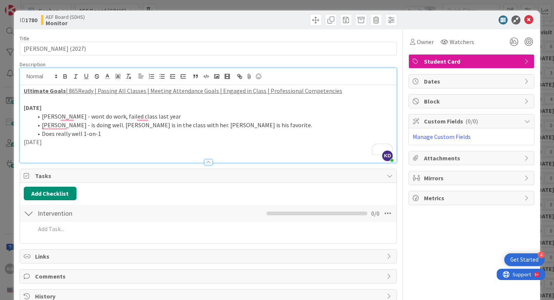
click at [69, 144] on p "8/28/28" at bounding box center [208, 142] width 369 height 9
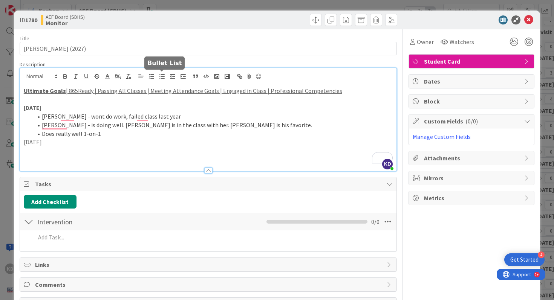
click at [160, 81] on button "button" at bounding box center [162, 76] width 11 height 9
click at [61, 149] on li "To enrich screen reader interactions, please activate Accessibility in Grammarl…" at bounding box center [213, 151] width 360 height 9
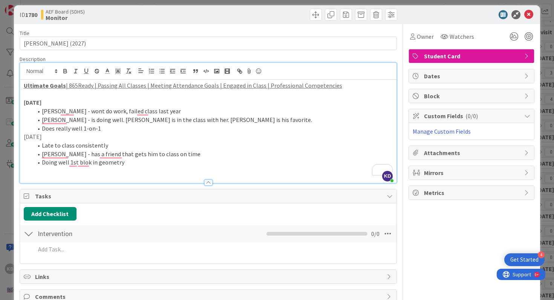
scroll to position [9, 0]
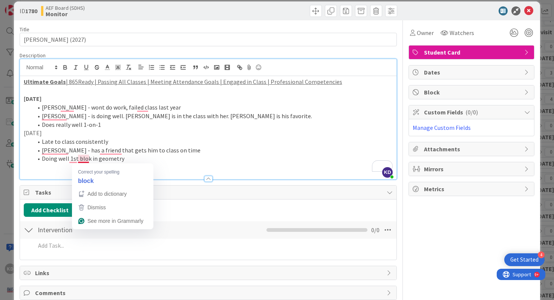
click at [87, 158] on li "Doing well 1st blok in geometry" at bounding box center [213, 158] width 360 height 9
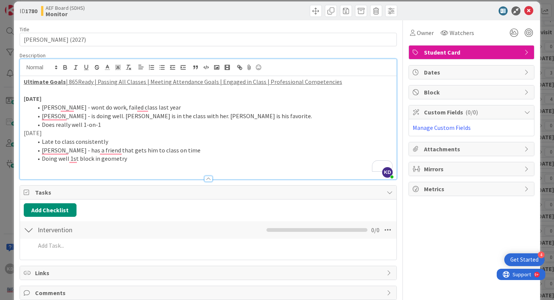
click at [26, 135] on p "[DATE]" at bounding box center [208, 133] width 369 height 9
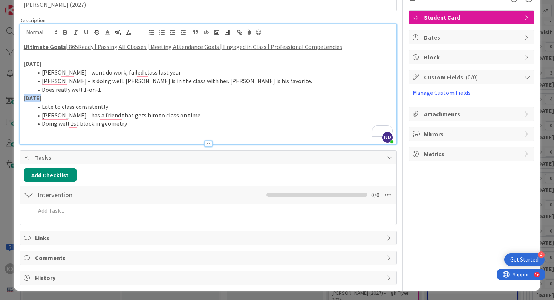
scroll to position [0, 0]
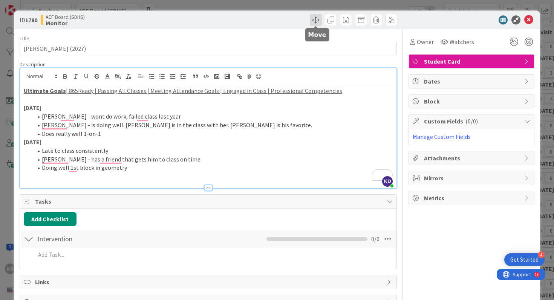
click at [314, 20] on span at bounding box center [316, 20] width 12 height 12
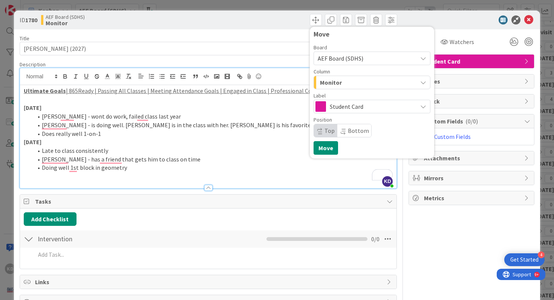
click at [343, 82] on div "Monitor" at bounding box center [367, 82] width 99 height 12
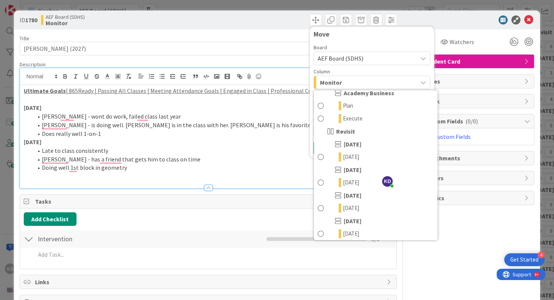
scroll to position [203, 0]
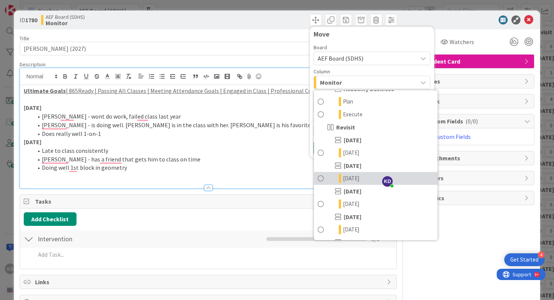
click at [336, 176] on link "[DATE]" at bounding box center [376, 178] width 124 height 13
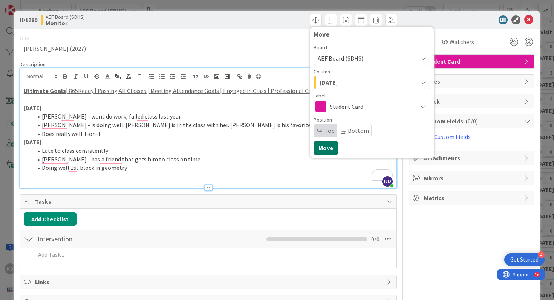
click at [330, 146] on button "Move" at bounding box center [326, 148] width 24 height 14
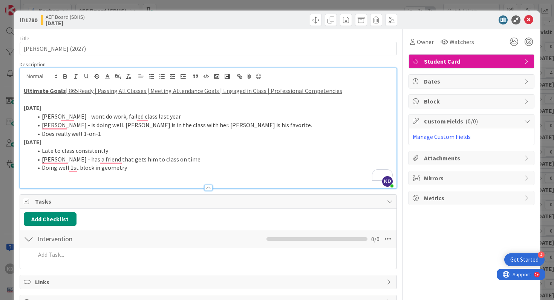
click at [330, 146] on p "[DATE]" at bounding box center [208, 142] width 369 height 9
click at [531, 20] on icon at bounding box center [528, 19] width 9 height 9
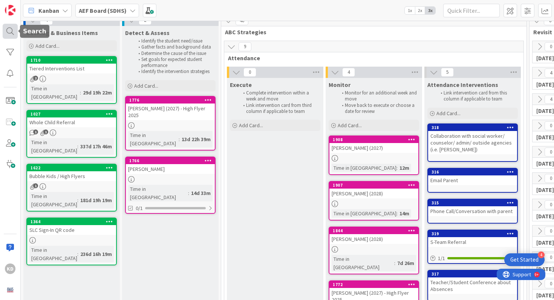
click at [5, 29] on div at bounding box center [10, 31] width 15 height 15
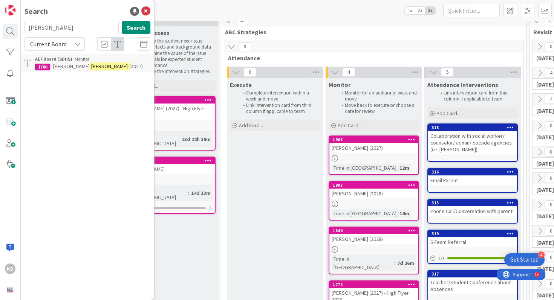
click at [41, 26] on input "mickler" at bounding box center [71, 28] width 94 height 14
type input "bor"
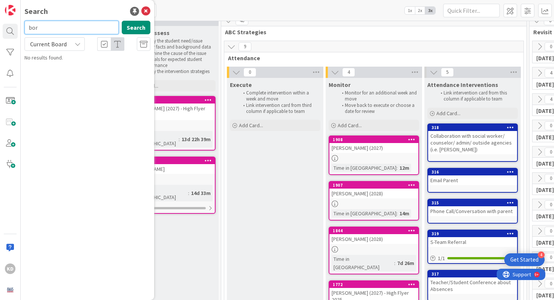
click at [41, 26] on input "bor" at bounding box center [71, 28] width 94 height 14
type input "landen"
click at [143, 8] on icon at bounding box center [145, 11] width 9 height 9
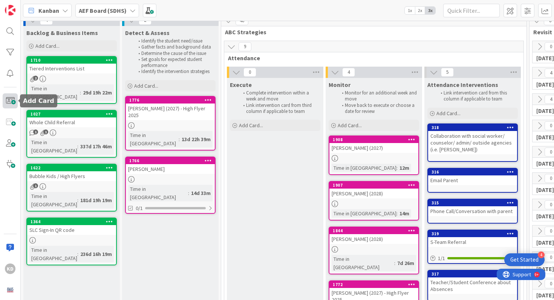
click at [6, 99] on span at bounding box center [10, 100] width 15 height 15
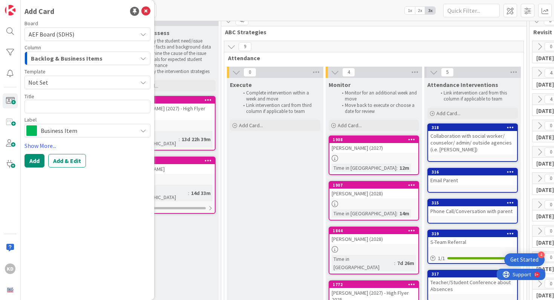
type textarea "x"
type textarea "L"
type textarea "x"
type textarea "La"
type textarea "x"
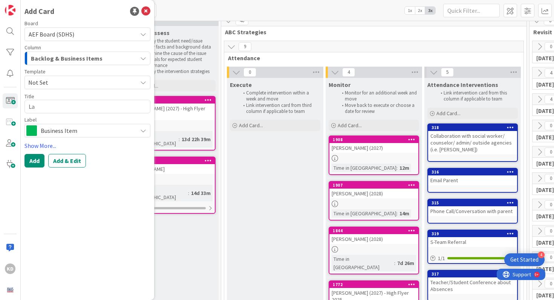
type textarea "Lan"
type textarea "x"
type textarea "Land"
type textarea "x"
type textarea "Lando"
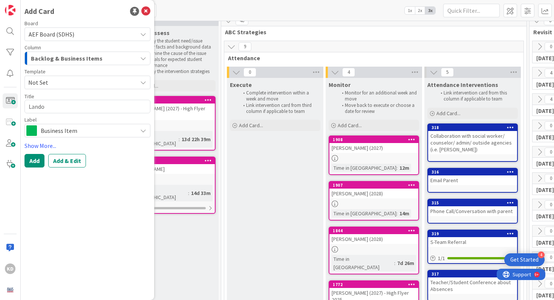
type textarea "x"
type textarea "[PERSON_NAME]"
type textarea "x"
type textarea "[PERSON_NAME]"
type textarea "x"
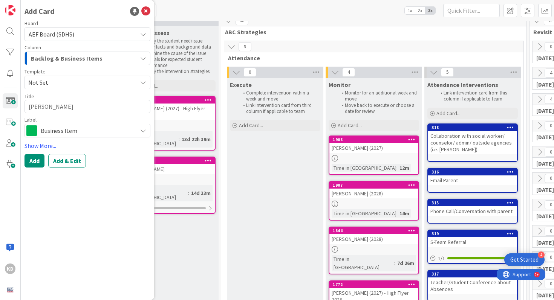
type textarea "Landon B"
type textarea "x"
type textarea "Landon Bo"
type textarea "x"
type textarea "Landon Bor"
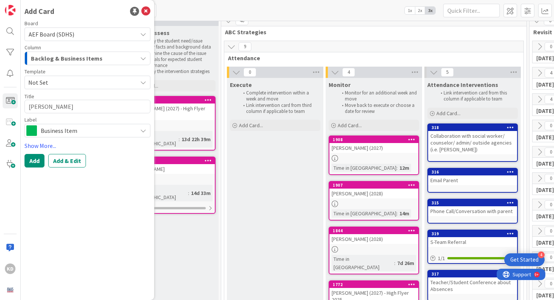
type textarea "x"
type textarea "Landon Boru"
type textarea "x"
type textarea "Landon Boruf"
type textarea "x"
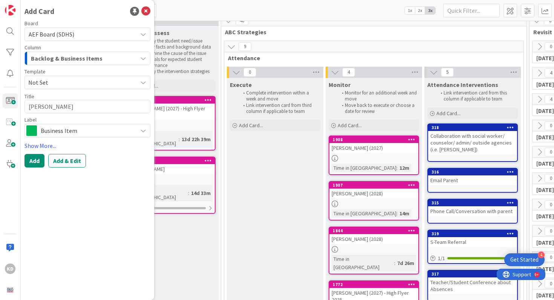
type textarea "Landon Boruff"
type textarea "x"
type textarea "Landon Boruff"
type textarea "x"
type textarea "Landon Boruff ("
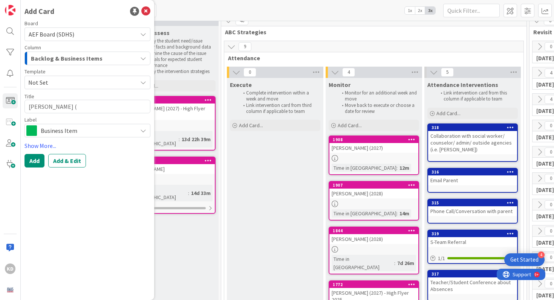
type textarea "x"
type textarea "Landon Boruff (20"
type textarea "x"
type textarea "Landon Boruff (202"
type textarea "x"
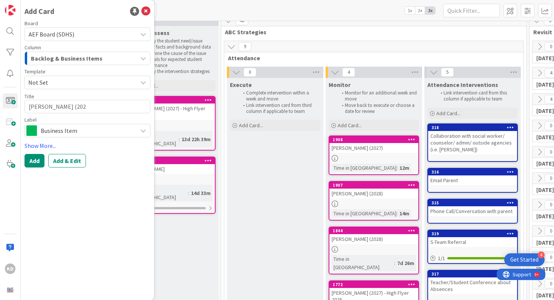
type textarea "Landon Boruff (2028"
type textarea "x"
type textarea "[PERSON_NAME] (2028)"
click at [41, 61] on span "Backlog & Business Items" at bounding box center [67, 59] width 72 height 10
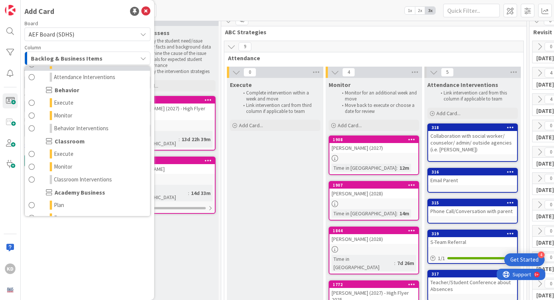
scroll to position [78, 0]
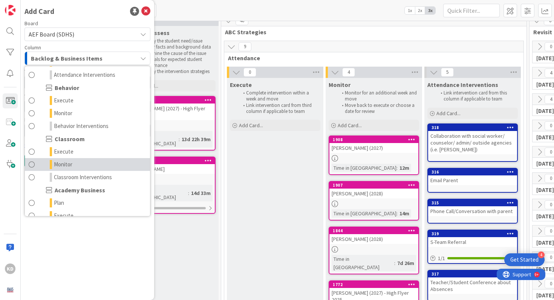
click at [34, 162] on span at bounding box center [32, 164] width 6 height 9
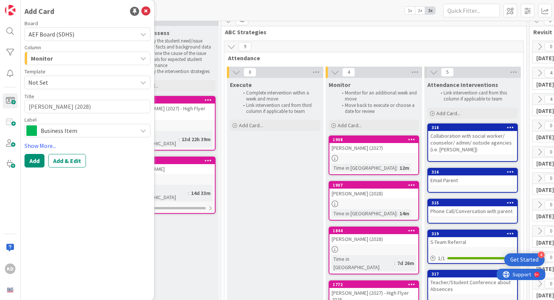
click at [38, 128] on div "Business Item" at bounding box center [87, 131] width 126 height 14
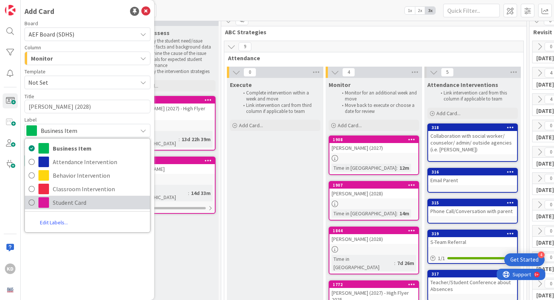
click at [43, 205] on span at bounding box center [43, 202] width 11 height 11
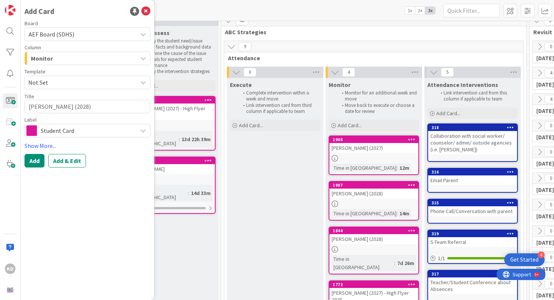
click at [40, 83] on span "Not Set" at bounding box center [79, 83] width 103 height 10
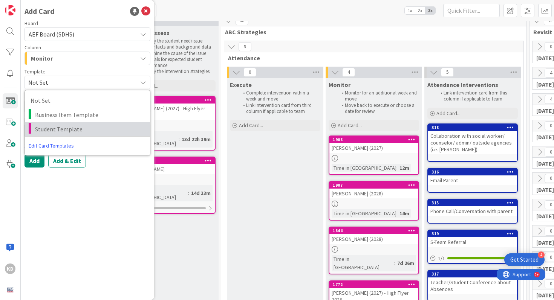
click at [45, 126] on span "Student Template" at bounding box center [89, 129] width 109 height 10
type textarea "x"
type textarea "Student Template"
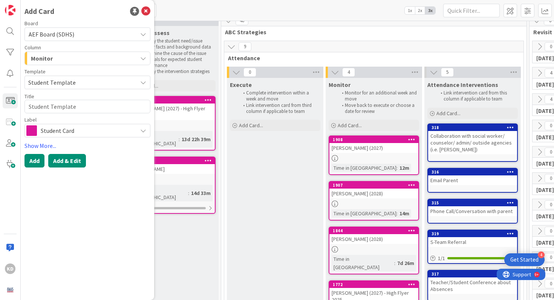
click at [63, 161] on button "Add & Edit" at bounding box center [67, 161] width 38 height 14
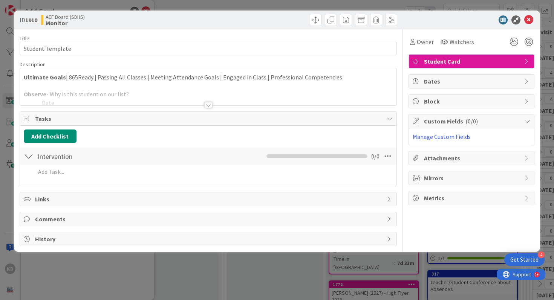
click at [61, 99] on div at bounding box center [208, 95] width 377 height 19
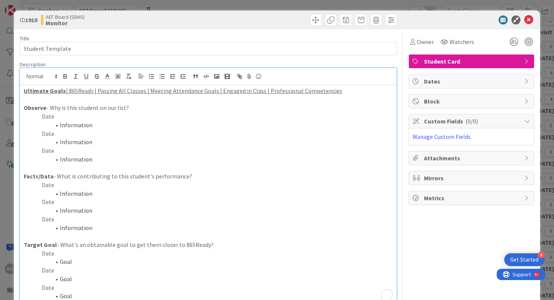
click at [66, 140] on li "Information" at bounding box center [213, 142] width 360 height 9
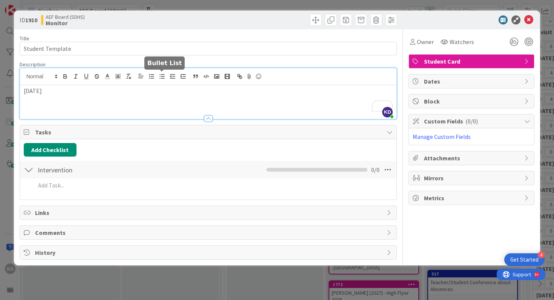
click at [161, 76] on line "button" at bounding box center [162, 76] width 3 height 0
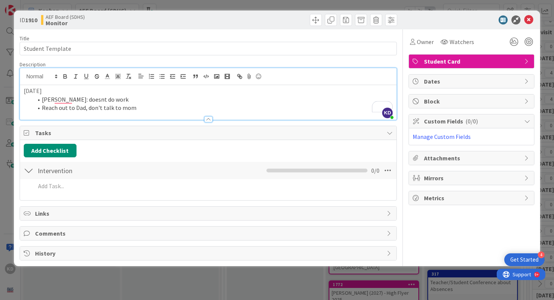
click at [34, 93] on p "[DATE]" at bounding box center [208, 91] width 369 height 9
click at [150, 109] on li "Reach out to Dad, don't talk to mom" at bounding box center [213, 108] width 360 height 9
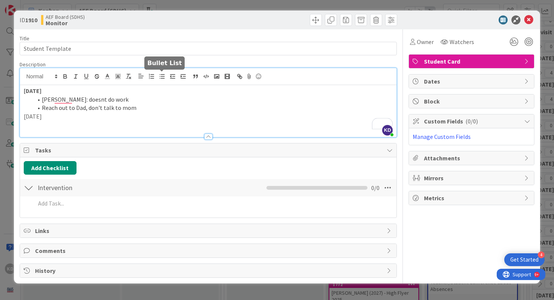
click at [159, 75] on icon "button" at bounding box center [162, 76] width 7 height 7
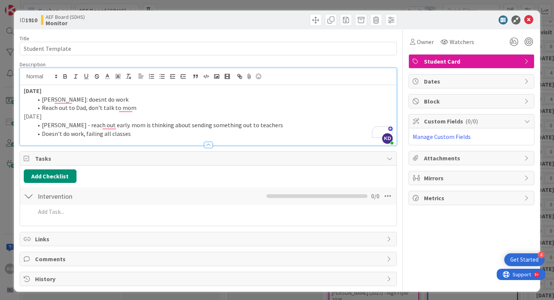
click at [32, 114] on p "[DATE]" at bounding box center [208, 116] width 369 height 9
click at [146, 135] on li "Doesn't do work, failing all classes" at bounding box center [213, 134] width 360 height 9
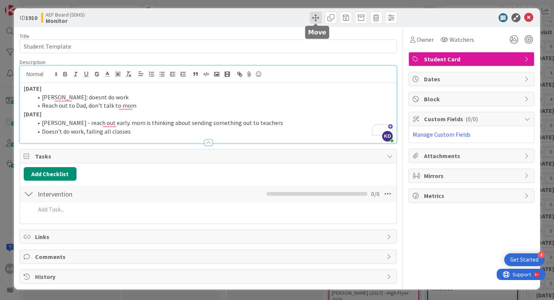
click at [317, 21] on span at bounding box center [316, 18] width 12 height 12
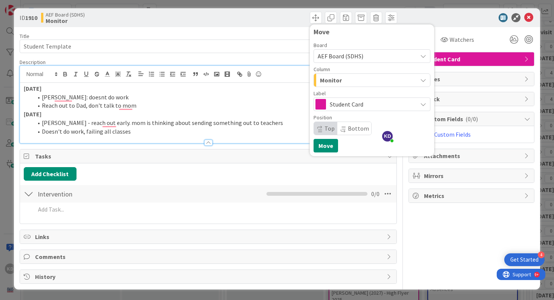
click at [349, 81] on div "Monitor" at bounding box center [367, 80] width 99 height 12
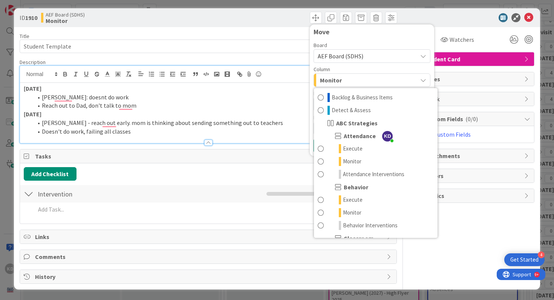
click at [349, 80] on div "Monitor" at bounding box center [367, 80] width 99 height 12
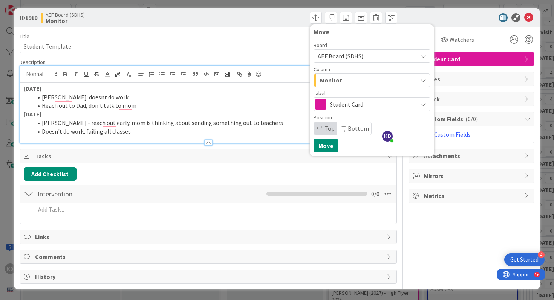
click at [348, 101] on span "Student Card" at bounding box center [372, 104] width 84 height 11
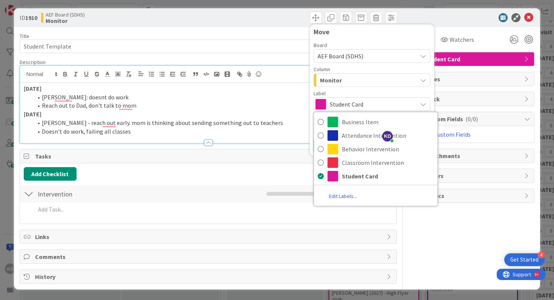
click at [348, 101] on span "Student Card" at bounding box center [372, 104] width 84 height 11
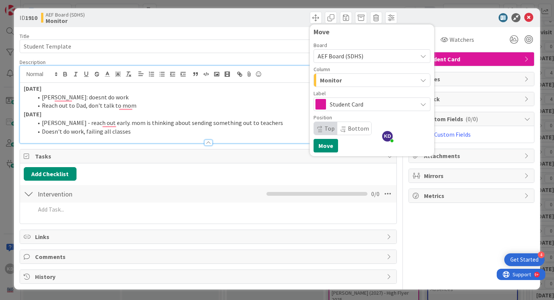
click at [340, 74] on div "Monitor" at bounding box center [367, 80] width 99 height 12
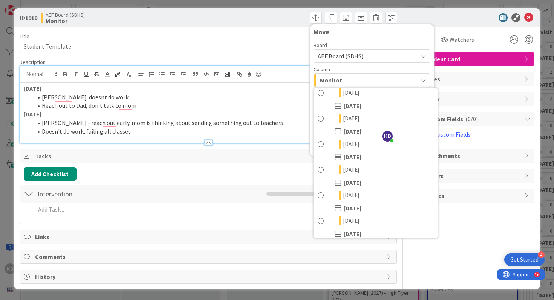
scroll to position [369, 0]
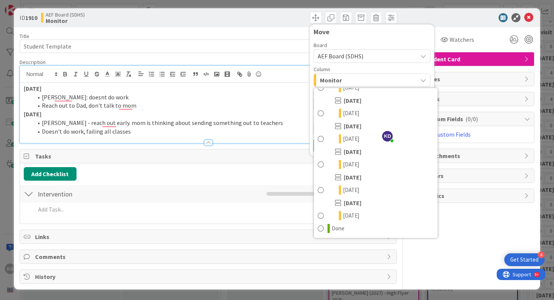
click at [275, 100] on li "[PERSON_NAME]: doesnt do work" at bounding box center [213, 97] width 360 height 9
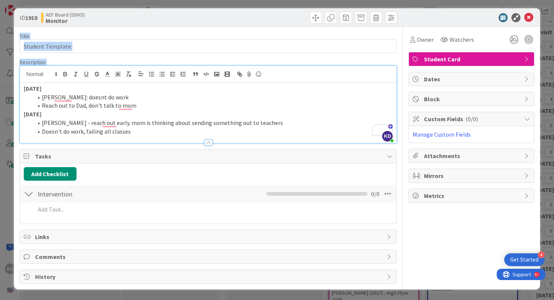
drag, startPoint x: 528, startPoint y: 17, endPoint x: 216, endPoint y: 106, distance: 324.1
click at [215, 106] on div "ID 1910 AEF Board (SDHS) Monitor Move Move Title 16 / 128 Student Template Desc…" at bounding box center [277, 148] width 526 height 281
click at [216, 106] on li "Reach out to Dad, don't talk to mom" at bounding box center [213, 105] width 360 height 9
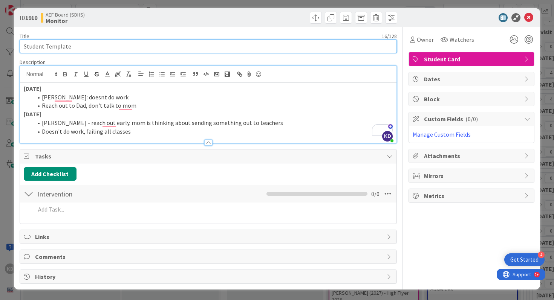
click at [30, 46] on input "Student Template" at bounding box center [209, 47] width 378 height 14
type input "[PERSON_NAME] (2028)"
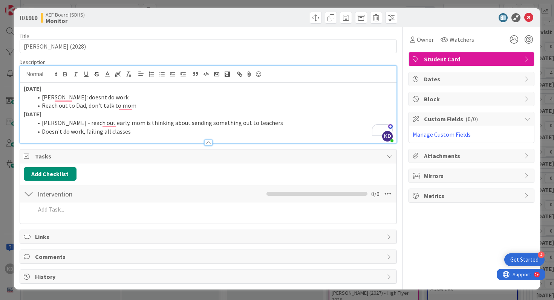
click at [57, 55] on div "Title 20 / 128 Landon Boruff (2028) Description KD Katie Devinney just joined 8…" at bounding box center [209, 155] width 378 height 257
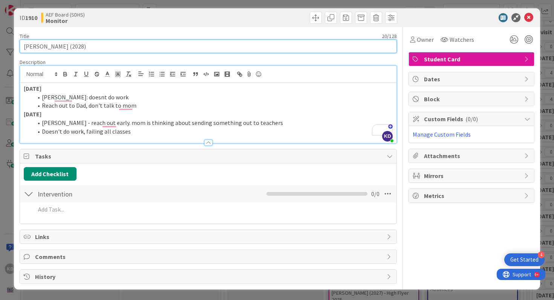
click at [57, 50] on input "[PERSON_NAME] (2028)" at bounding box center [209, 47] width 378 height 14
click at [47, 49] on input "[PERSON_NAME] (2028)" at bounding box center [209, 47] width 378 height 14
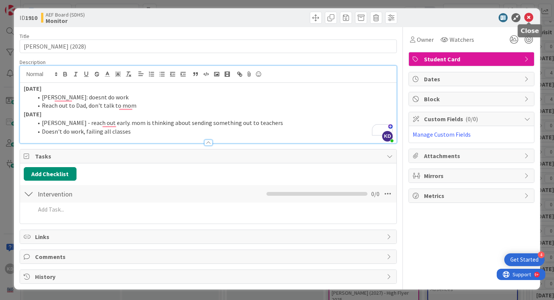
click at [532, 17] on icon at bounding box center [528, 17] width 9 height 9
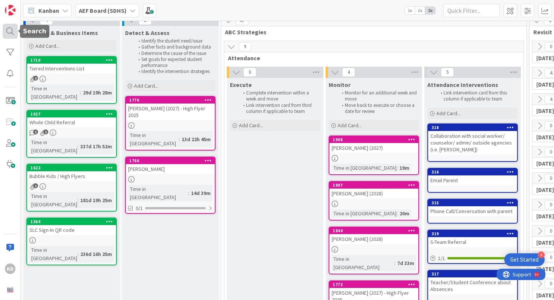
click at [4, 35] on div at bounding box center [10, 31] width 15 height 15
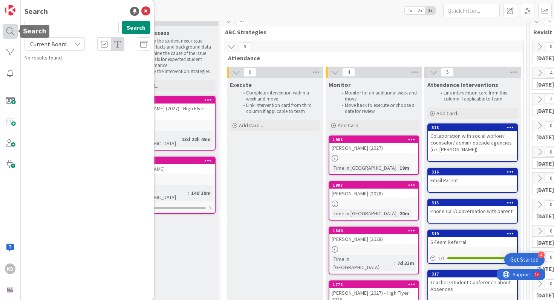
type input "l"
type input "[PERSON_NAME]"
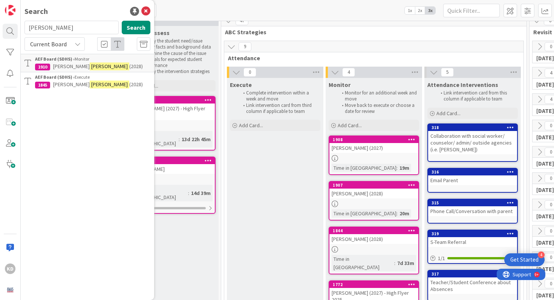
click at [55, 84] on span "[PERSON_NAME]" at bounding box center [71, 84] width 37 height 7
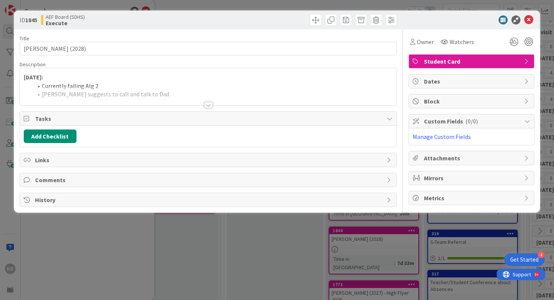
click at [55, 84] on li "Currently failing Alg 2" at bounding box center [213, 86] width 360 height 9
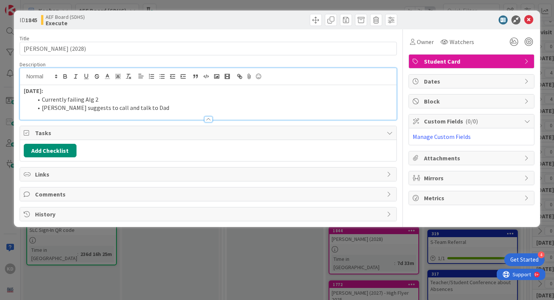
click at [149, 108] on li "[PERSON_NAME] suggests to call and talk to Dad" at bounding box center [213, 108] width 360 height 9
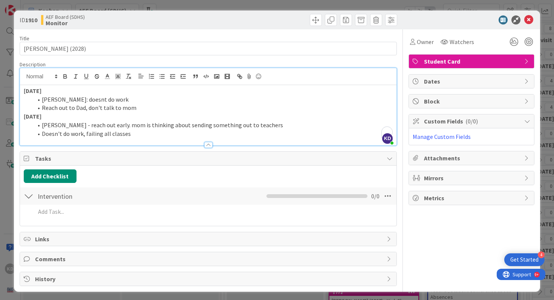
scroll to position [8, 0]
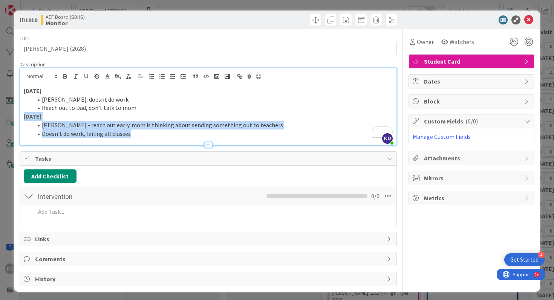
drag, startPoint x: 0, startPoint y: 0, endPoint x: 16, endPoint y: 115, distance: 116.1
click at [16, 115] on div "ID 1910 AEF Board (SDHS) Monitor Title 20 / 128 [PERSON_NAME] (2028) Descriptio…" at bounding box center [277, 151] width 526 height 281
copy div "[DATE] [PERSON_NAME] - reach out early. mom is thinking about sending something…"
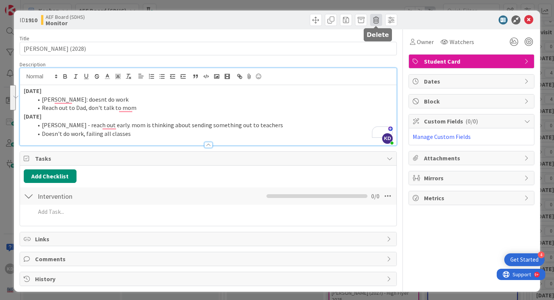
click at [376, 19] on span at bounding box center [376, 20] width 12 height 12
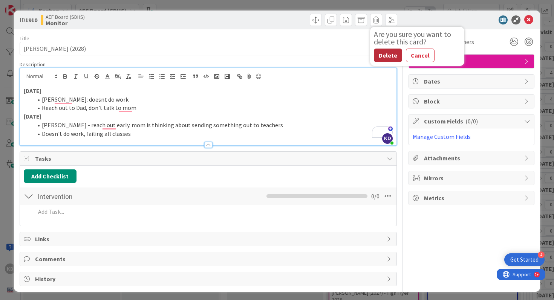
click at [389, 52] on button "Delete" at bounding box center [388, 56] width 28 height 14
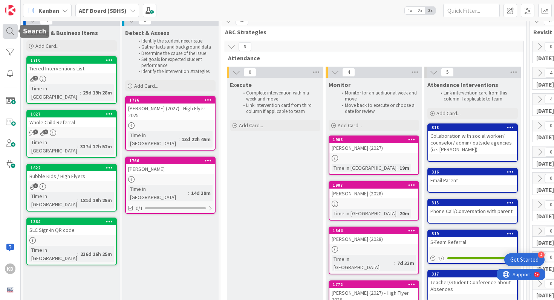
click at [9, 27] on div at bounding box center [10, 31] width 15 height 15
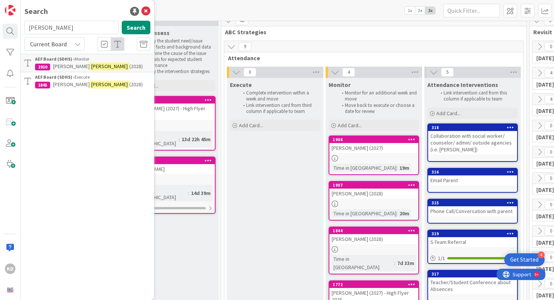
click at [54, 85] on span "[PERSON_NAME]" at bounding box center [71, 84] width 37 height 7
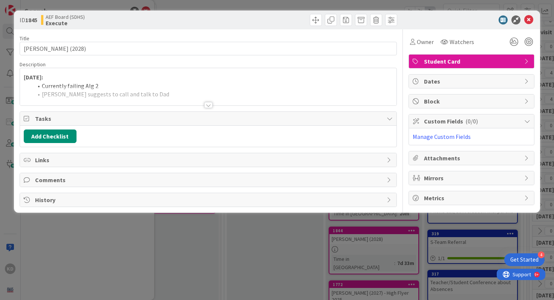
click at [59, 88] on div at bounding box center [208, 95] width 377 height 19
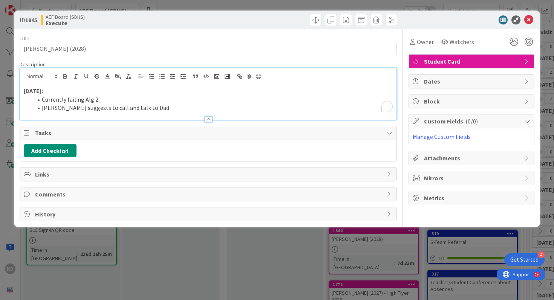
click at [144, 107] on li "[PERSON_NAME] suggests to call and talk to Dad" at bounding box center [213, 108] width 360 height 9
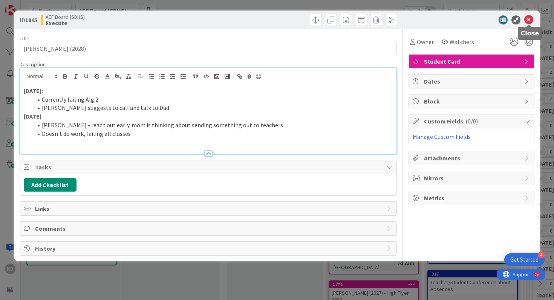
click at [527, 23] on icon at bounding box center [528, 19] width 9 height 9
